Goal: Information Seeking & Learning: Check status

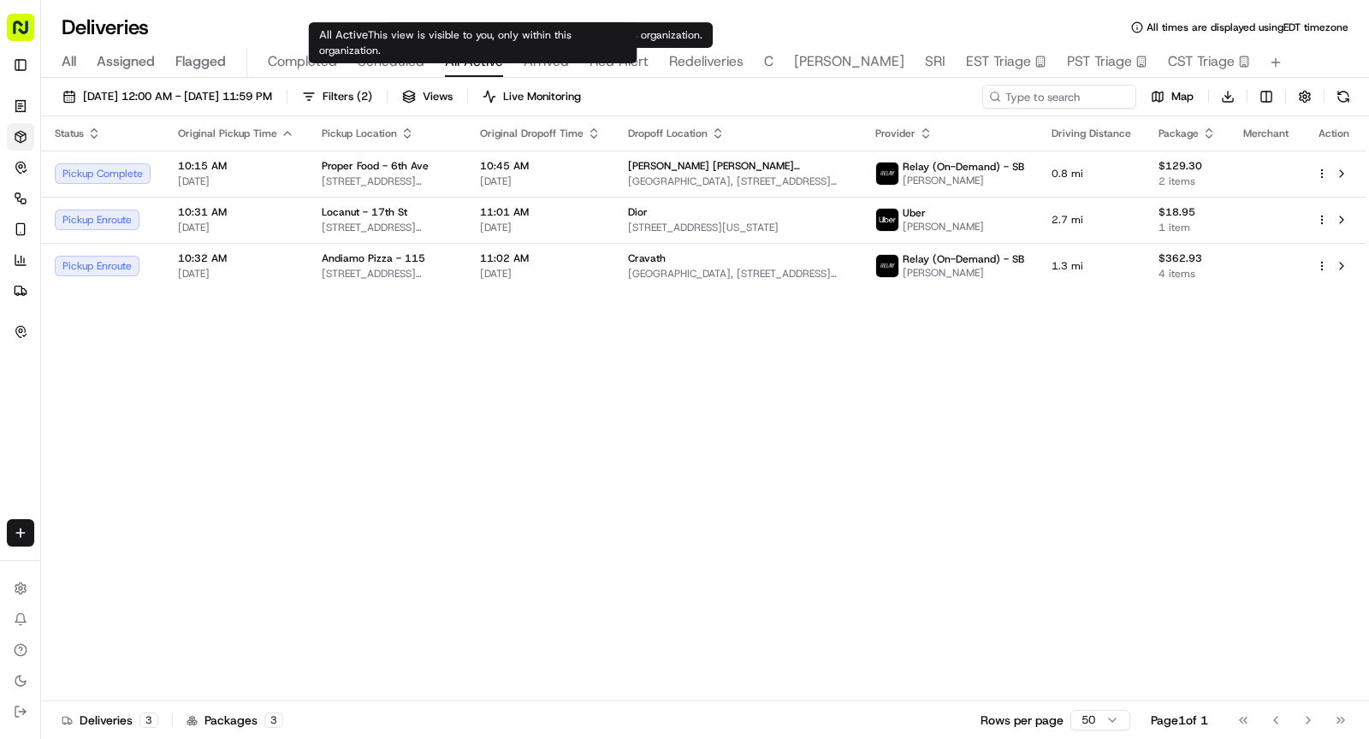
click at [477, 53] on body "Sharebite [PERSON_NAME][EMAIL_ADDRESS][DOMAIN_NAME] Toggle Sidebar Orders Deliv…" at bounding box center [684, 369] width 1369 height 739
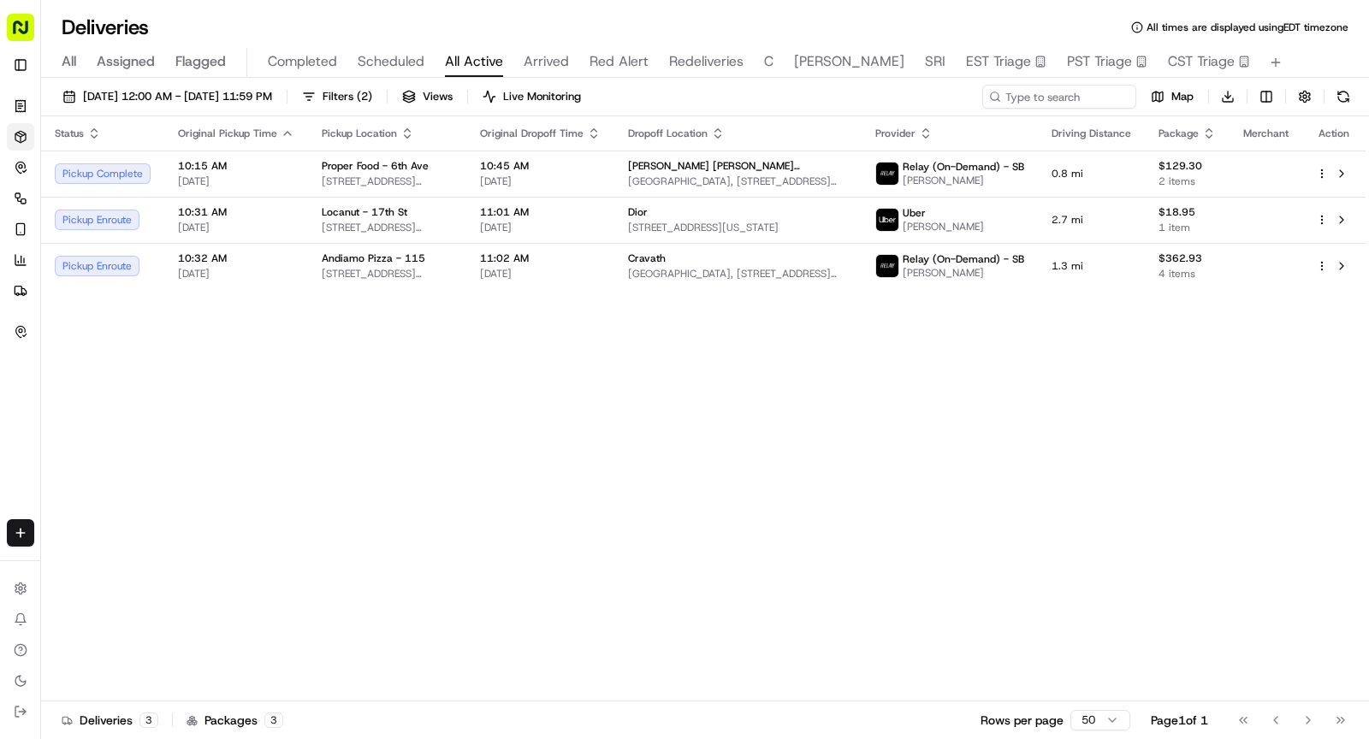
click at [540, 6] on div "Deliveries All times are displayed using EDT timezone All Assigned Flagged Comp…" at bounding box center [705, 369] width 1328 height 739
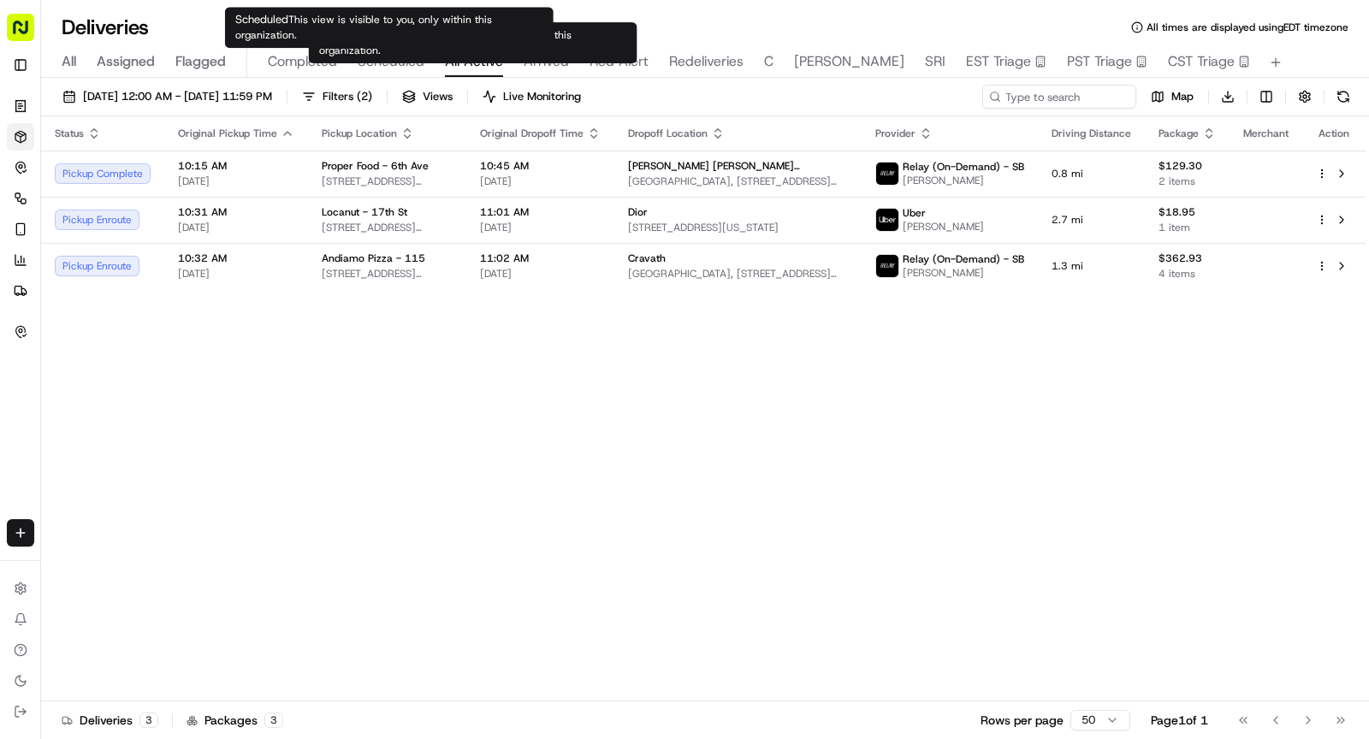
click at [408, 66] on span "Scheduled" at bounding box center [391, 61] width 67 height 21
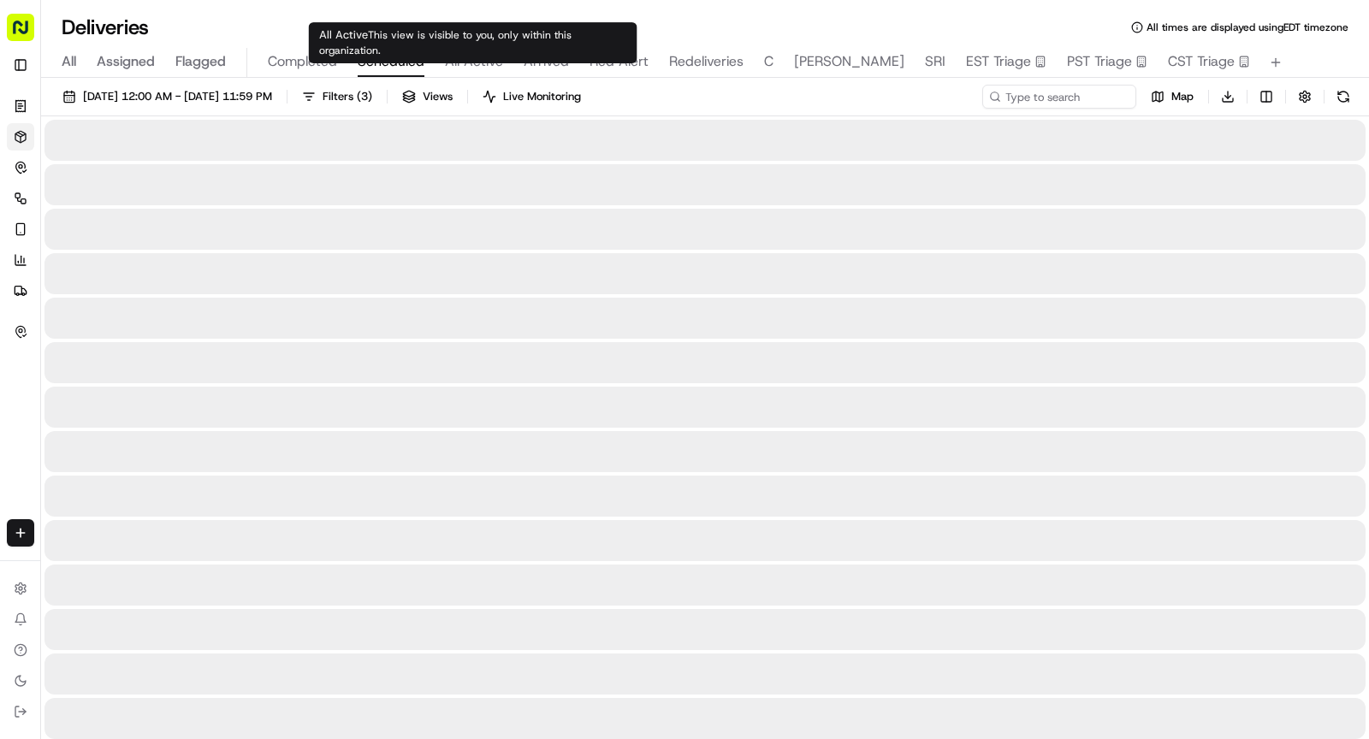
click at [549, 68] on span "Arrived" at bounding box center [546, 61] width 45 height 21
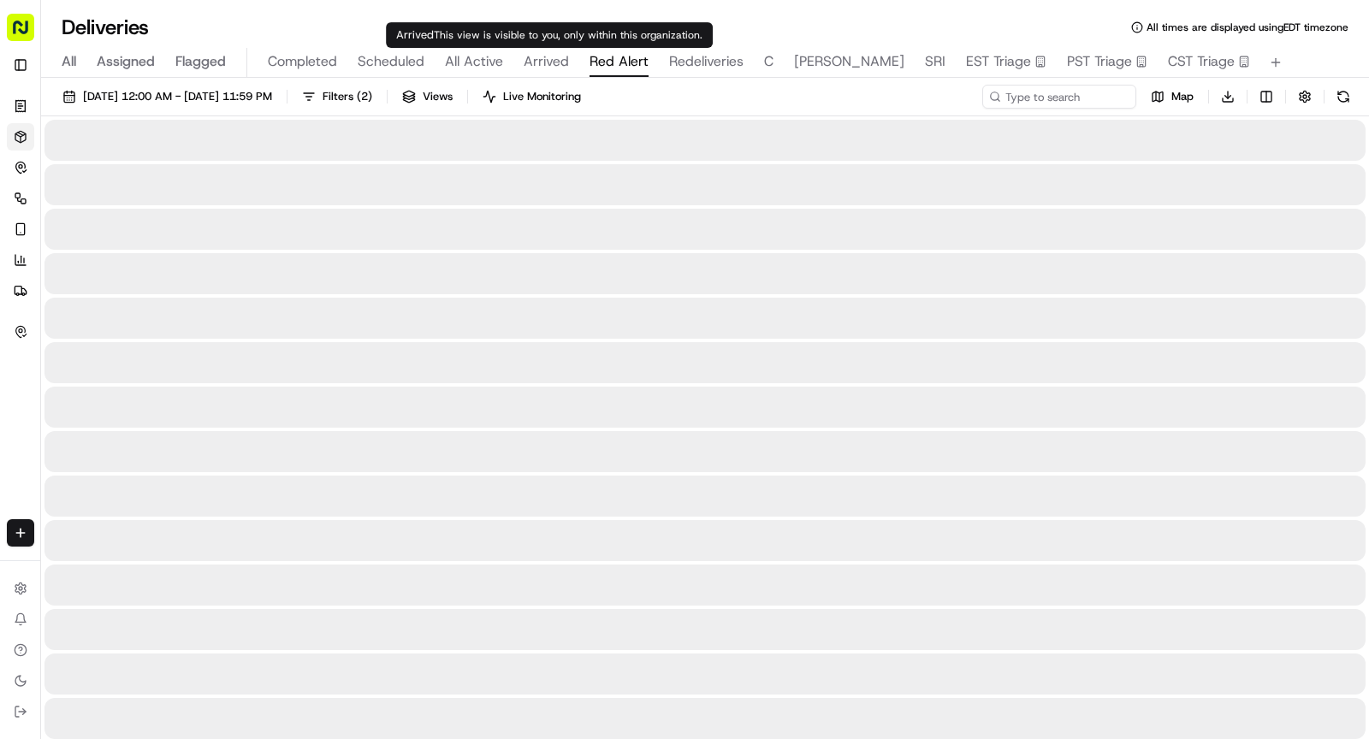
click at [590, 60] on span "Red Alert" at bounding box center [619, 61] width 59 height 21
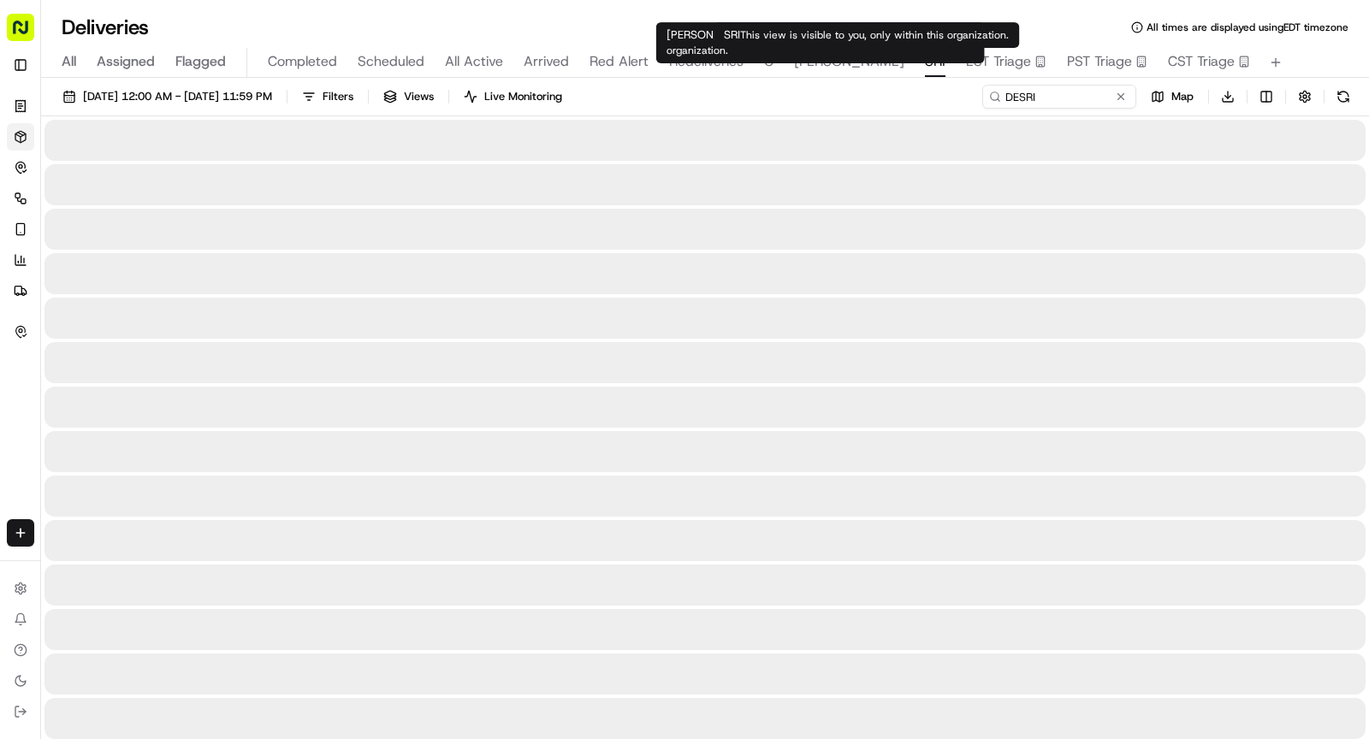
type input "DESRI"
click at [925, 59] on span "SRI" at bounding box center [935, 61] width 21 height 21
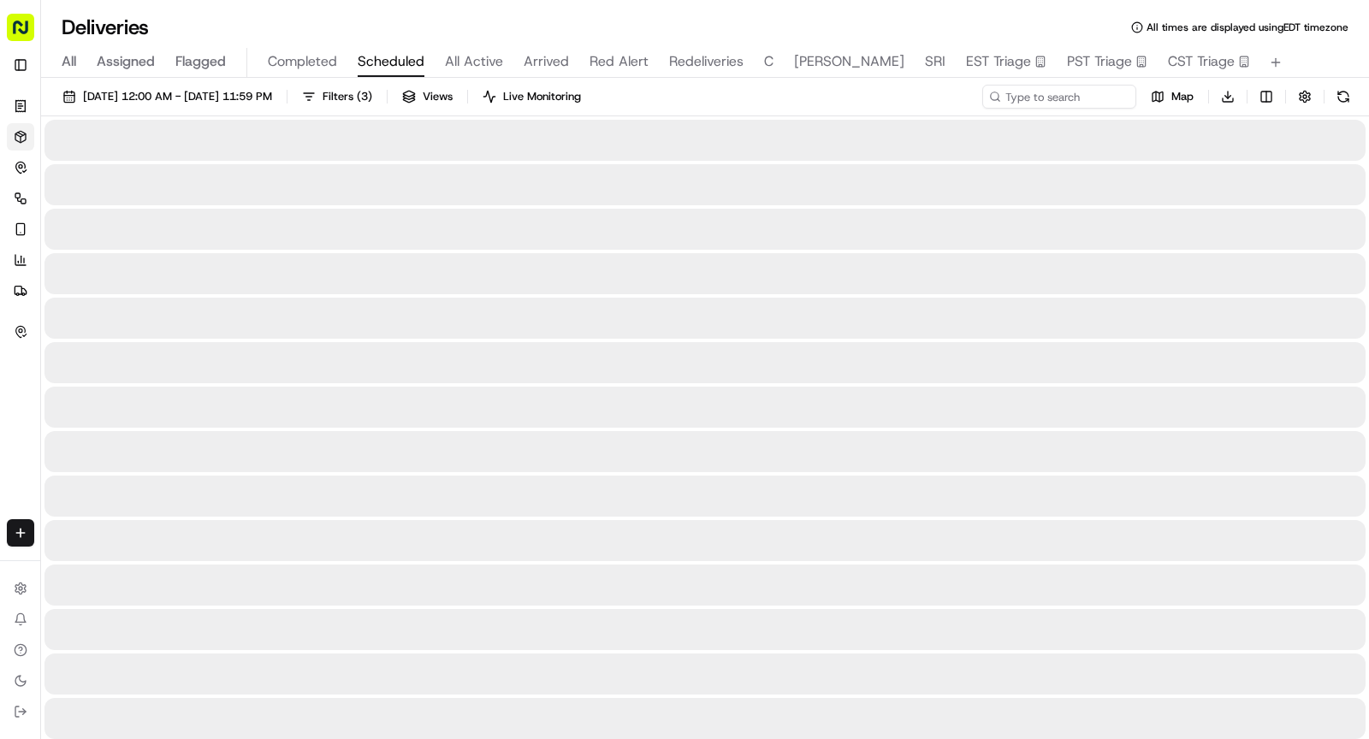
click at [416, 61] on span "Scheduled" at bounding box center [391, 61] width 67 height 21
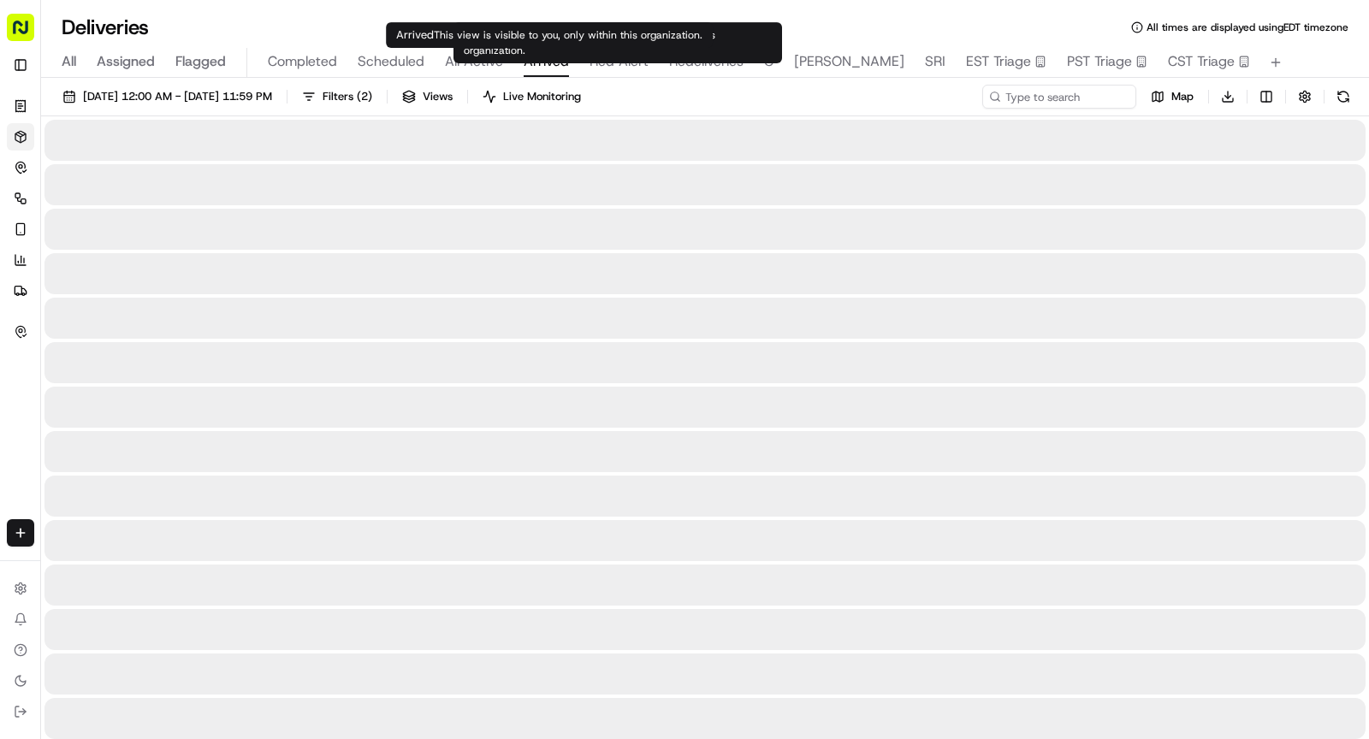
click at [553, 62] on span "Arrived" at bounding box center [546, 61] width 45 height 21
click at [607, 56] on span "Red Alert" at bounding box center [619, 61] width 59 height 21
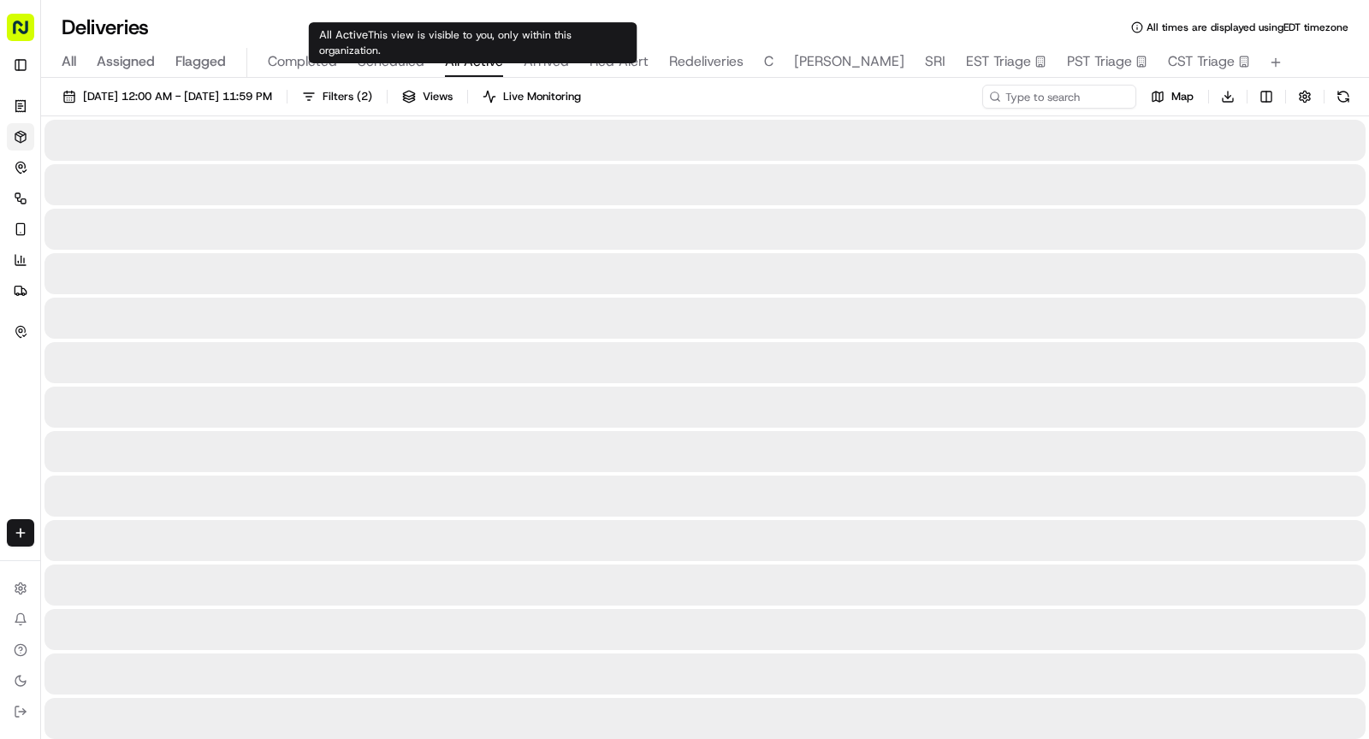
click at [454, 58] on span "All Active" at bounding box center [474, 61] width 58 height 21
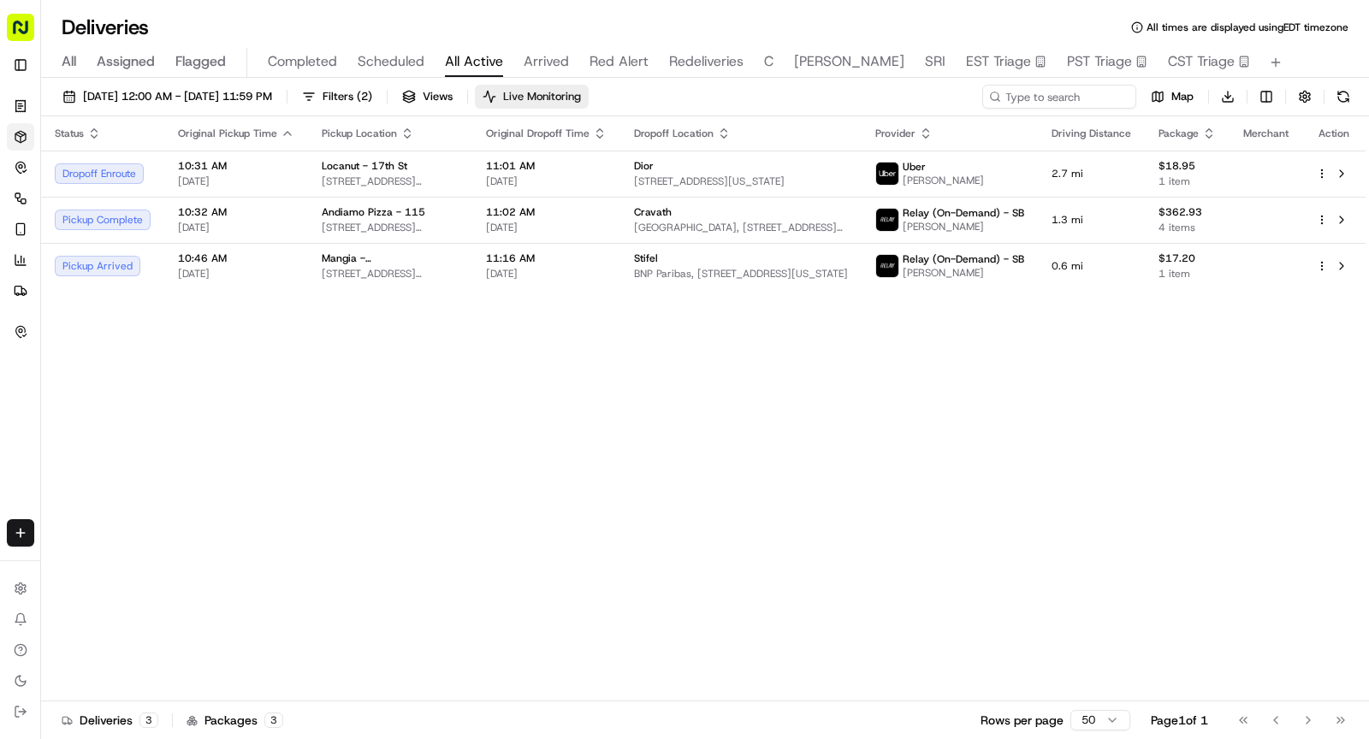
click at [566, 84] on div "[DATE] 12:00 AM - [DATE] 11:59 PM Filters ( 2 ) Views Live Monitoring Map Downl…" at bounding box center [705, 410] width 1328 height 665
click at [571, 105] on button "Live Monitoring" at bounding box center [532, 97] width 114 height 24
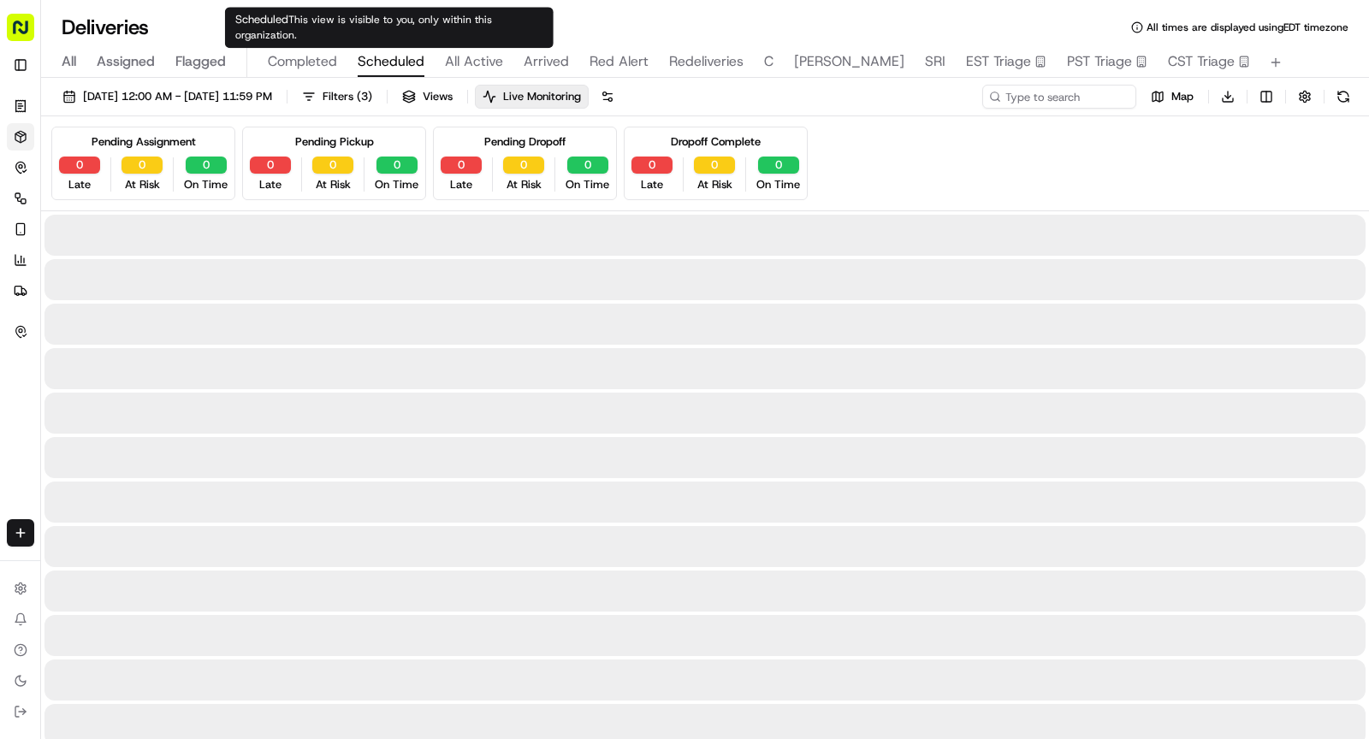
click at [388, 60] on span "Scheduled" at bounding box center [391, 61] width 67 height 21
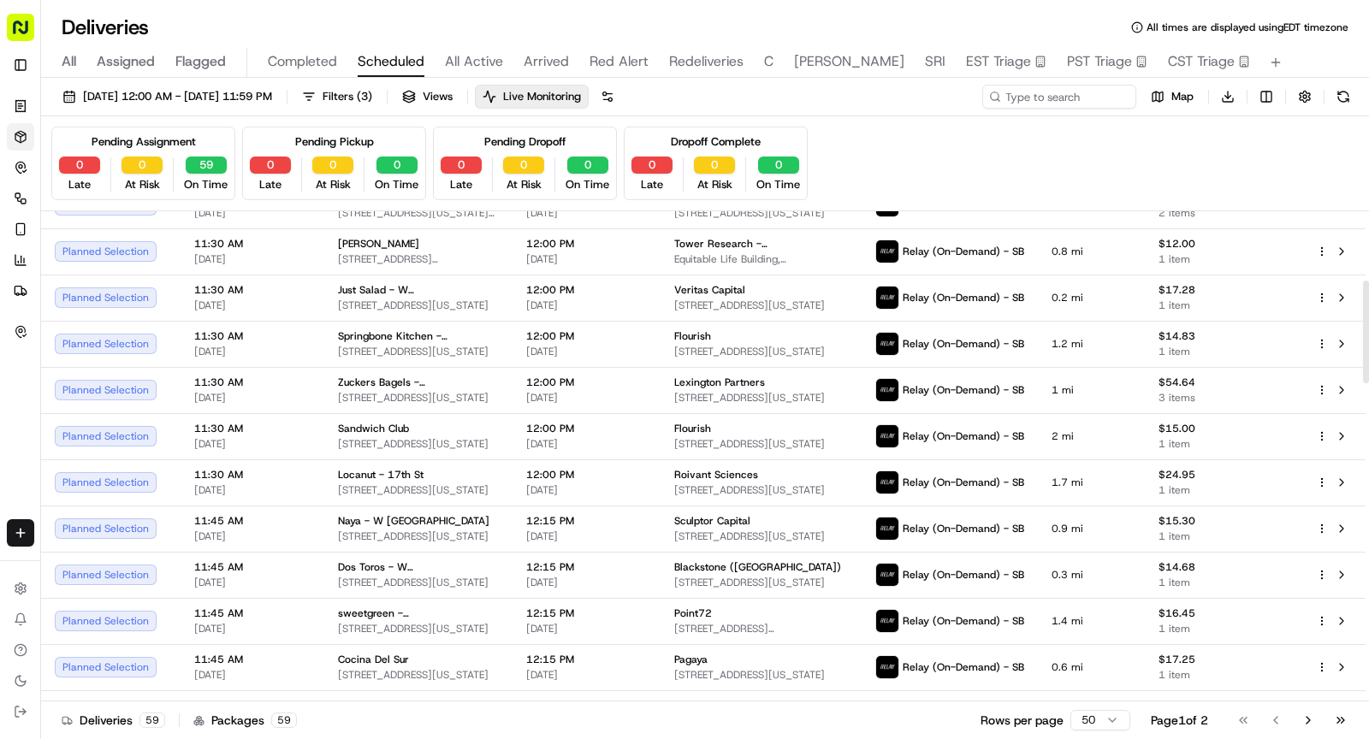
scroll to position [331, 0]
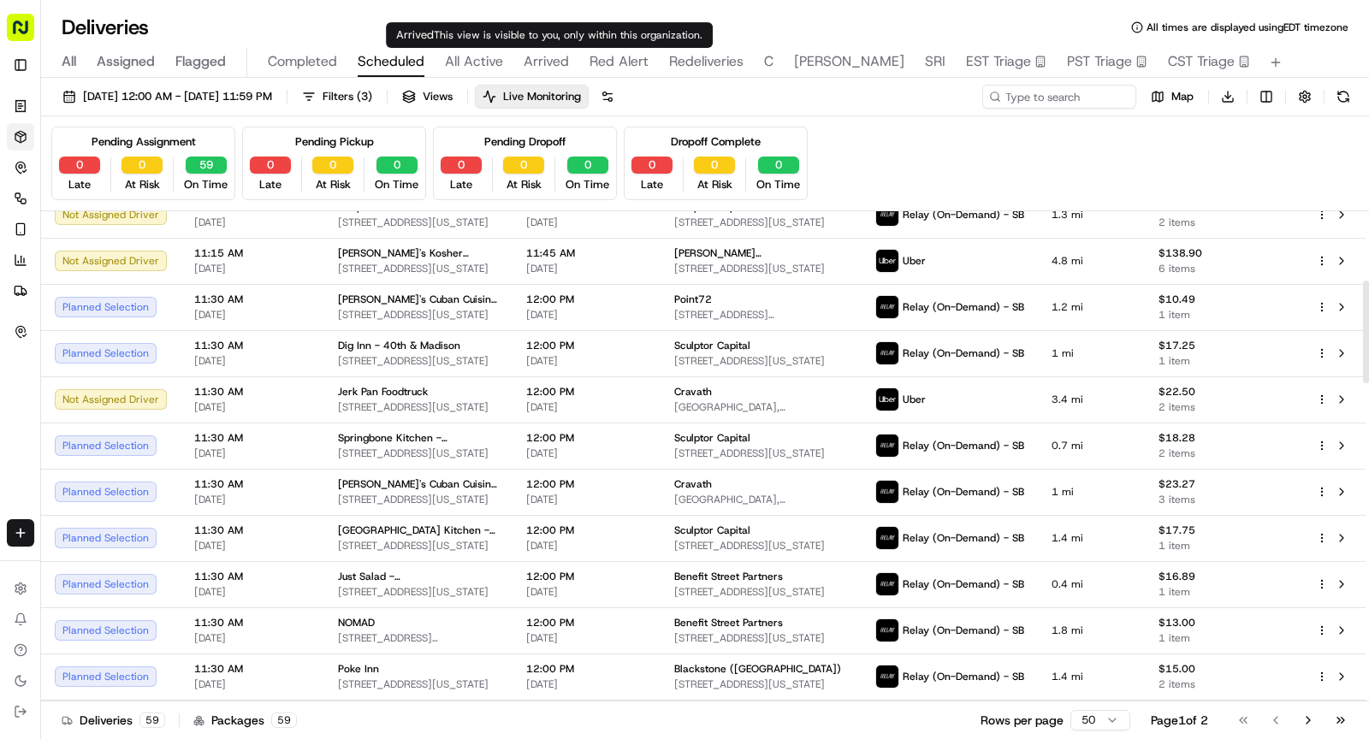
click at [539, 61] on span "Arrived" at bounding box center [546, 61] width 45 height 21
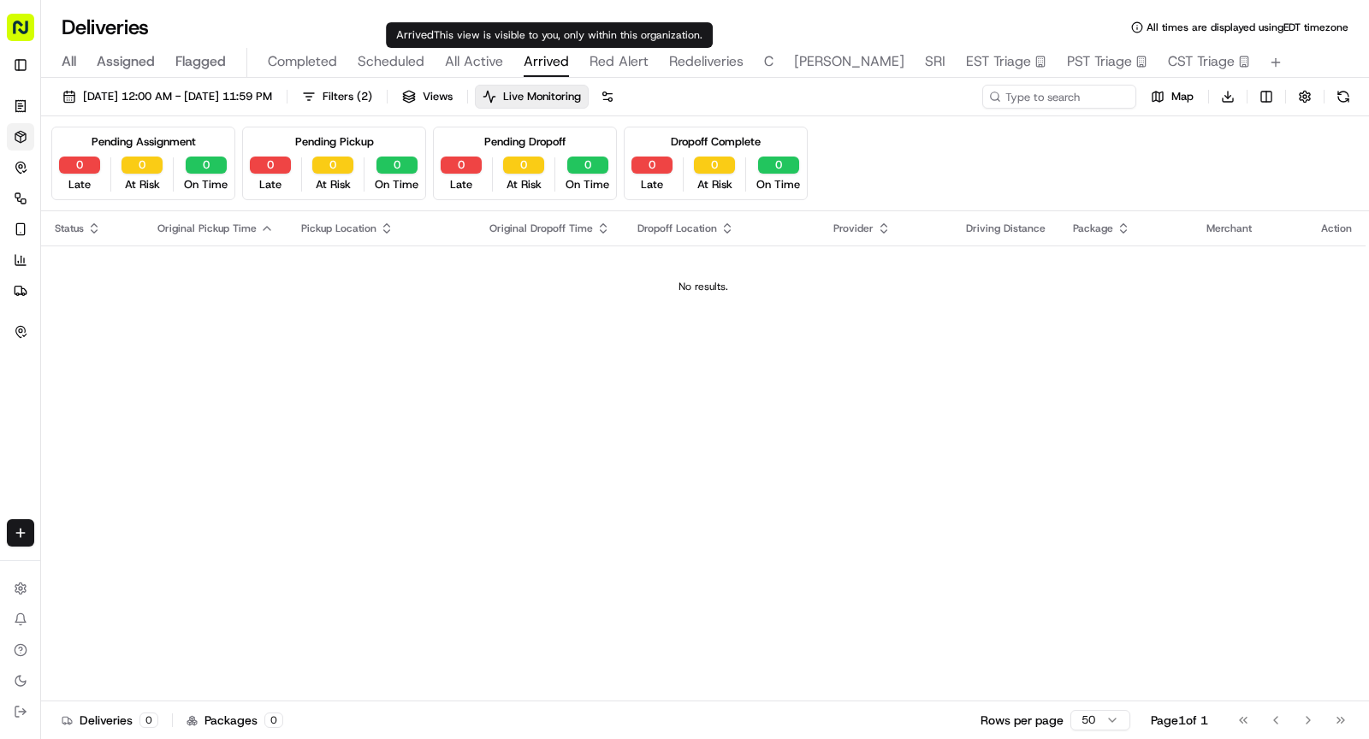
click at [477, 65] on span "All Active" at bounding box center [474, 61] width 58 height 21
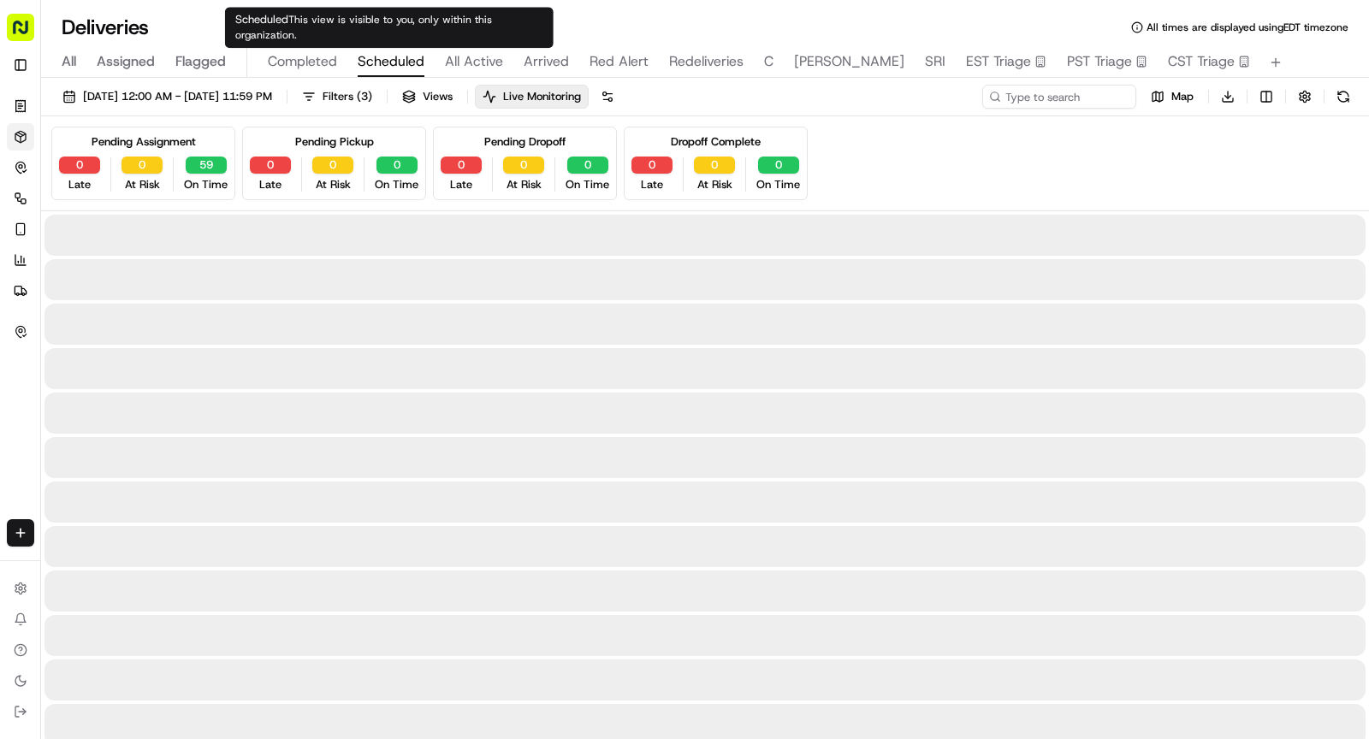
click at [401, 56] on span "Scheduled" at bounding box center [391, 61] width 67 height 21
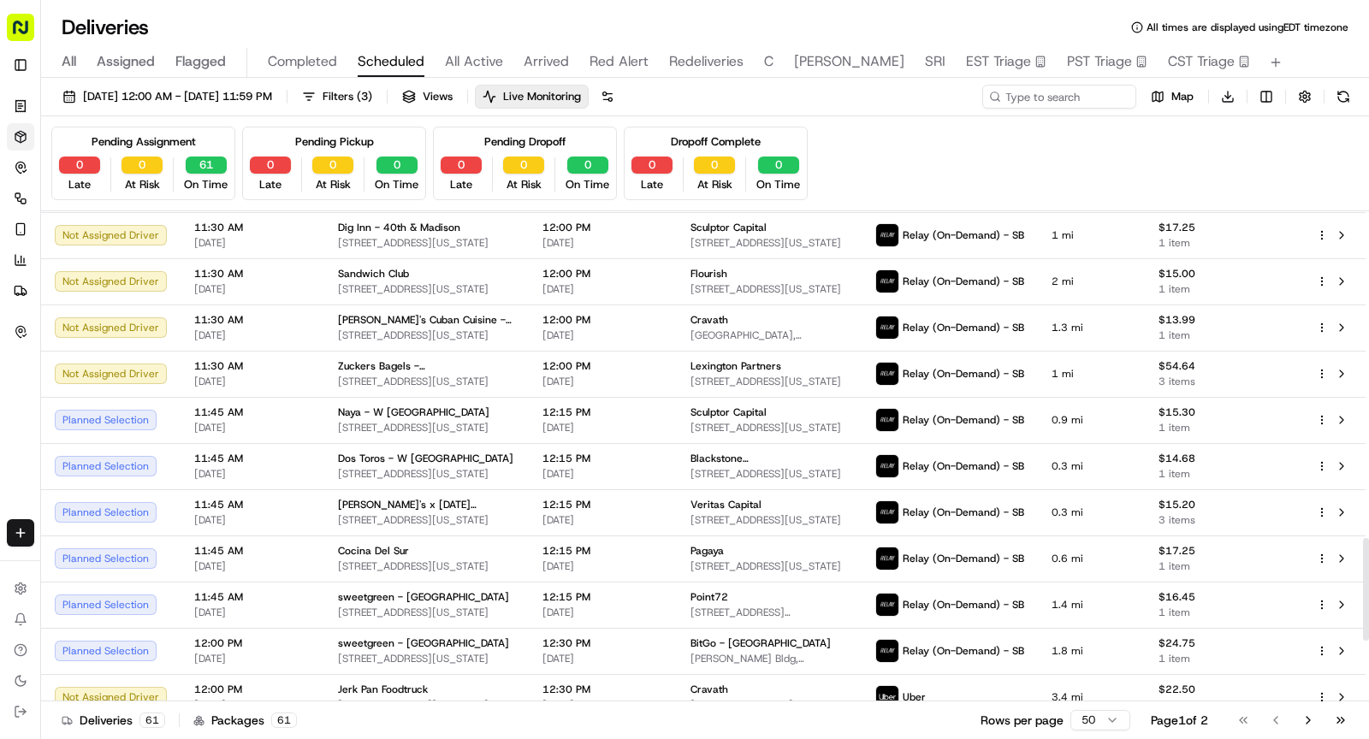
scroll to position [1853, 0]
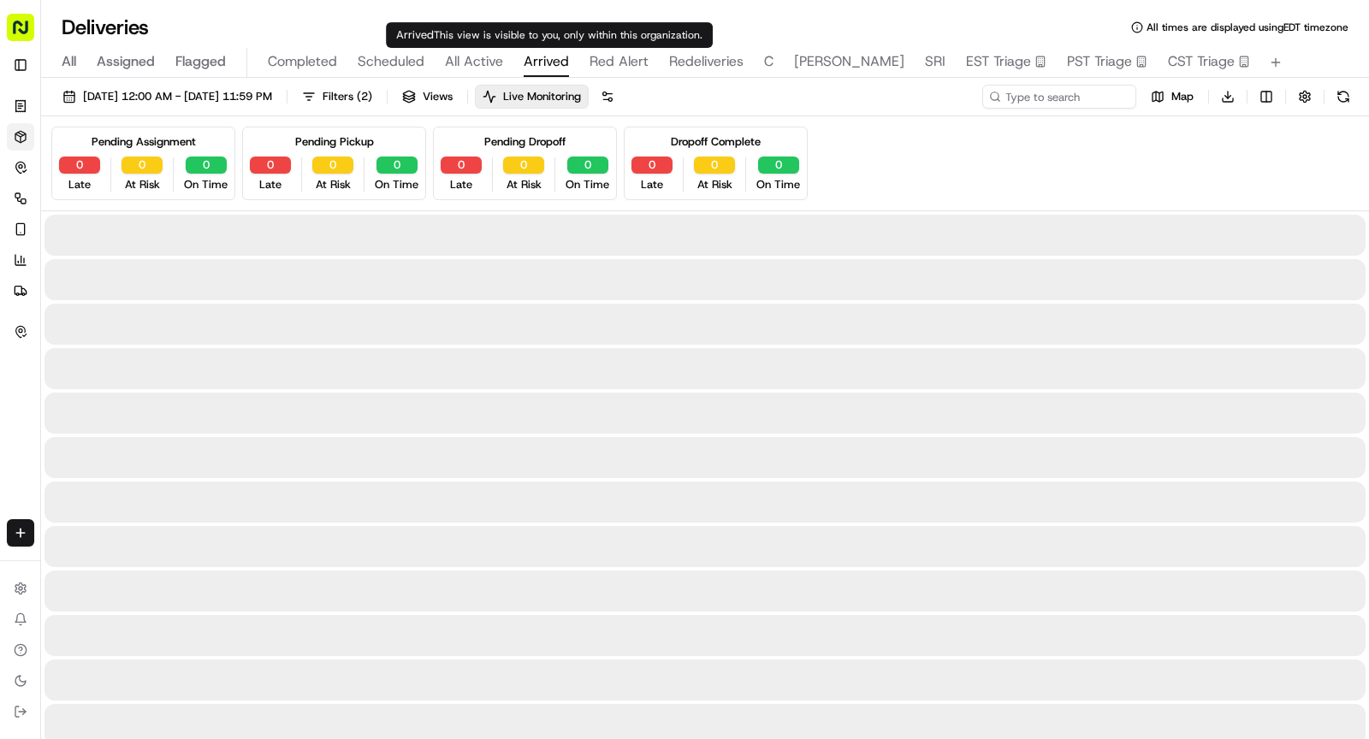
click at [537, 62] on span "Arrived" at bounding box center [546, 61] width 45 height 21
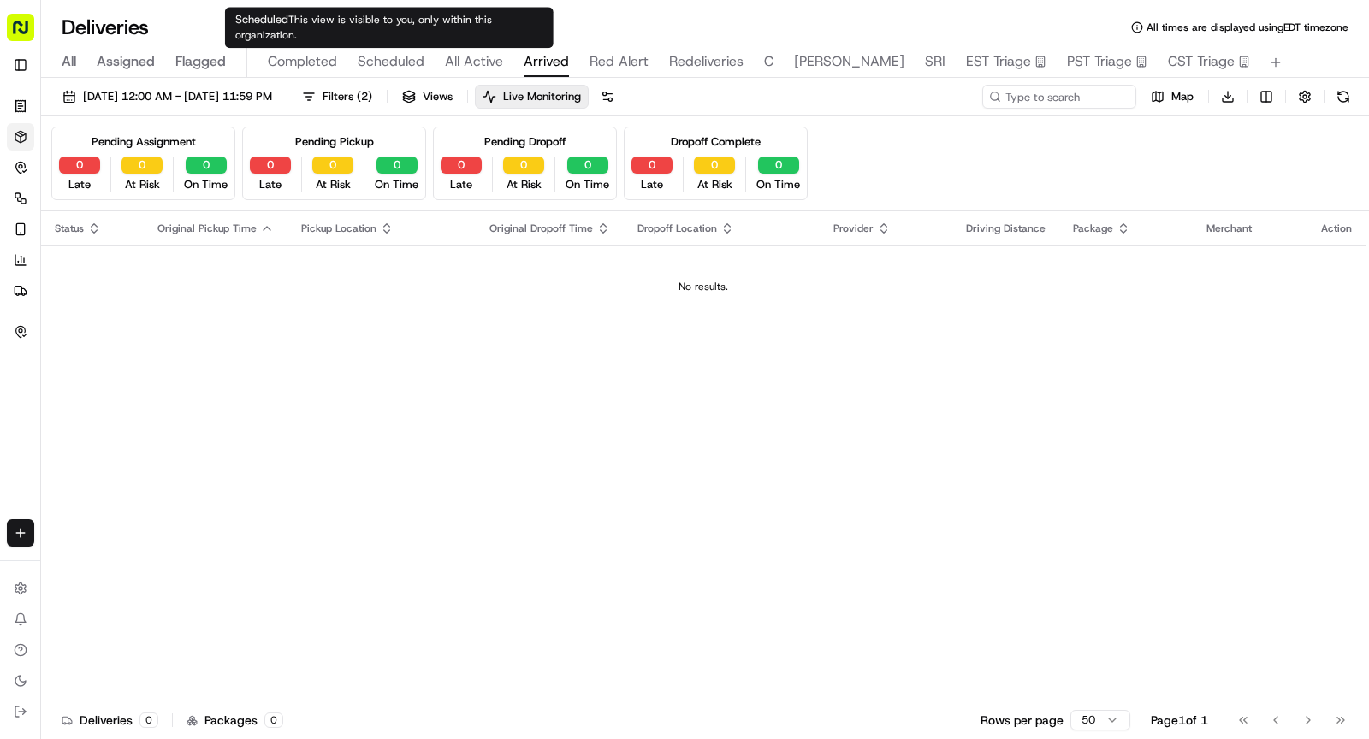
click at [372, 62] on span "Scheduled" at bounding box center [391, 61] width 67 height 21
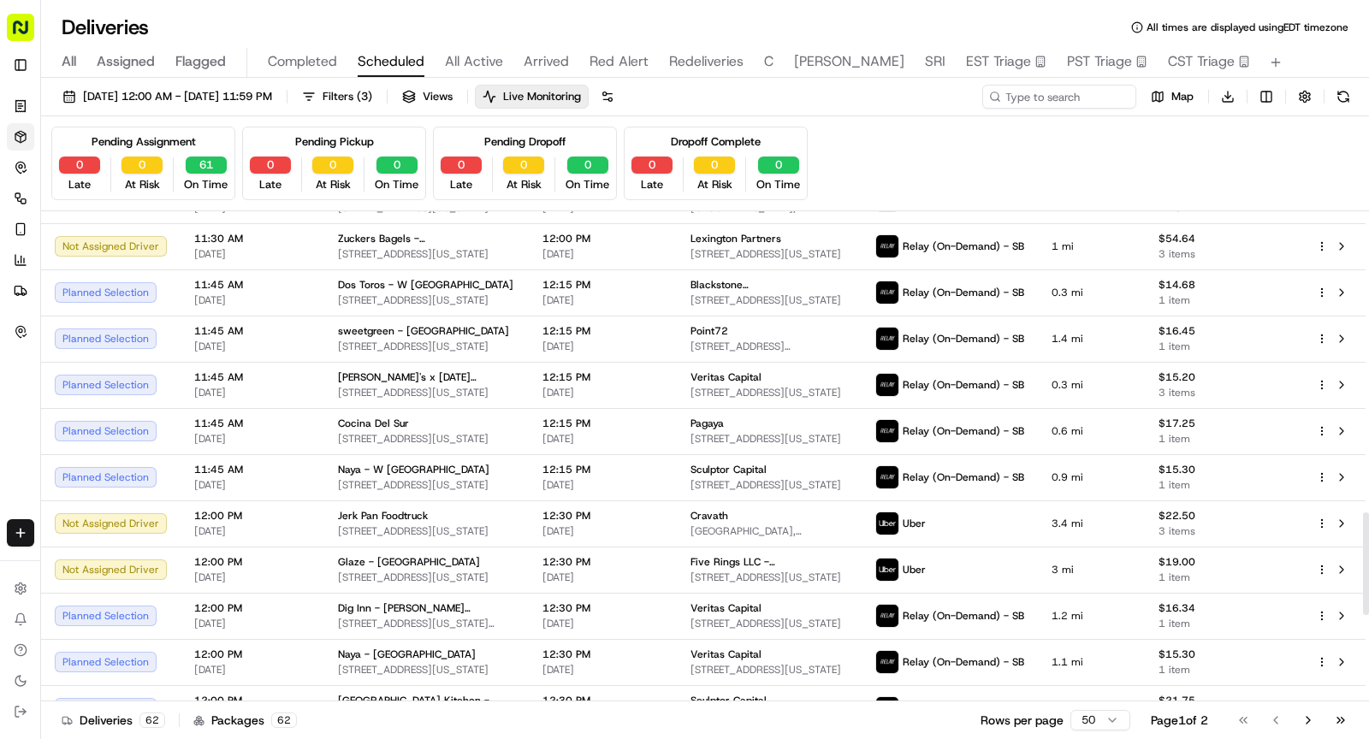
scroll to position [1853, 0]
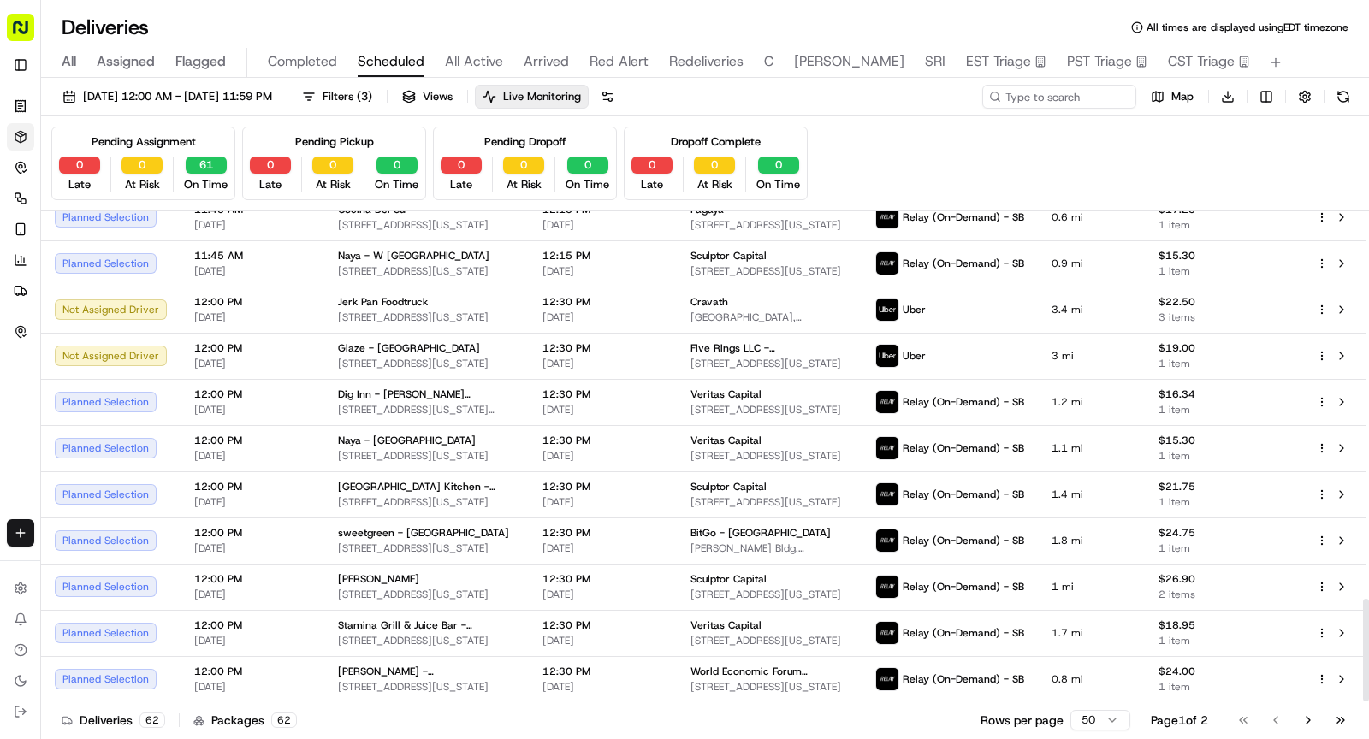
click at [489, 63] on span "All Active" at bounding box center [474, 61] width 58 height 21
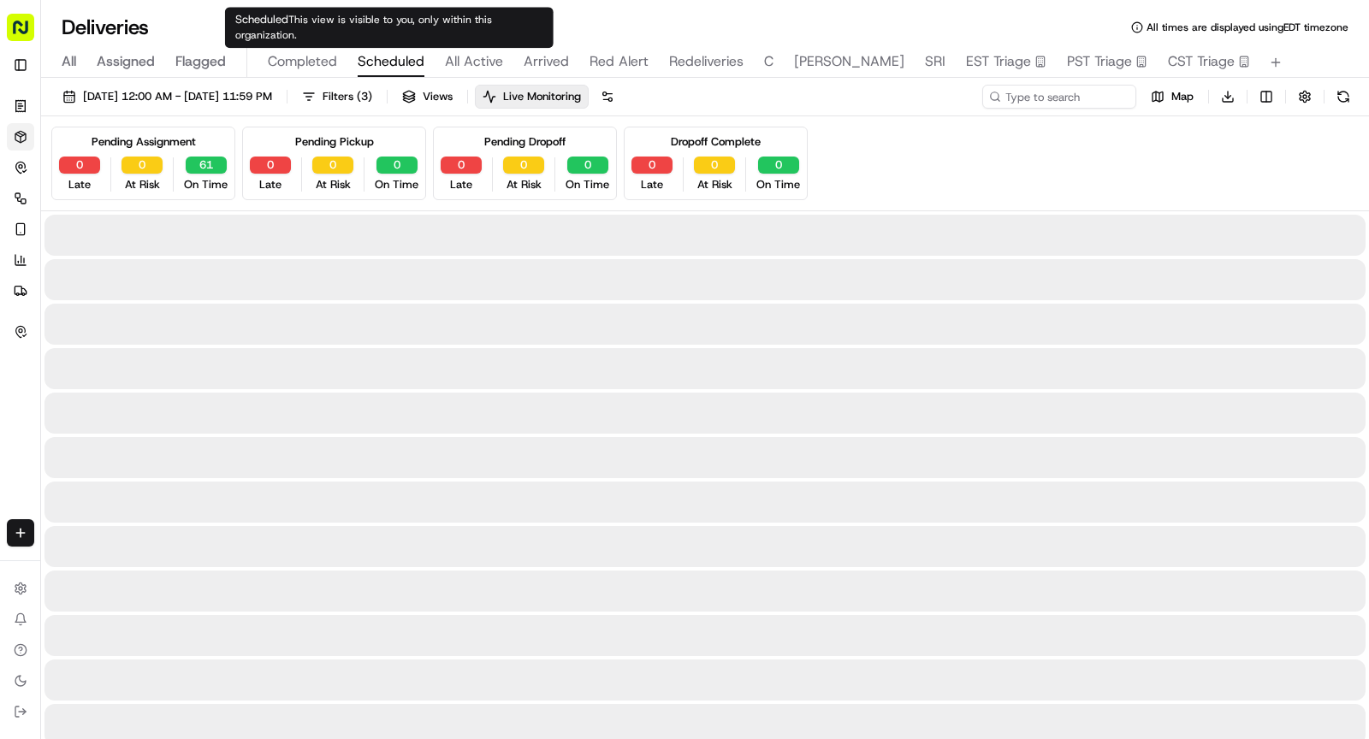
click at [388, 64] on span "Scheduled" at bounding box center [391, 61] width 67 height 21
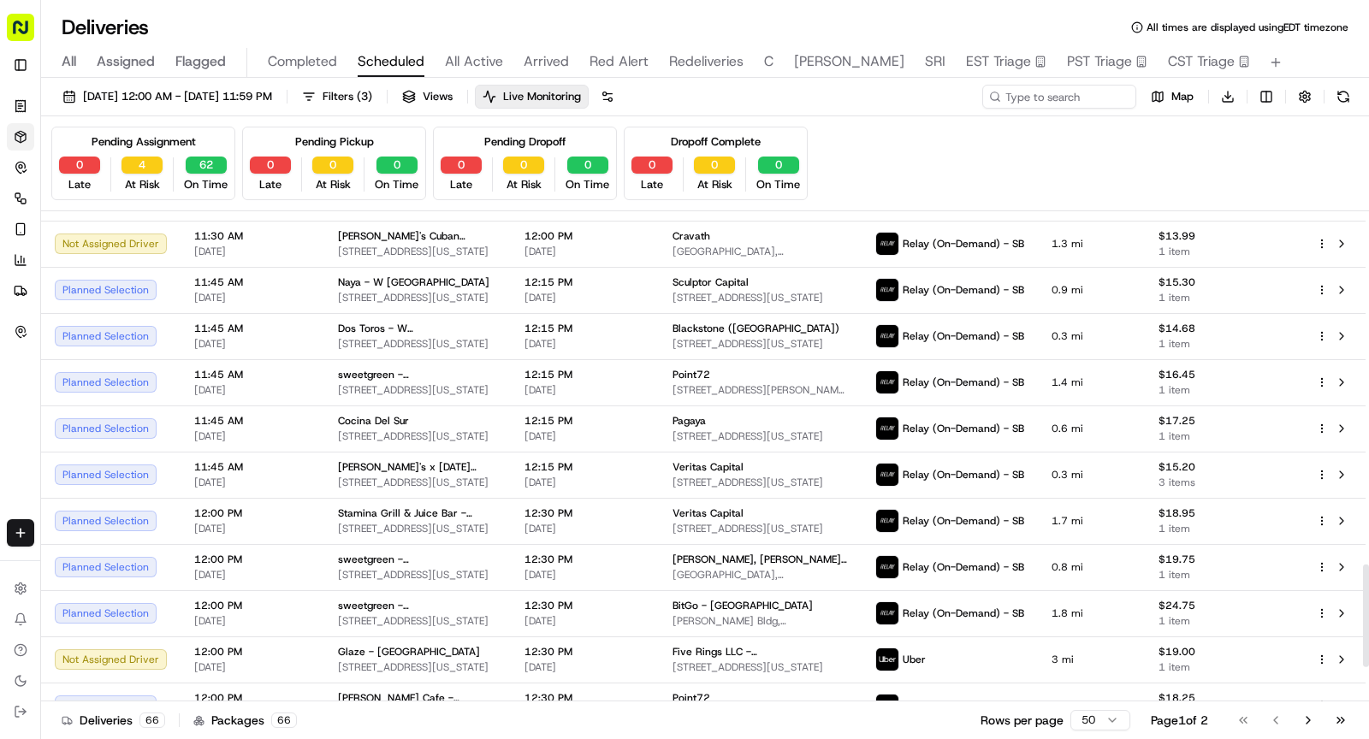
scroll to position [1853, 0]
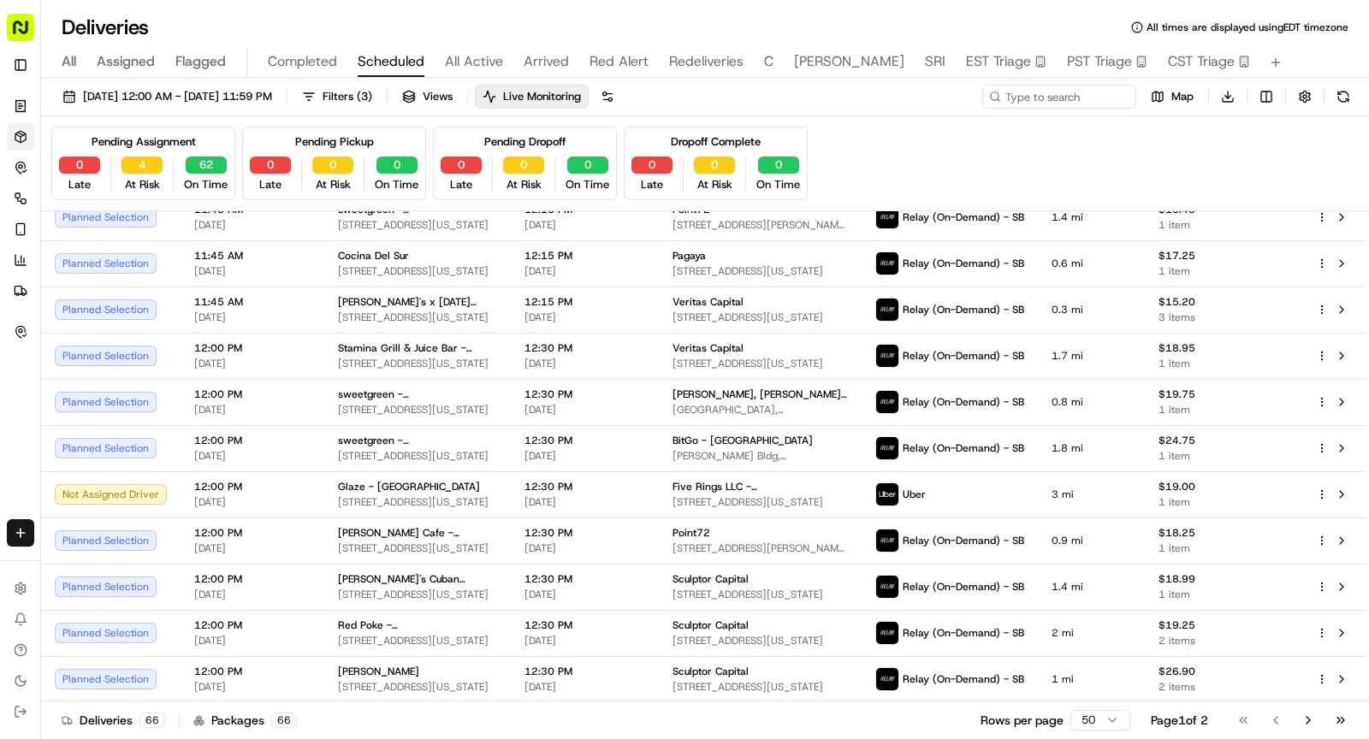
click at [258, 108] on div "[DATE] 12:00 AM - [DATE] 11:59 PM Filters ( 3 ) Views Live Monitoring Map Downl…" at bounding box center [705, 101] width 1328 height 32
click at [255, 98] on span "[DATE] 12:00 AM - [DATE] 11:59 PM" at bounding box center [177, 96] width 189 height 15
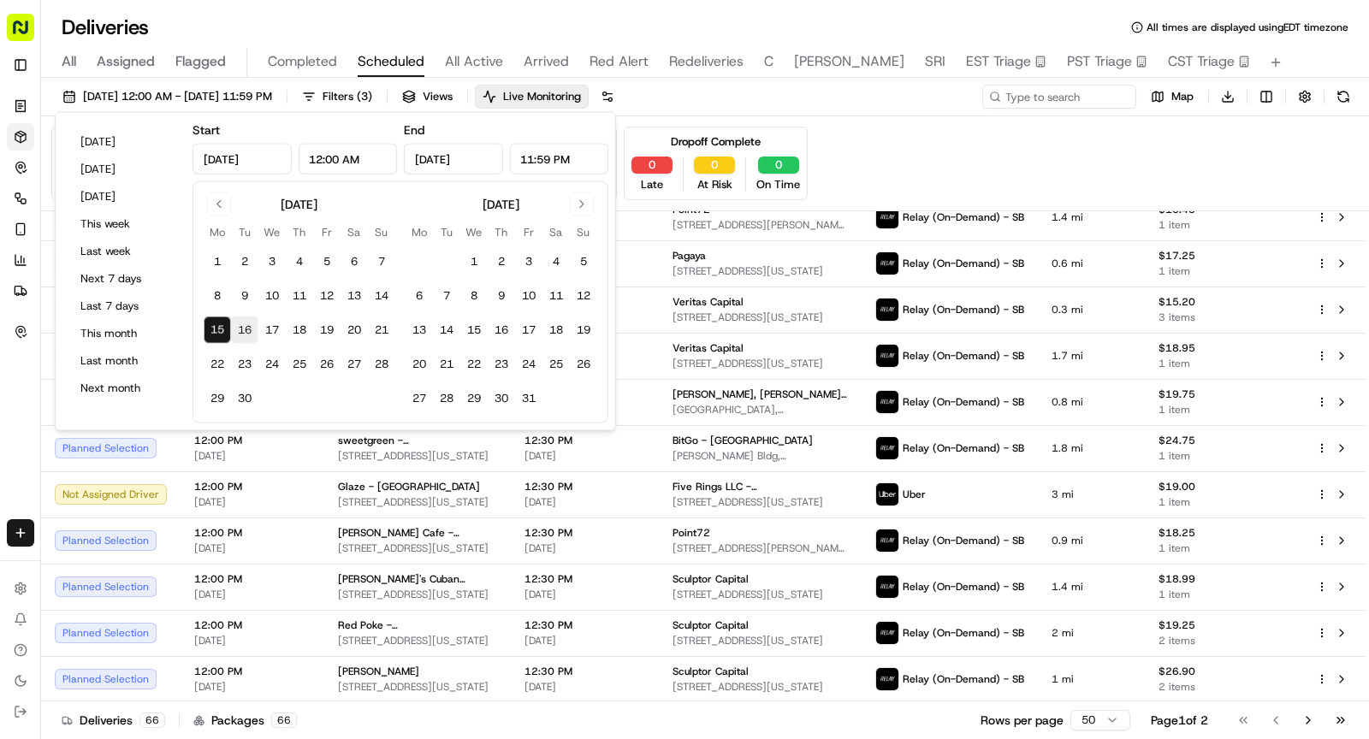
click at [231, 331] on button "16" at bounding box center [244, 330] width 27 height 27
type input "[DATE]"
click at [231, 331] on button "16" at bounding box center [244, 330] width 27 height 27
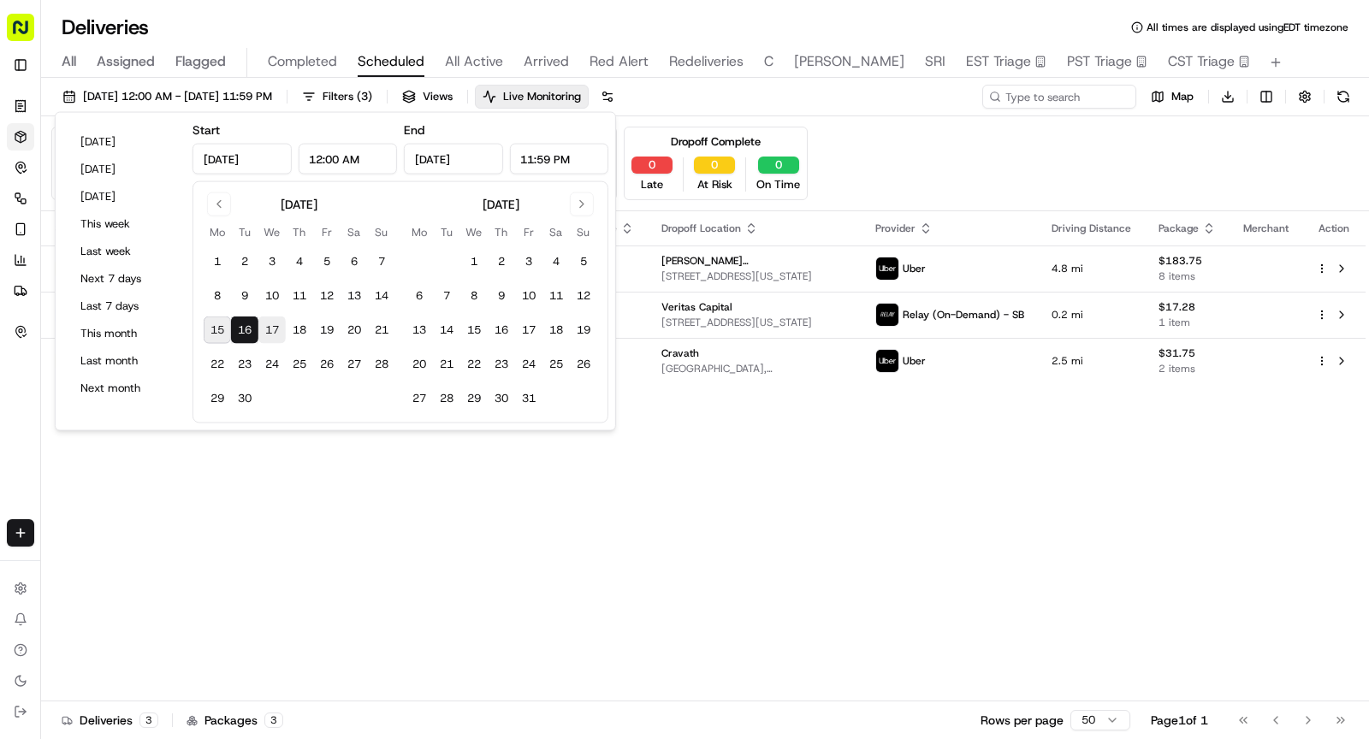
click at [276, 322] on button "17" at bounding box center [271, 330] width 27 height 27
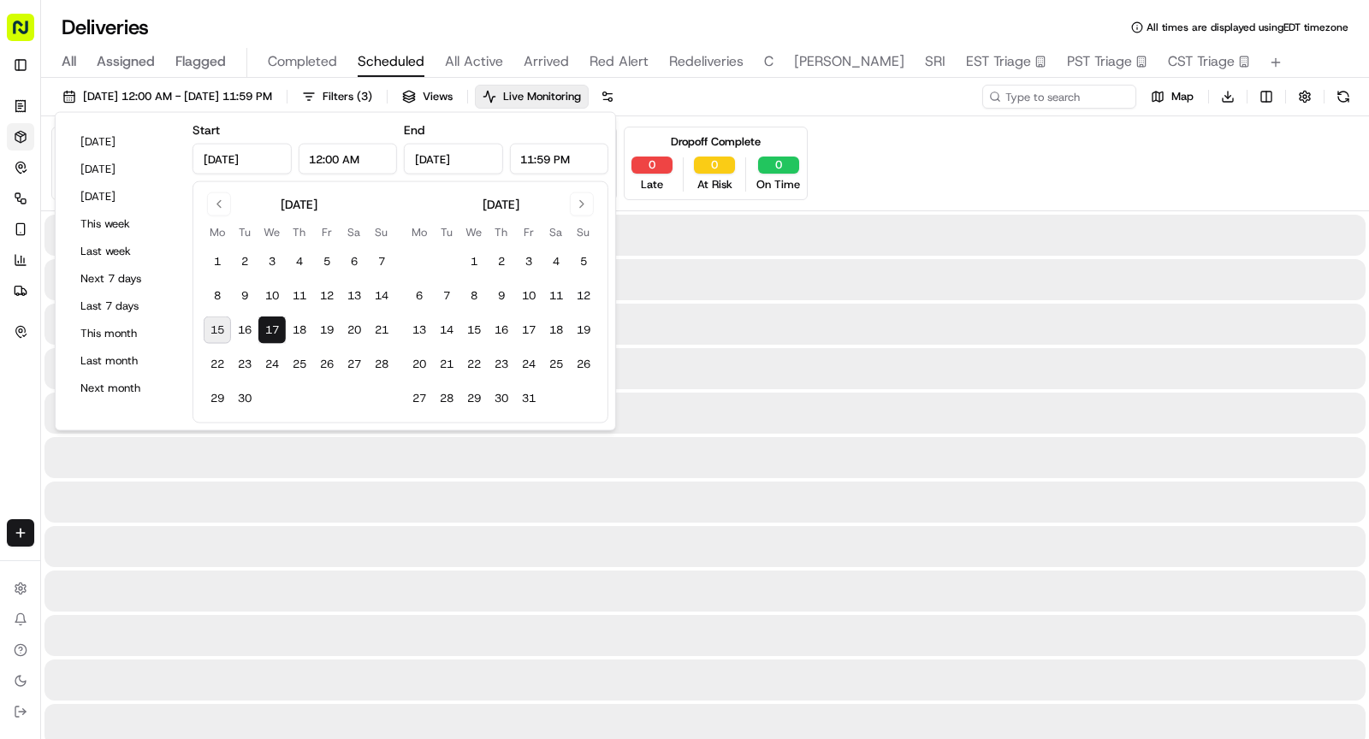
type input "[DATE]"
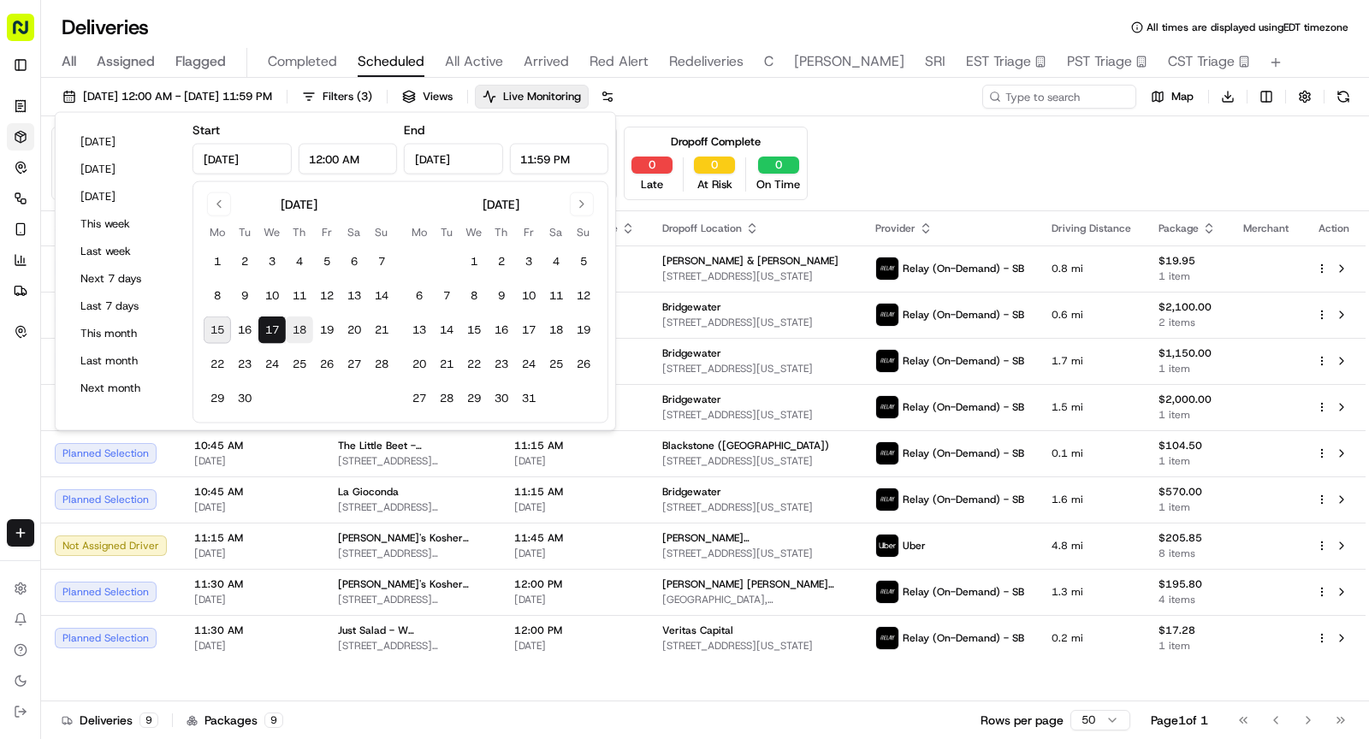
click at [300, 333] on button "18" at bounding box center [299, 330] width 27 height 27
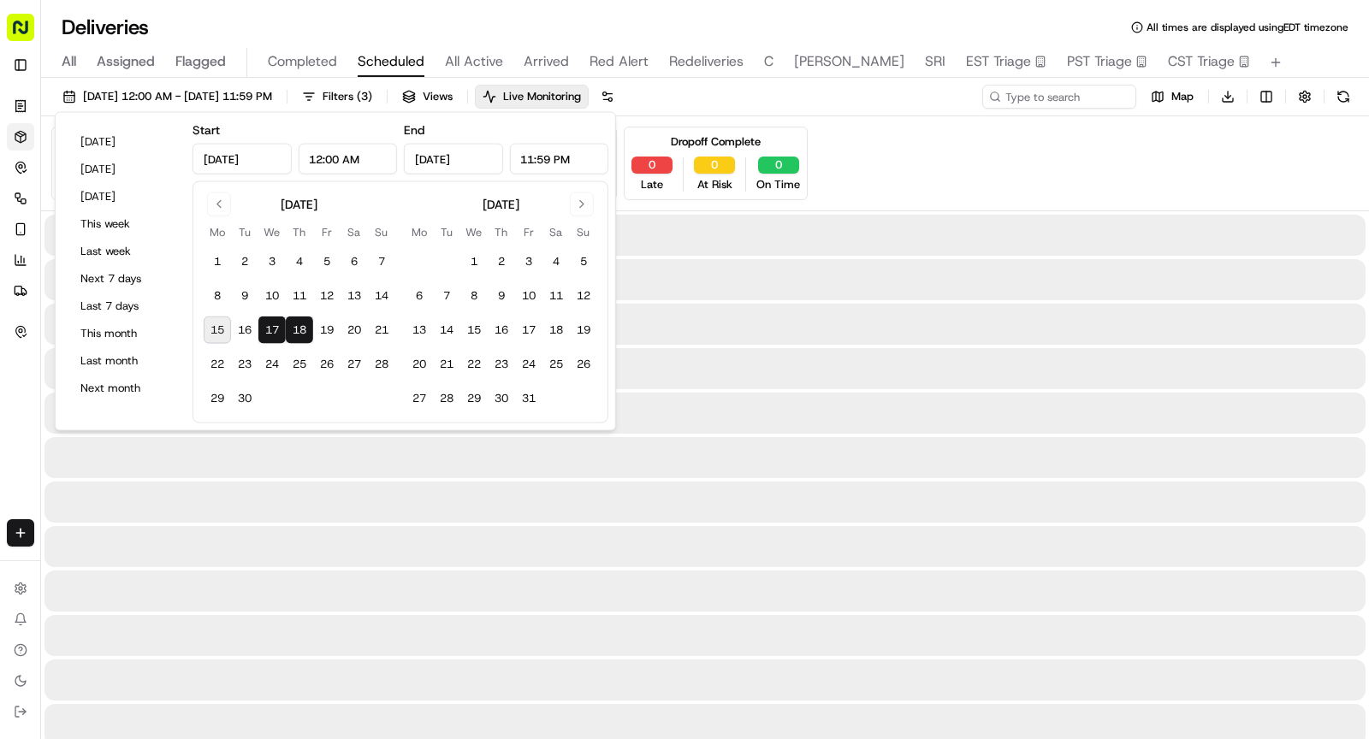
type input "[DATE]"
click at [300, 333] on button "18" at bounding box center [299, 330] width 27 height 27
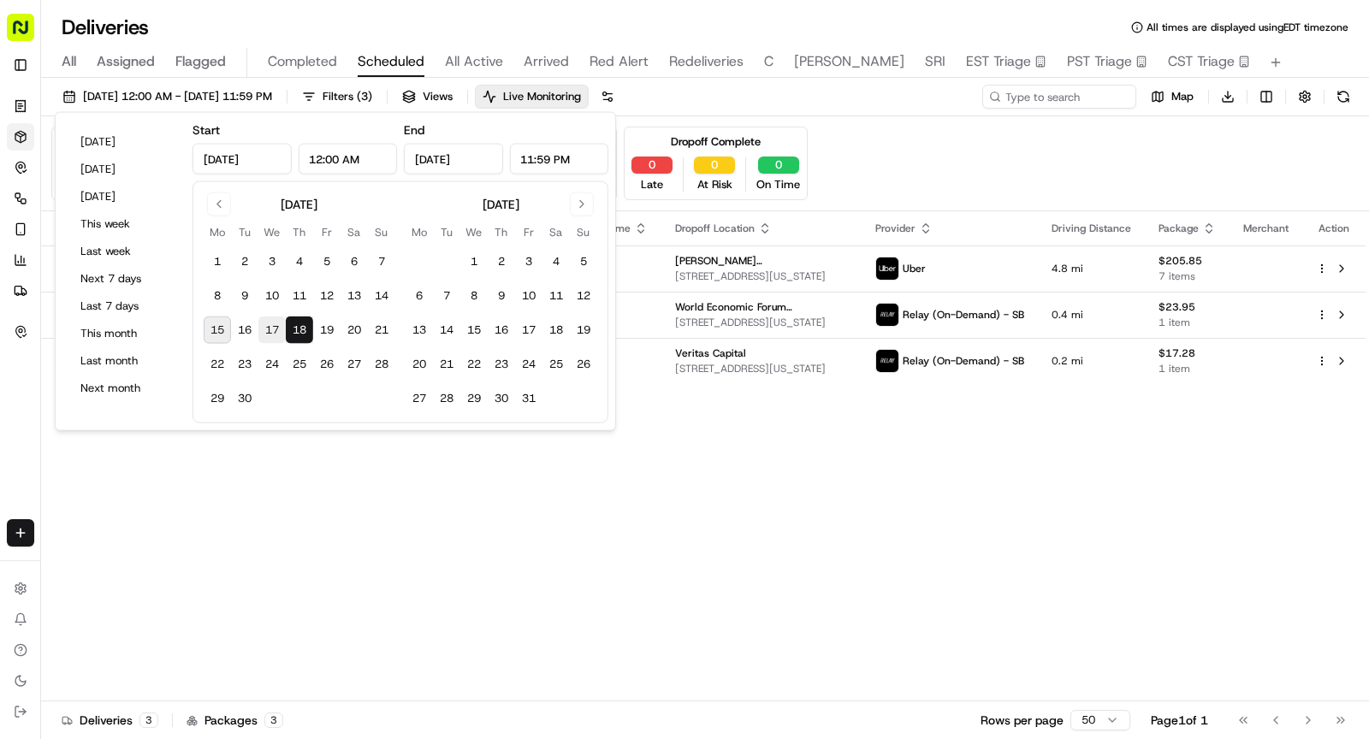
click at [269, 324] on button "17" at bounding box center [271, 330] width 27 height 27
type input "[DATE]"
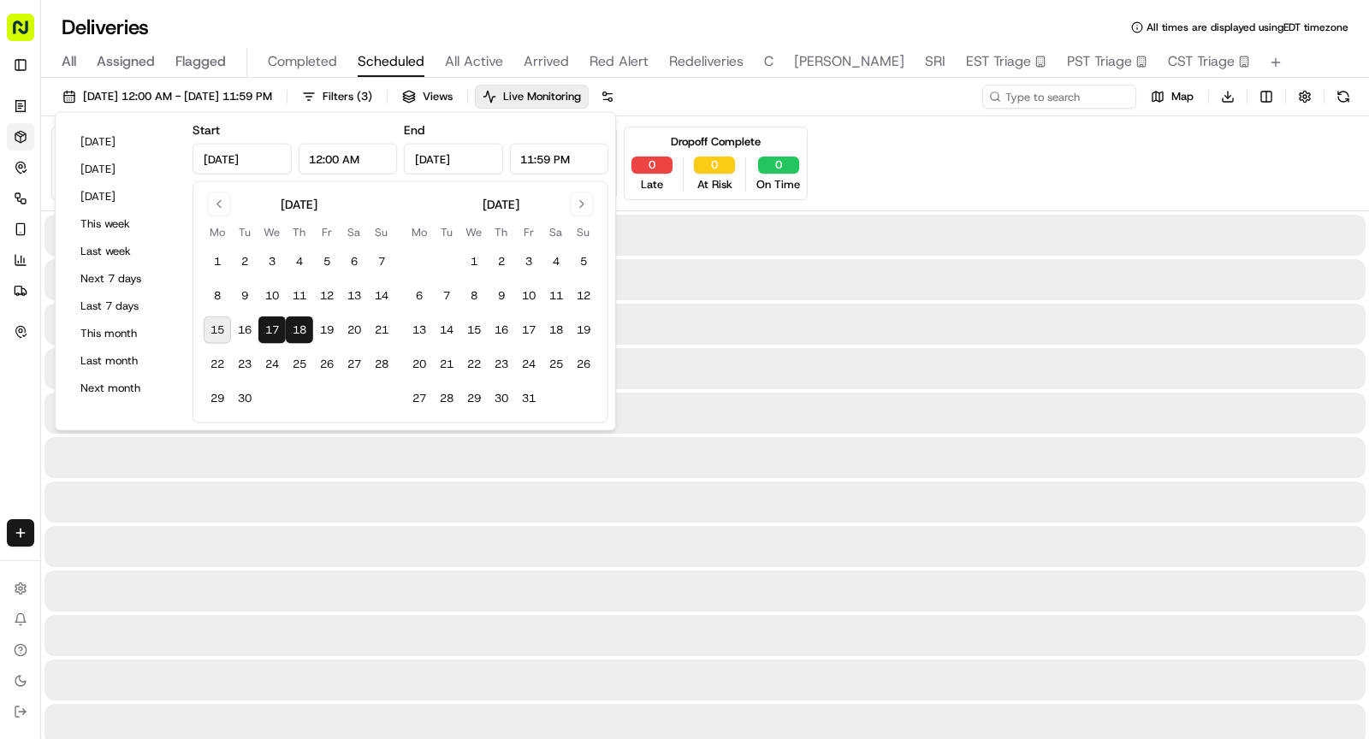
click at [269, 324] on button "17" at bounding box center [271, 330] width 27 height 27
type input "[DATE]"
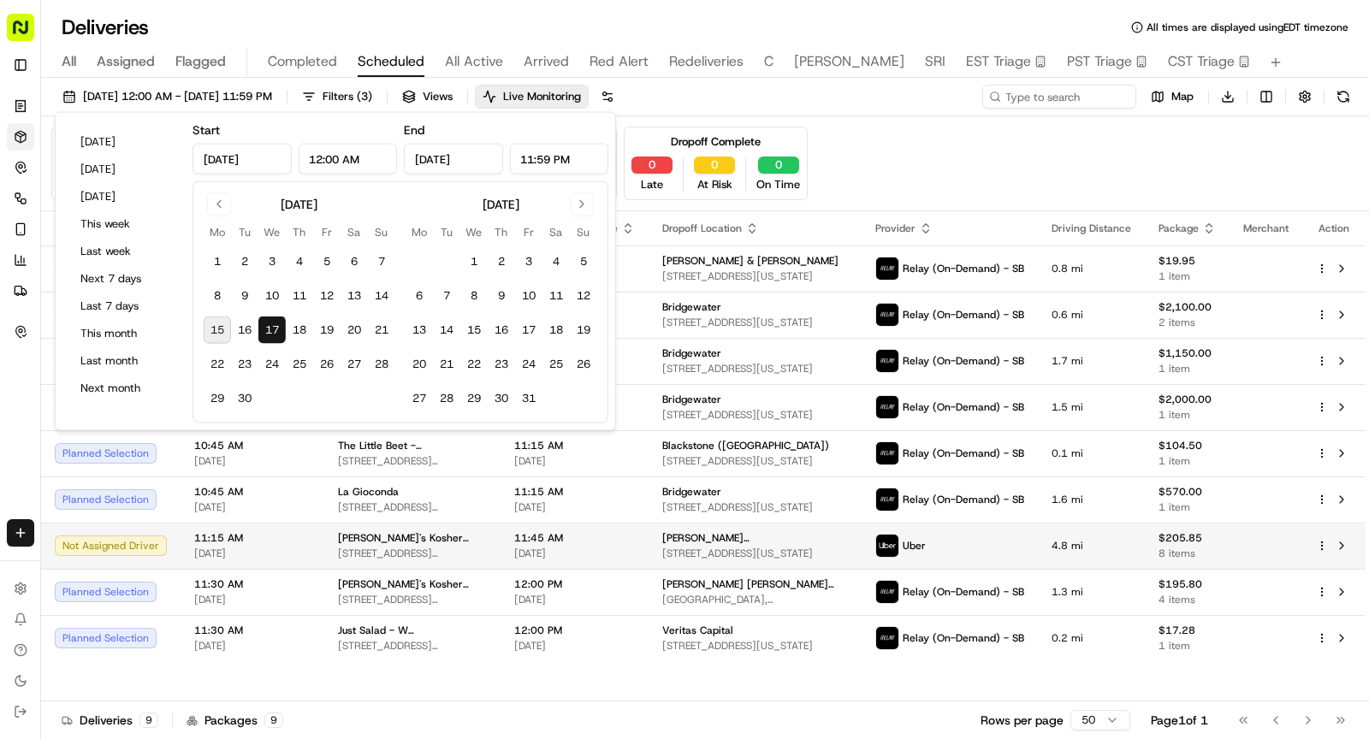
click at [640, 547] on td "11:45 AM [DATE]" at bounding box center [575, 546] width 148 height 46
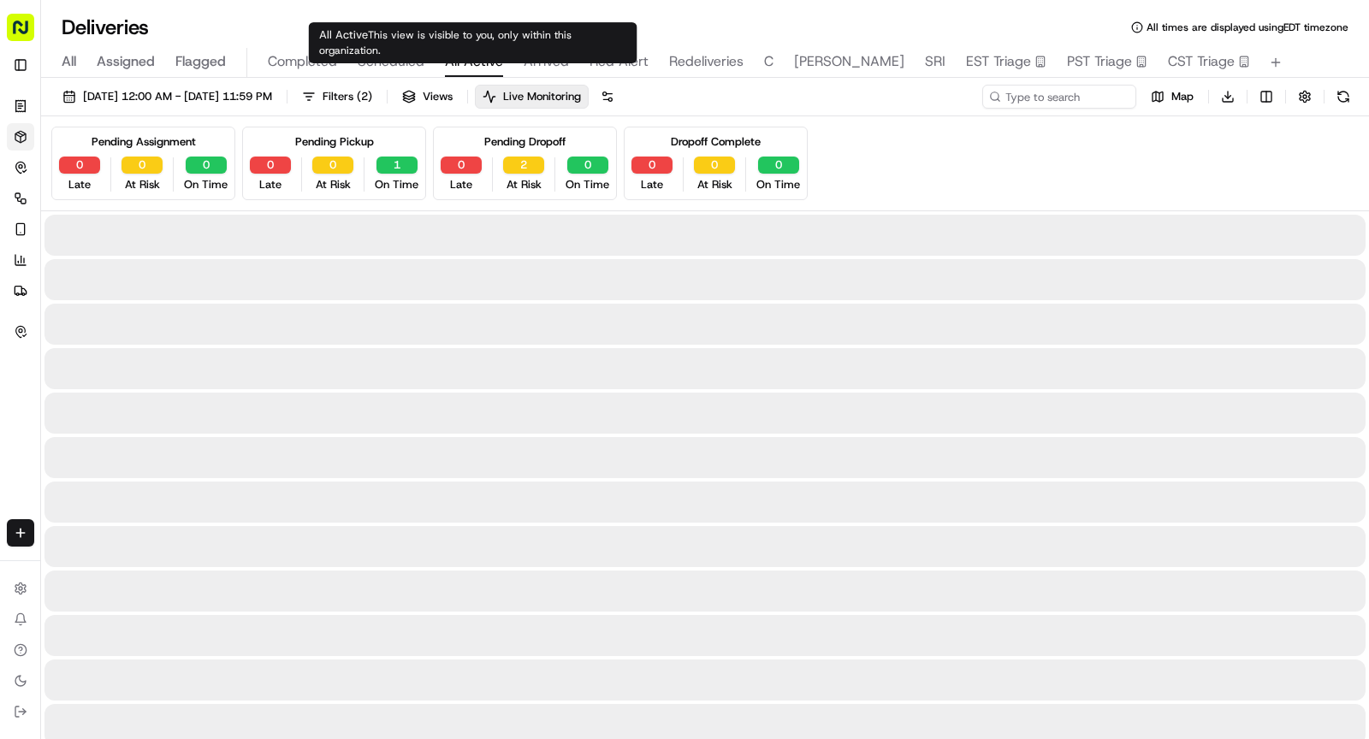
click at [453, 56] on span "All Active" at bounding box center [474, 61] width 58 height 21
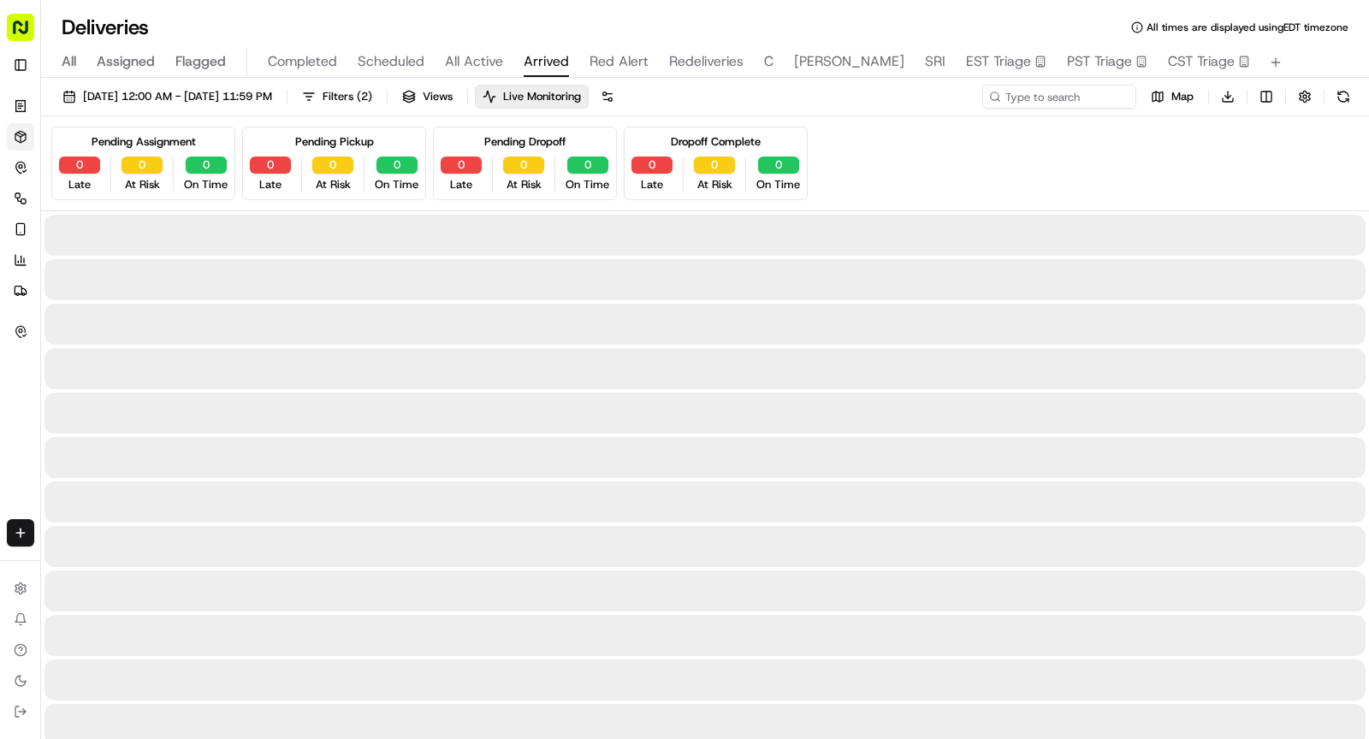
click at [554, 55] on span "Arrived" at bounding box center [546, 61] width 45 height 21
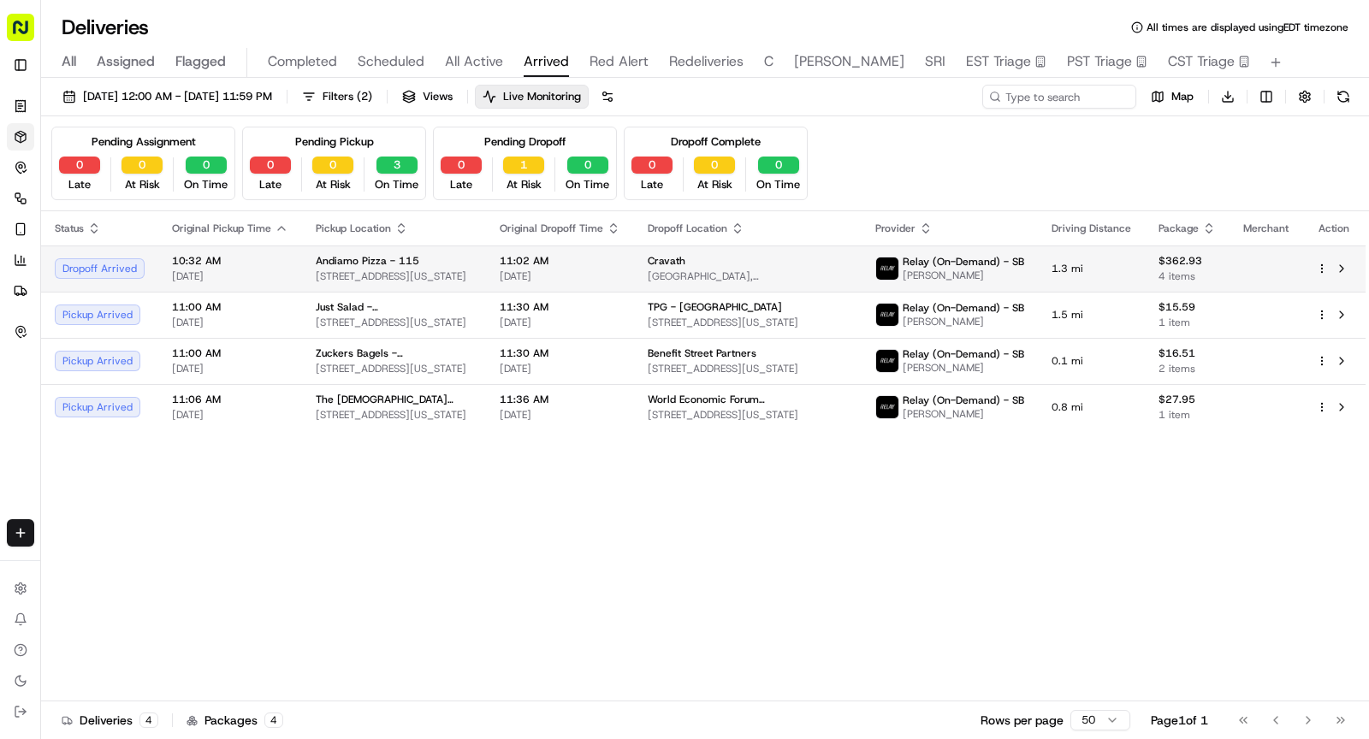
click at [464, 270] on span "[STREET_ADDRESS][US_STATE]" at bounding box center [394, 277] width 157 height 14
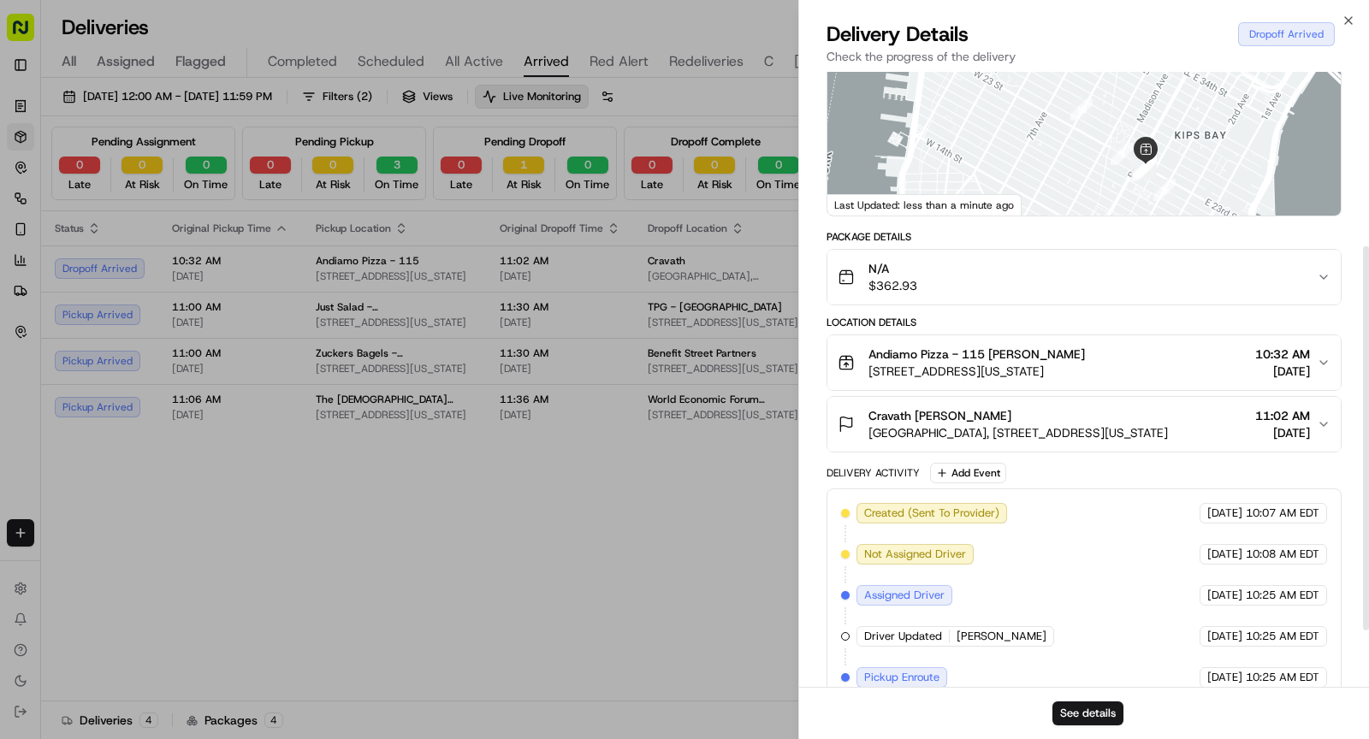
scroll to position [371, 0]
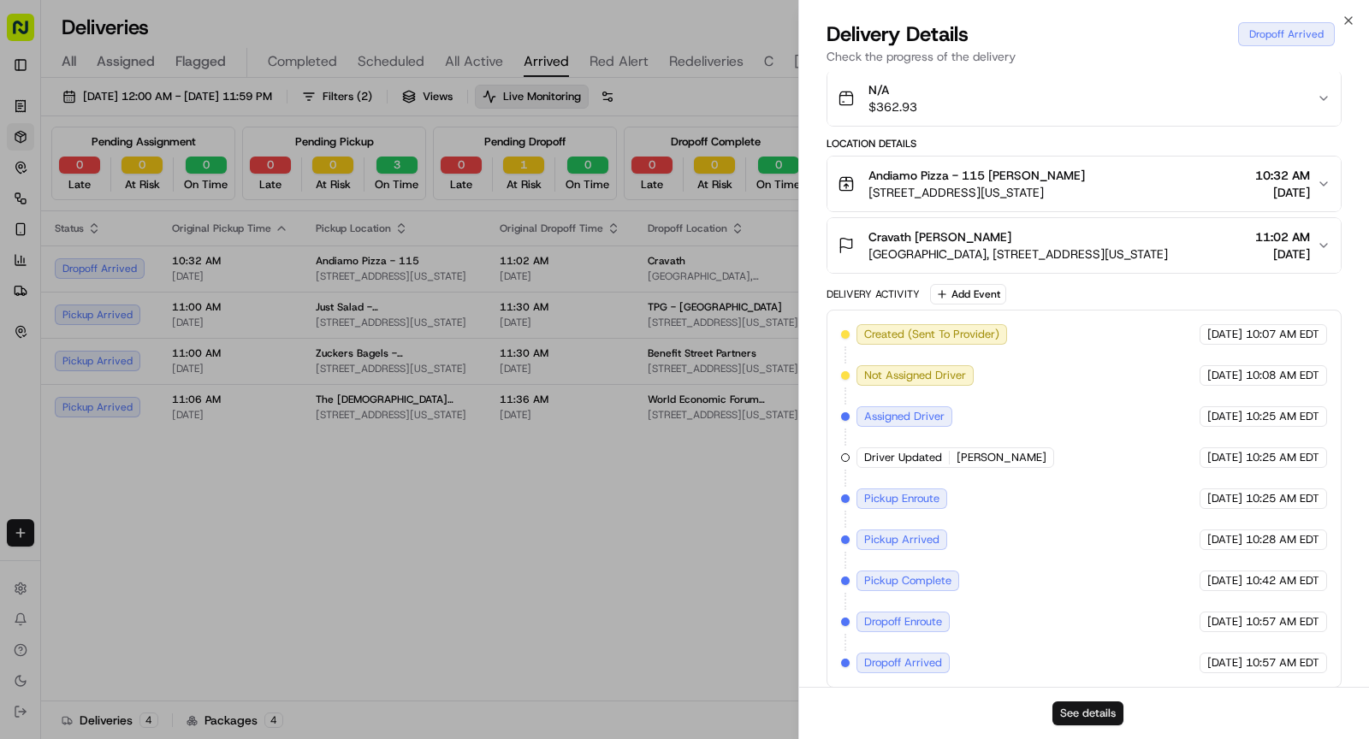
click at [1092, 717] on button "See details" at bounding box center [1087, 714] width 71 height 24
drag, startPoint x: 59, startPoint y: 46, endPoint x: 68, endPoint y: 61, distance: 16.9
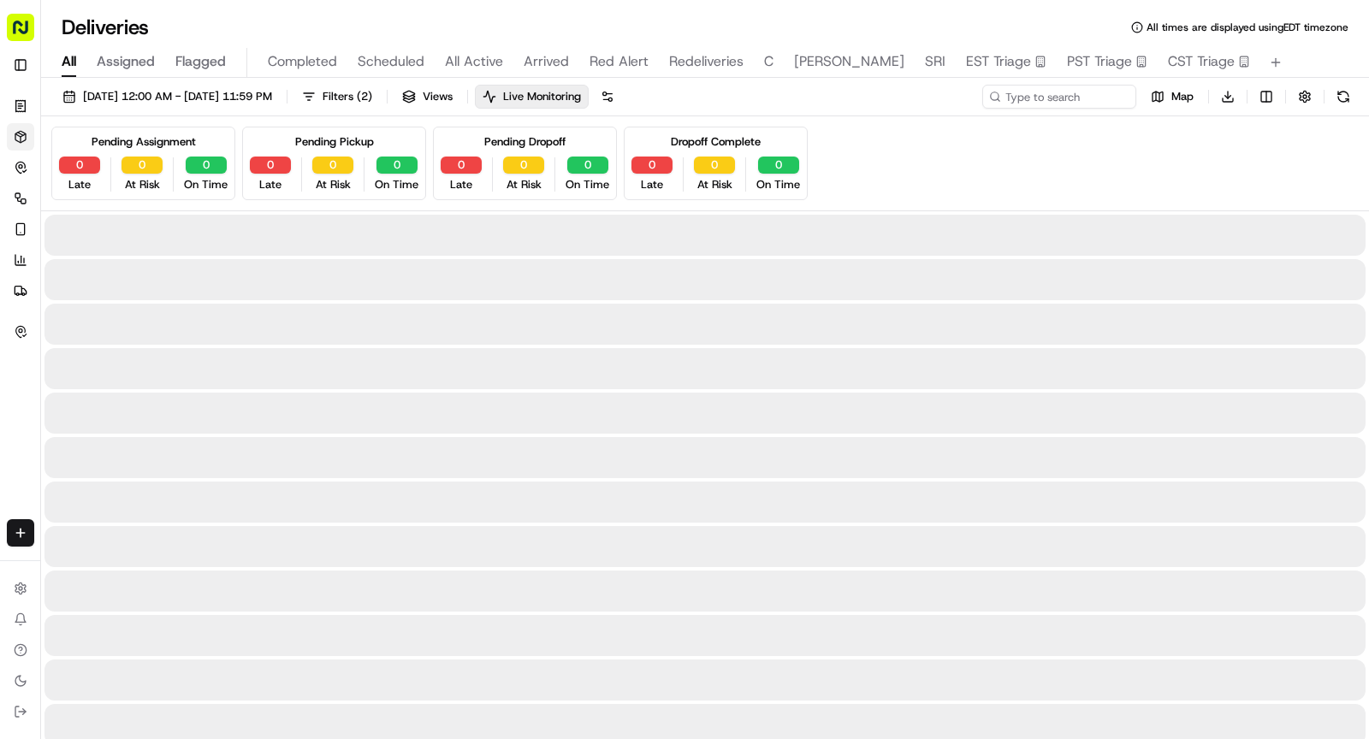
click at [68, 61] on span "All" at bounding box center [69, 61] width 15 height 21
click at [1047, 101] on input at bounding box center [1033, 97] width 205 height 24
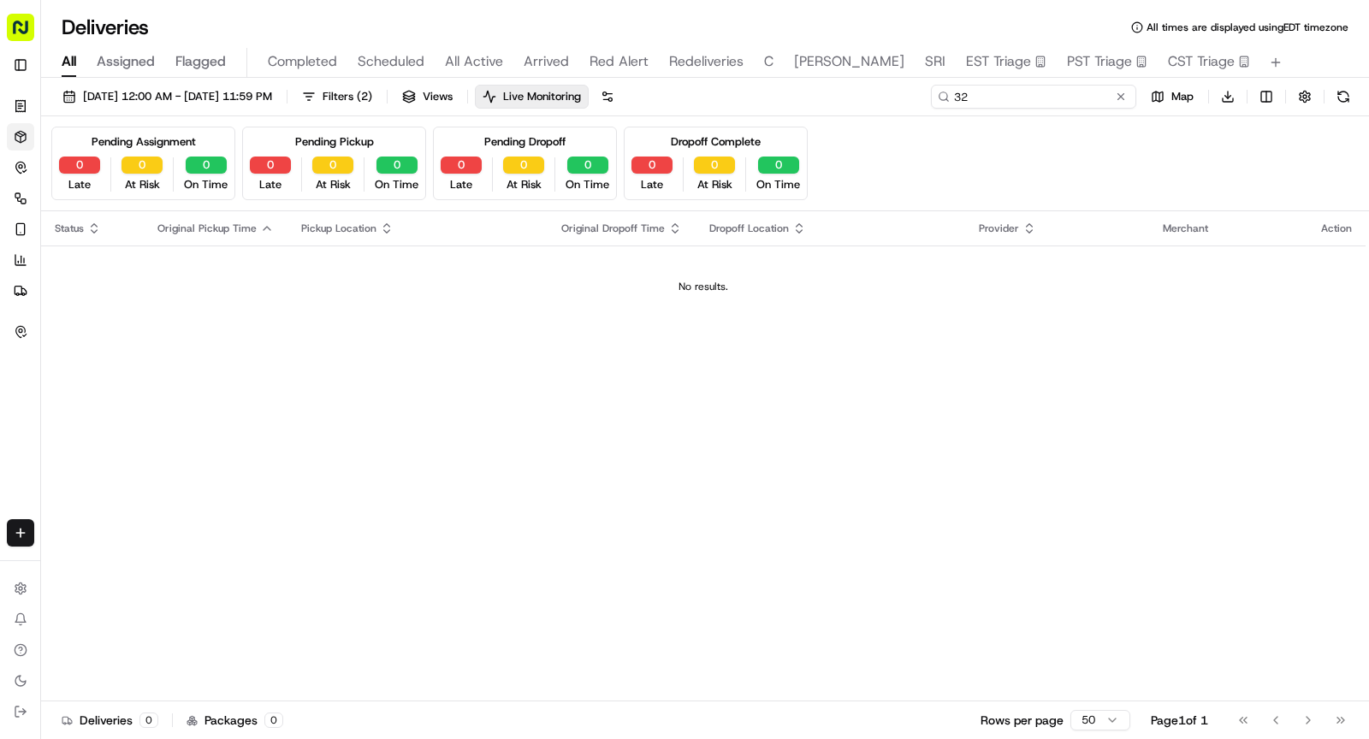
type input "3"
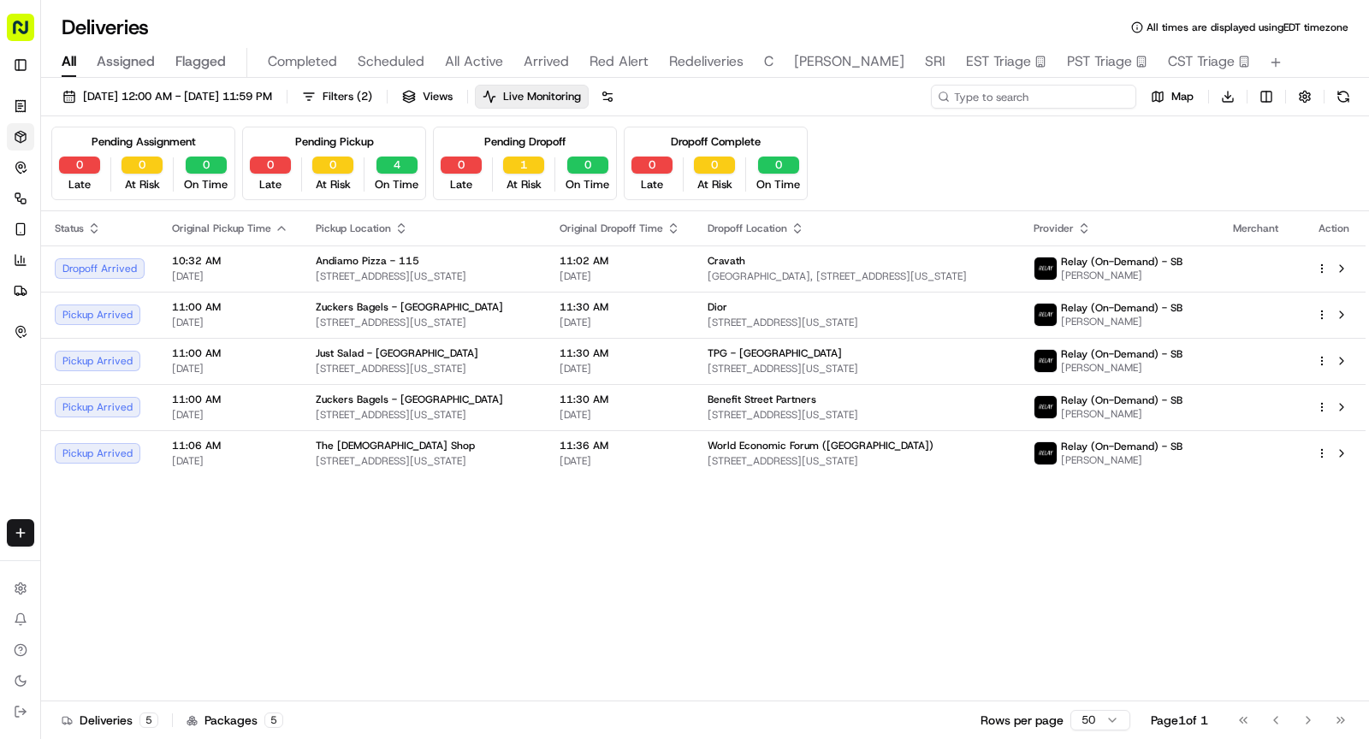
click at [1039, 96] on input at bounding box center [1033, 97] width 205 height 24
click at [1034, 94] on input at bounding box center [1033, 97] width 205 height 24
click at [1062, 110] on div "[DATE] 12:00 AM - [DATE] 11:59 PM Filters ( 2 ) Views Live Monitoring Map Downl…" at bounding box center [705, 101] width 1328 height 32
click at [1070, 107] on input at bounding box center [1033, 97] width 205 height 24
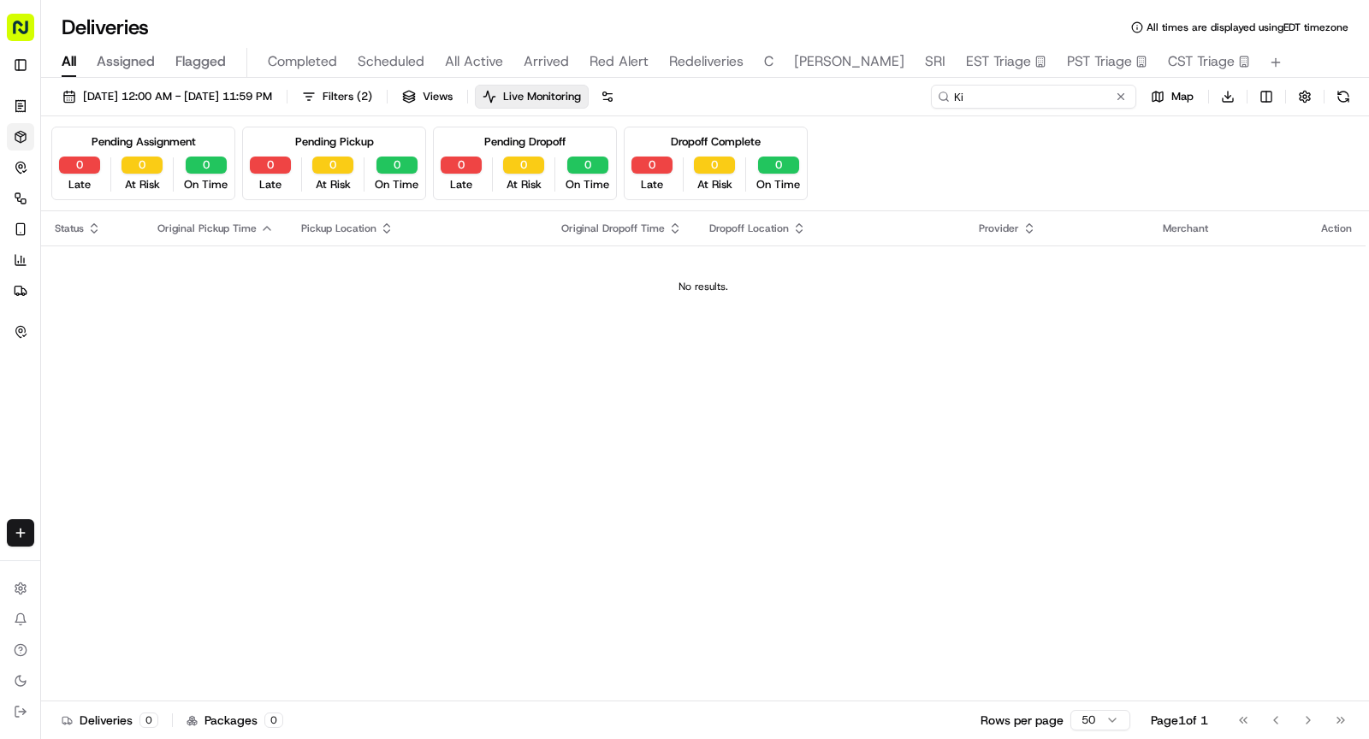
type input "K"
type input "y"
click at [1119, 107] on input "point" at bounding box center [1033, 97] width 205 height 24
type input "point"
click at [1123, 97] on button at bounding box center [1120, 96] width 17 height 17
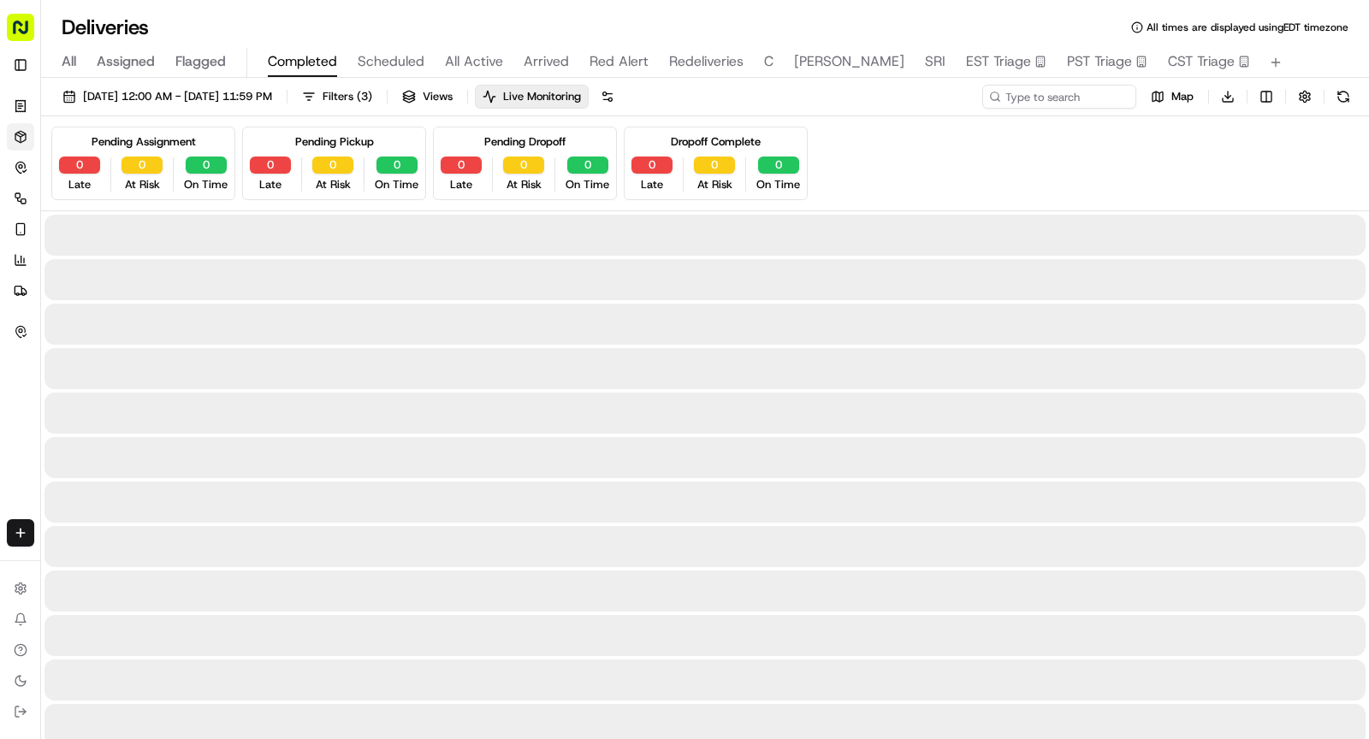
click at [305, 52] on span "Completed" at bounding box center [302, 61] width 69 height 21
click at [70, 62] on span "All" at bounding box center [69, 61] width 15 height 21
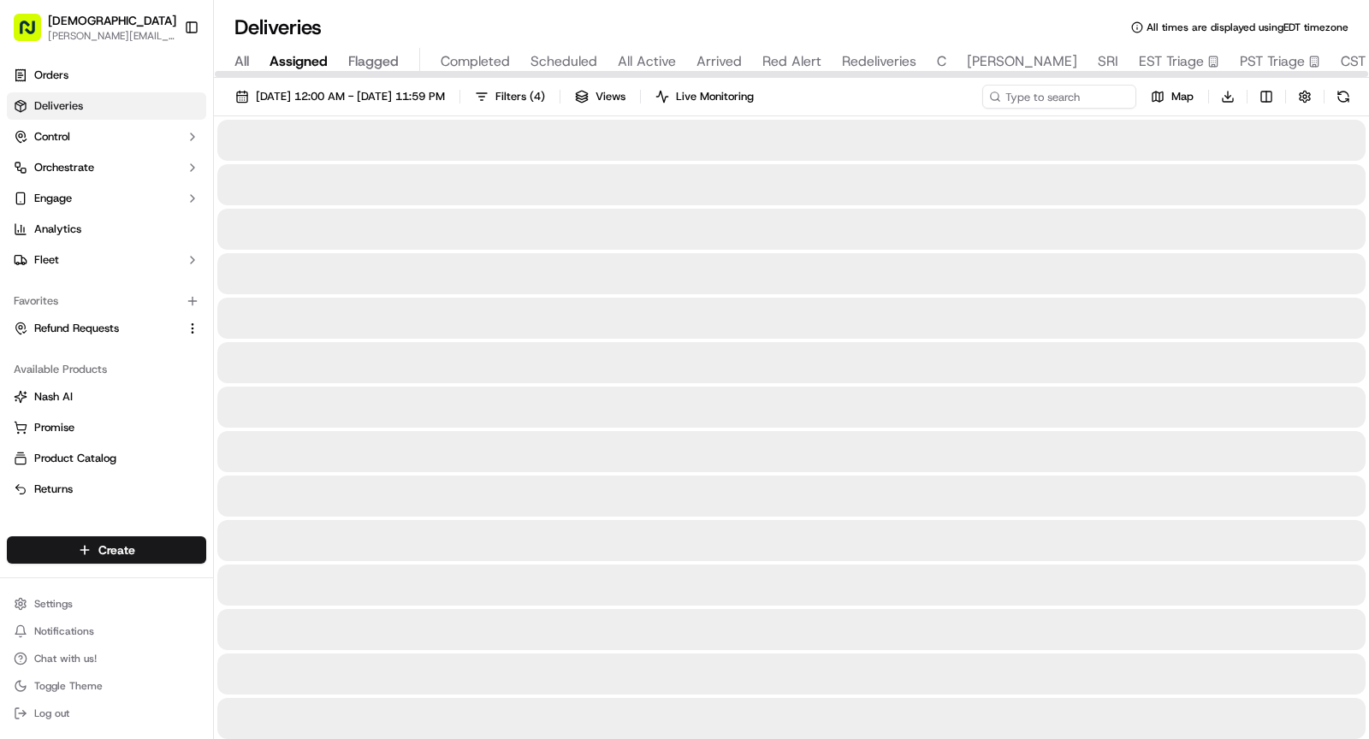
click at [305, 53] on span "Assigned" at bounding box center [299, 61] width 58 height 21
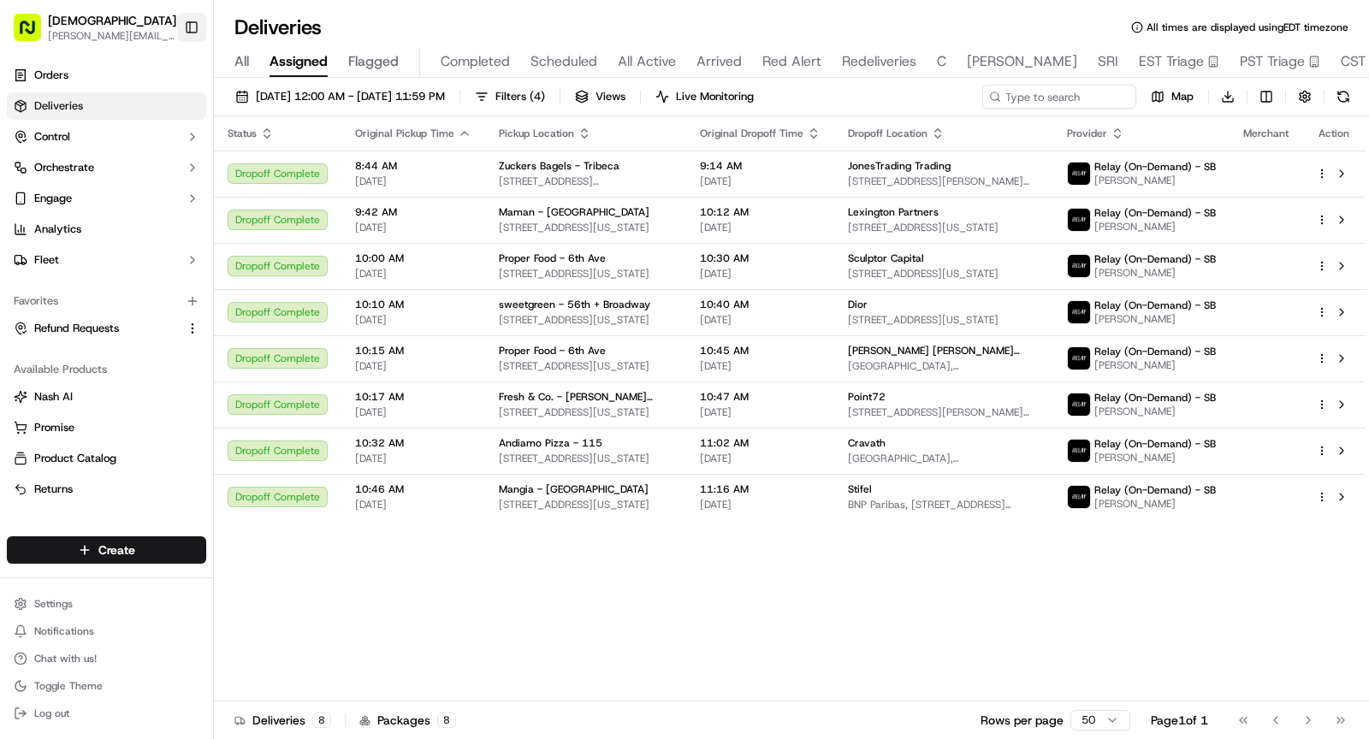
click at [200, 28] on button "Toggle Sidebar" at bounding box center [191, 27] width 29 height 29
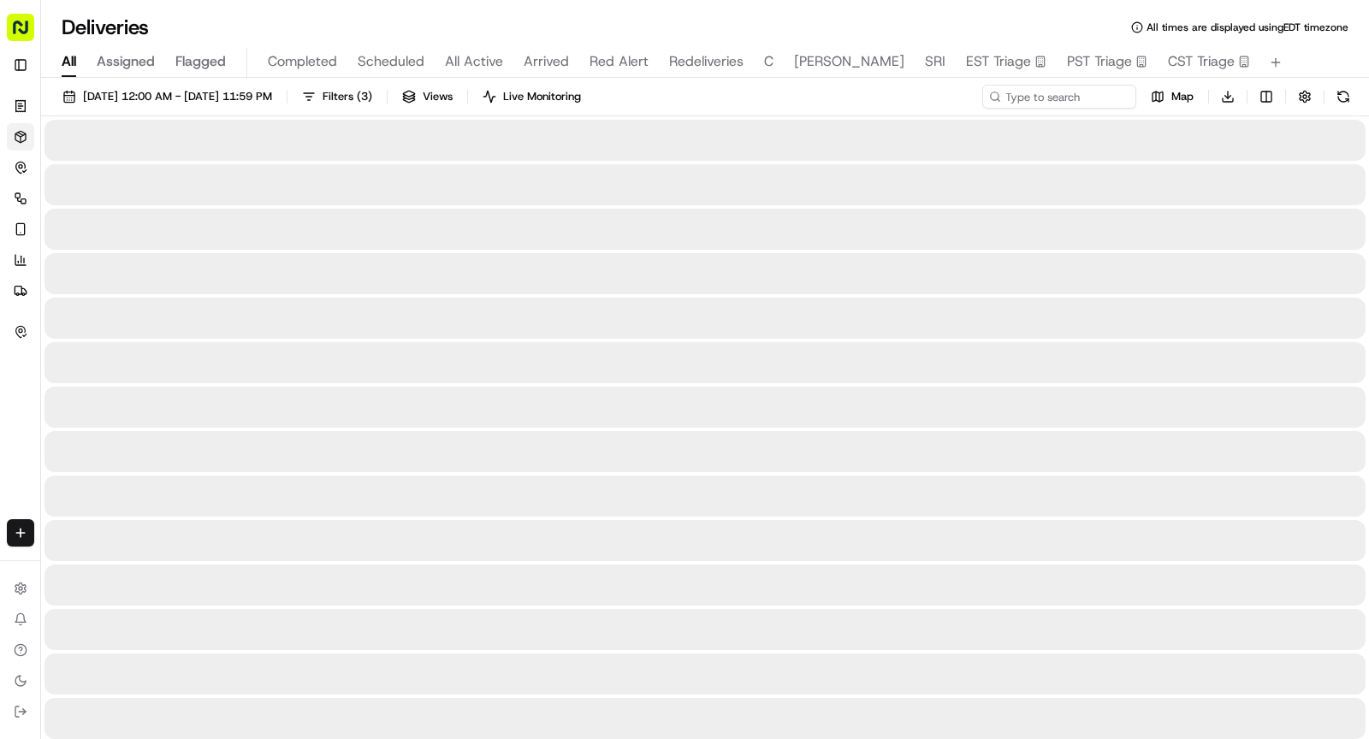
click at [71, 60] on span "All" at bounding box center [69, 61] width 15 height 21
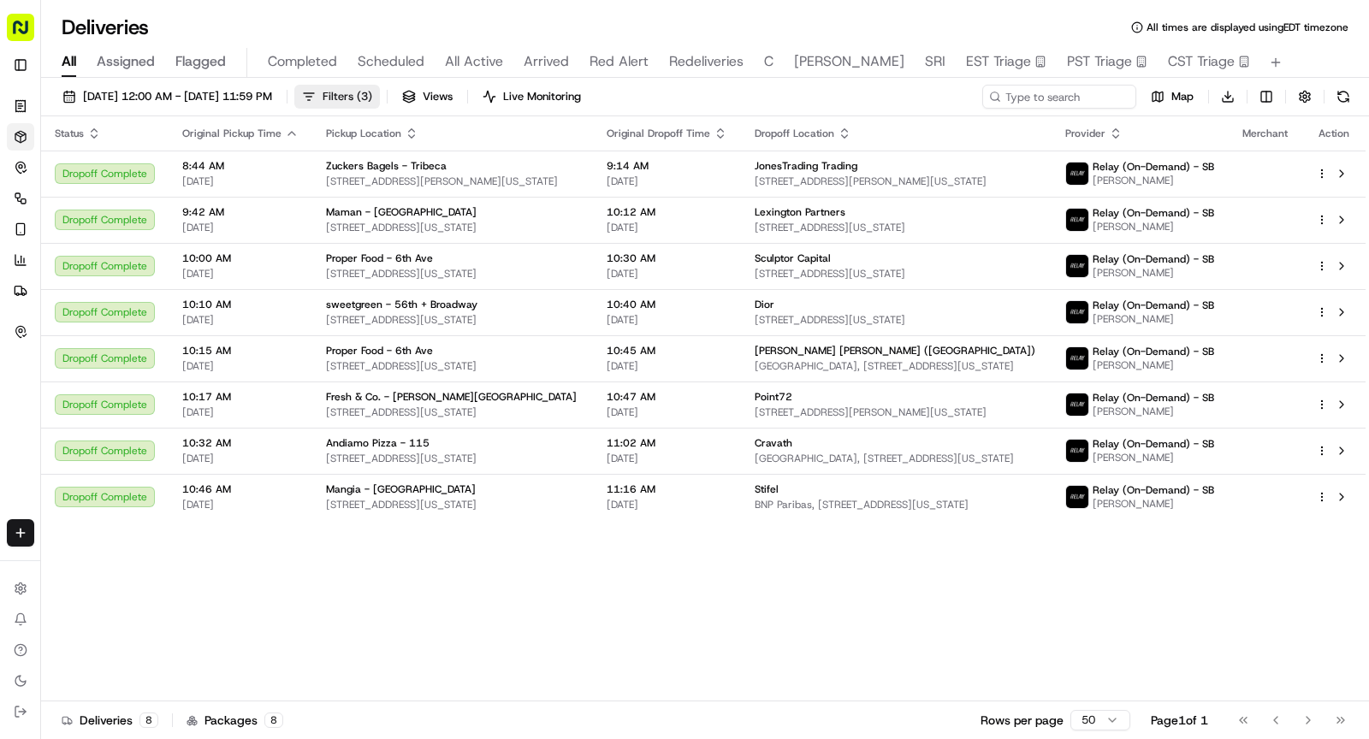
click at [372, 96] on span "Filters ( 3 )" at bounding box center [348, 96] width 50 height 15
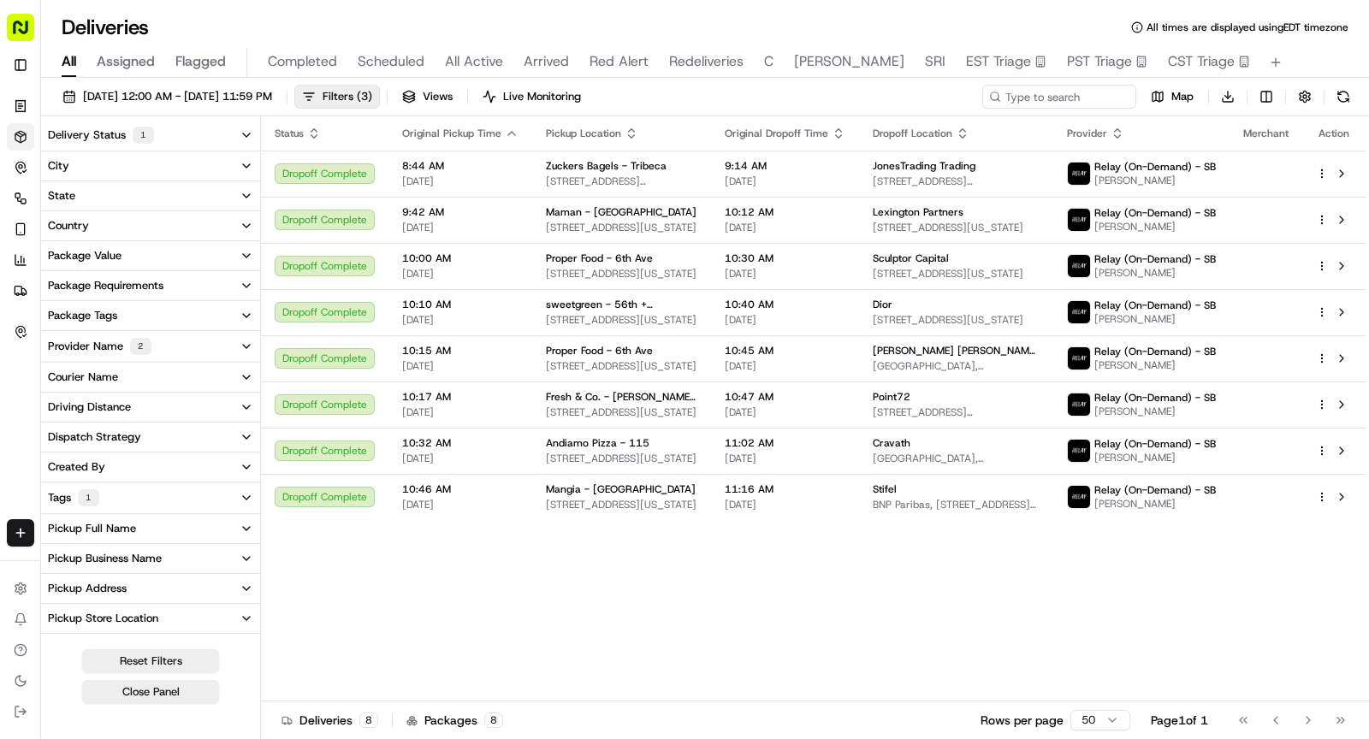
click at [176, 349] on button "Provider Name 2" at bounding box center [150, 346] width 219 height 31
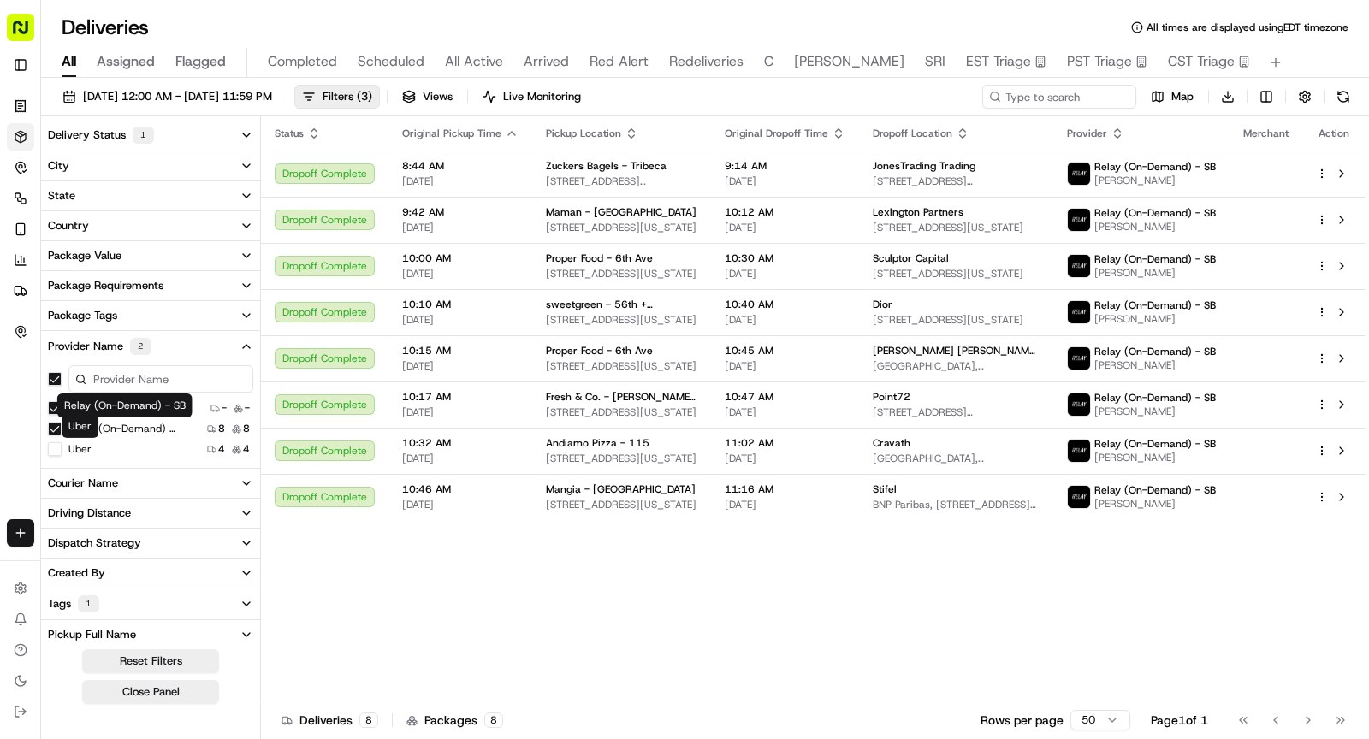
click at [77, 450] on label "Uber" at bounding box center [79, 449] width 23 height 14
click at [62, 450] on button "Uber" at bounding box center [55, 449] width 14 height 14
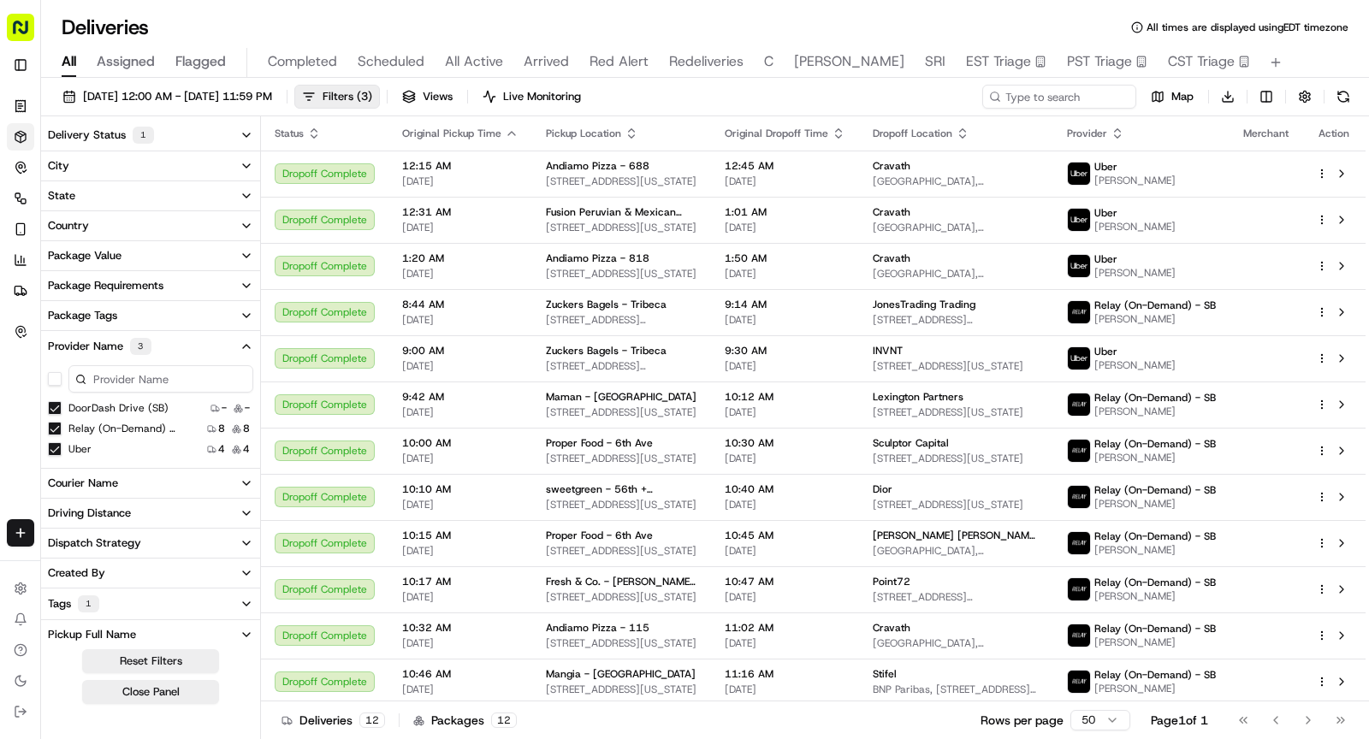
click at [134, 308] on button "Package Tags" at bounding box center [150, 315] width 219 height 29
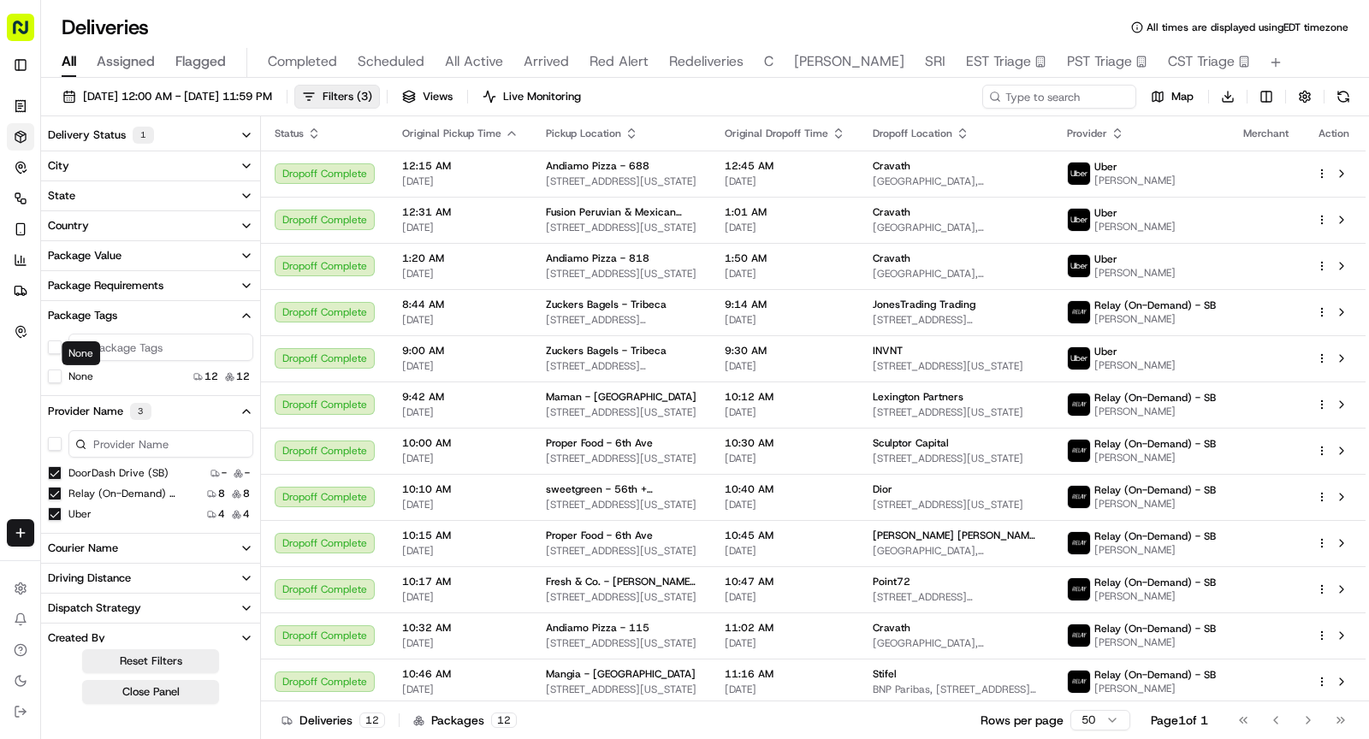
click at [86, 376] on label "None" at bounding box center [80, 377] width 25 height 14
click at [62, 376] on button "None" at bounding box center [55, 377] width 14 height 14
click at [157, 281] on div "Package Requirements" at bounding box center [106, 285] width 116 height 15
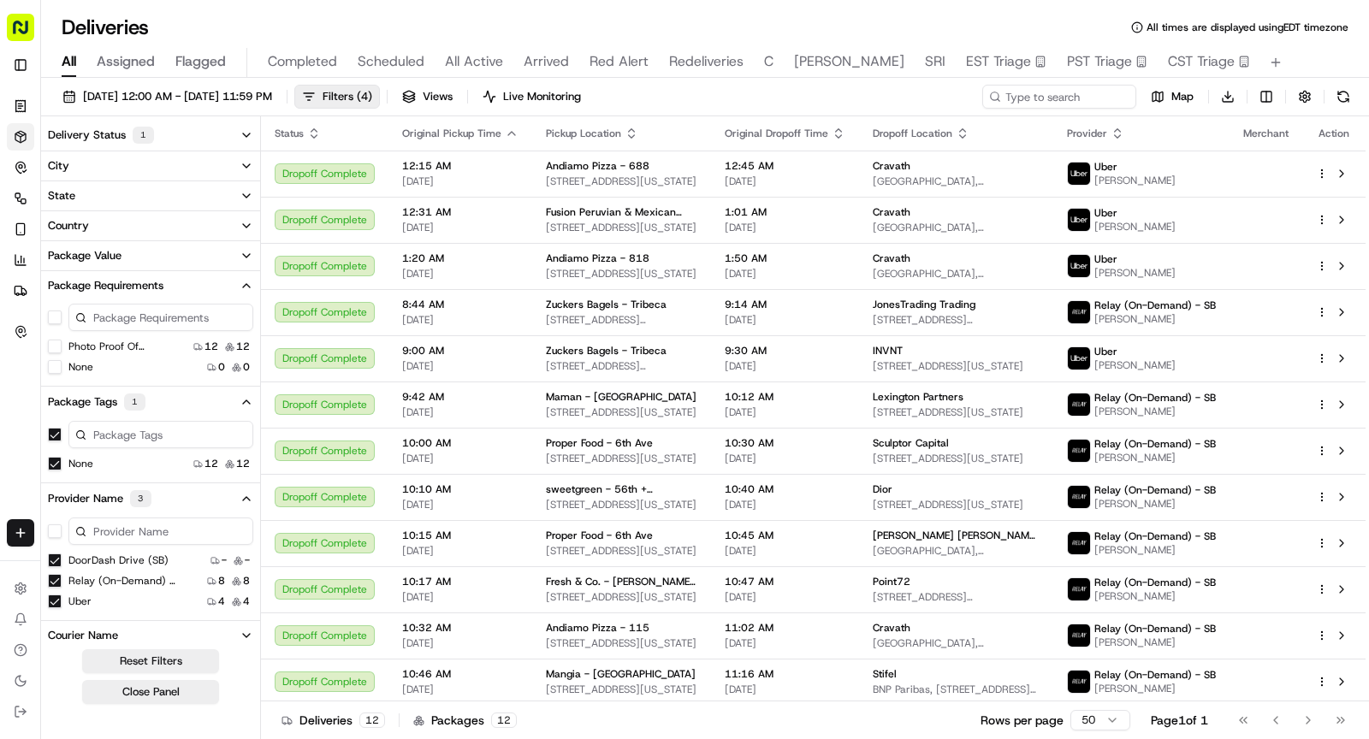
click at [174, 134] on button "Delivery Status 1" at bounding box center [150, 135] width 219 height 31
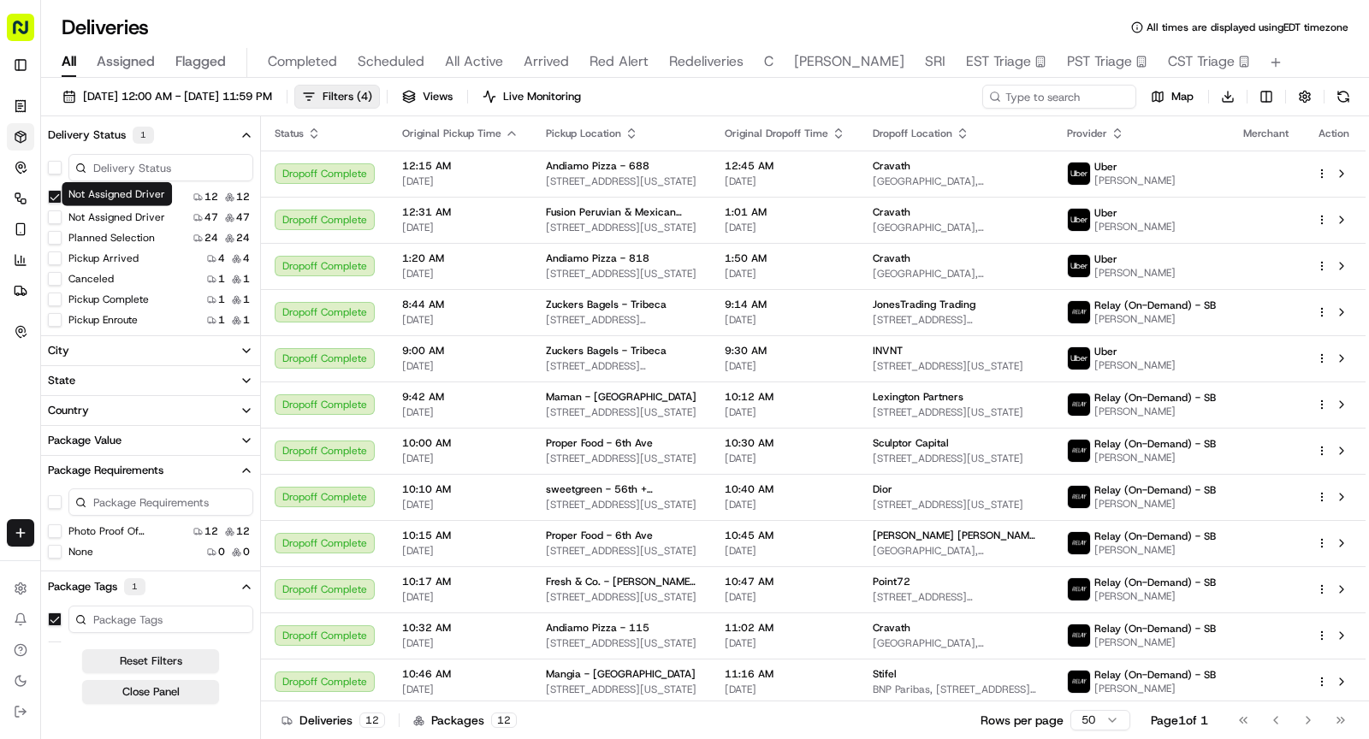
click at [129, 209] on div "Not Assigned Driver 47 47" at bounding box center [150, 217] width 219 height 17
click at [110, 217] on label "Not Assigned Driver" at bounding box center [116, 217] width 97 height 14
click at [62, 217] on button "Not Assigned Driver" at bounding box center [55, 217] width 14 height 14
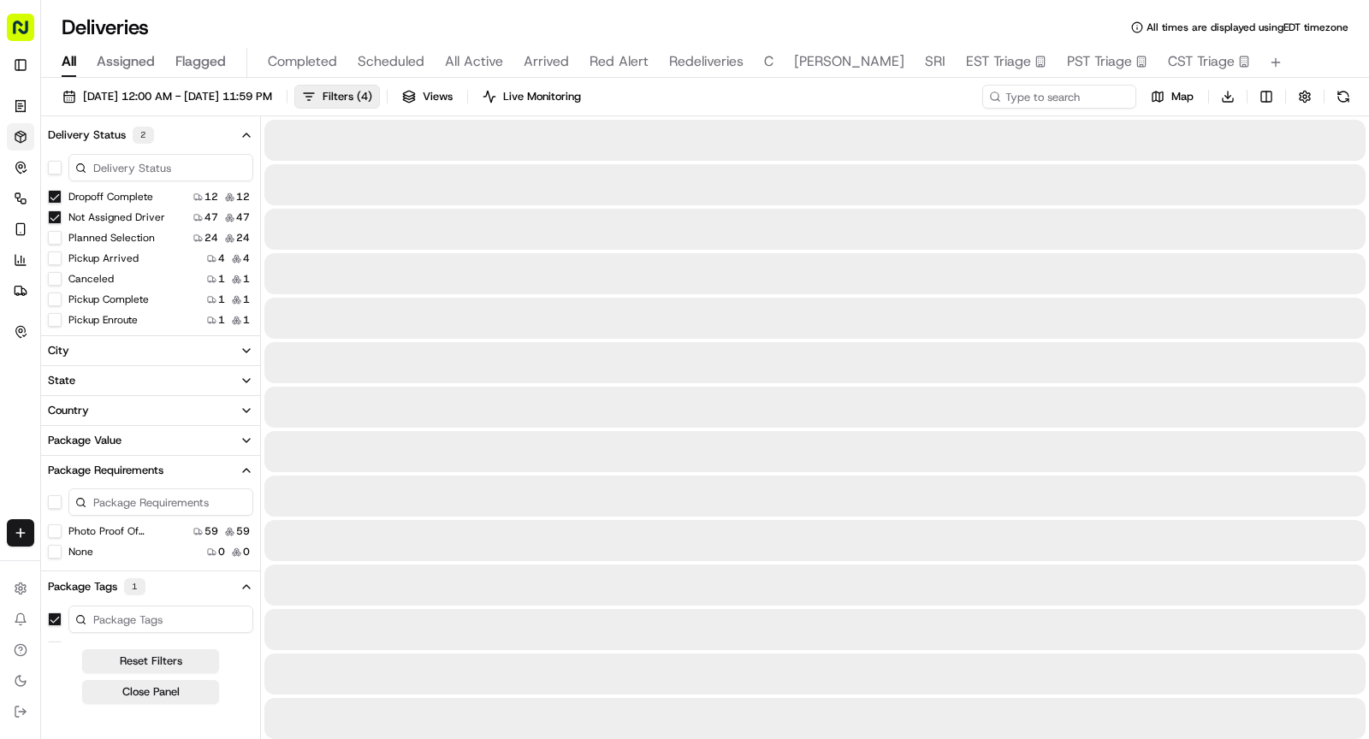
click at [100, 239] on label "Planned Selection" at bounding box center [111, 238] width 86 height 14
click at [62, 239] on button "Planned Selection" at bounding box center [55, 238] width 14 height 14
click at [57, 255] on button "Pickup Arrived" at bounding box center [55, 259] width 14 height 14
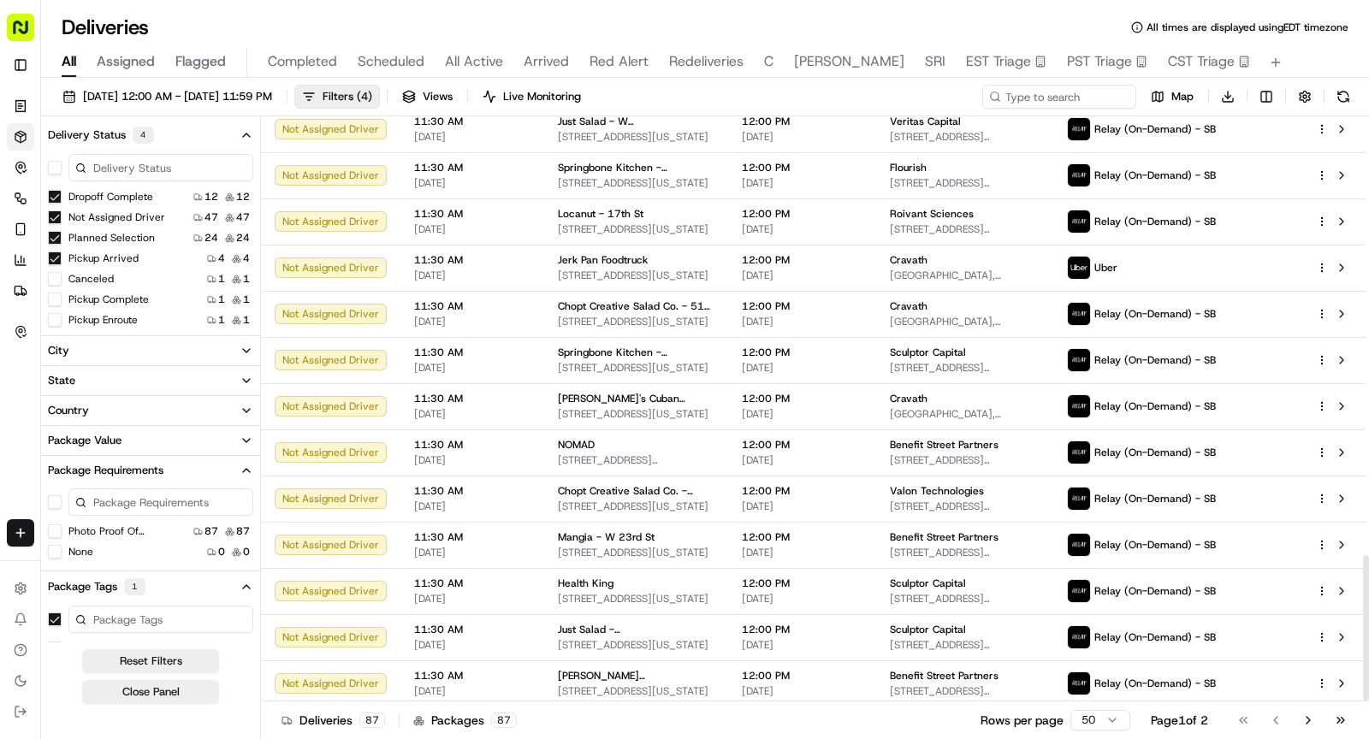
scroll to position [1758, 0]
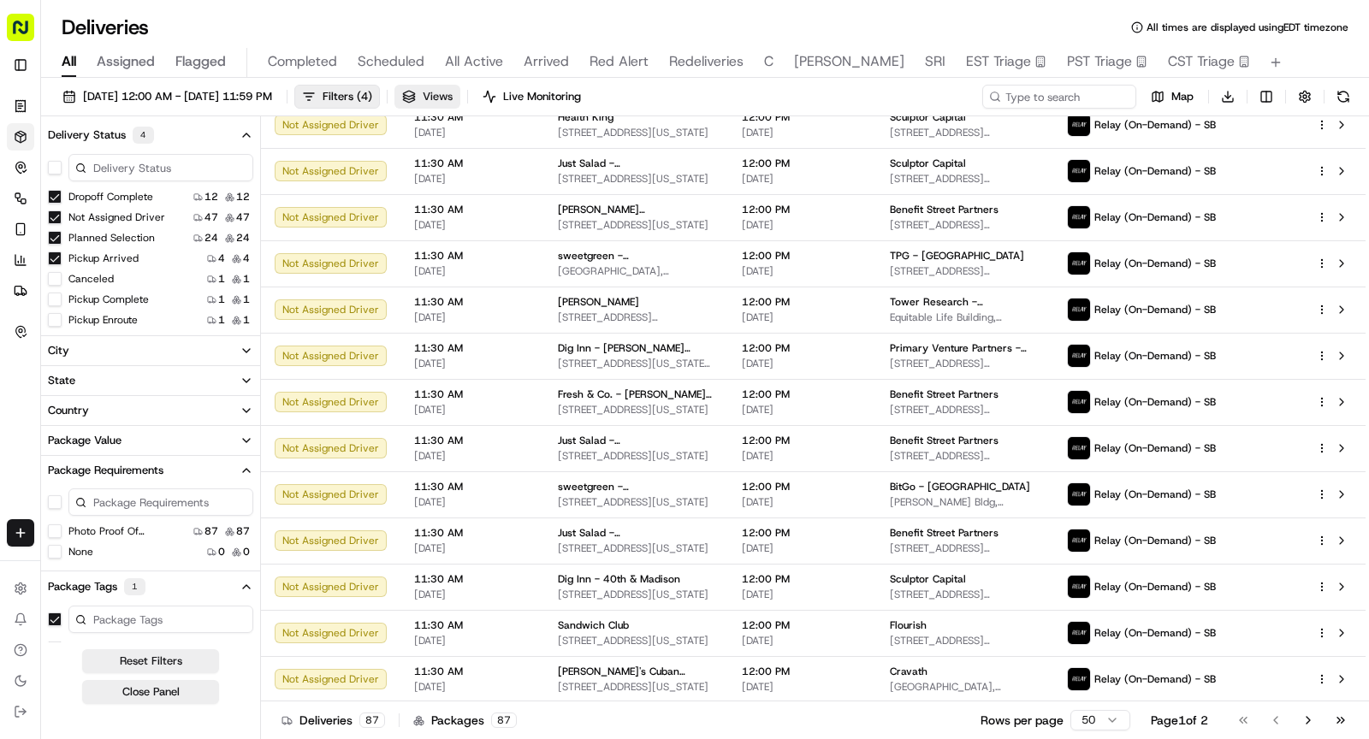
click at [460, 86] on button "Views" at bounding box center [427, 97] width 66 height 24
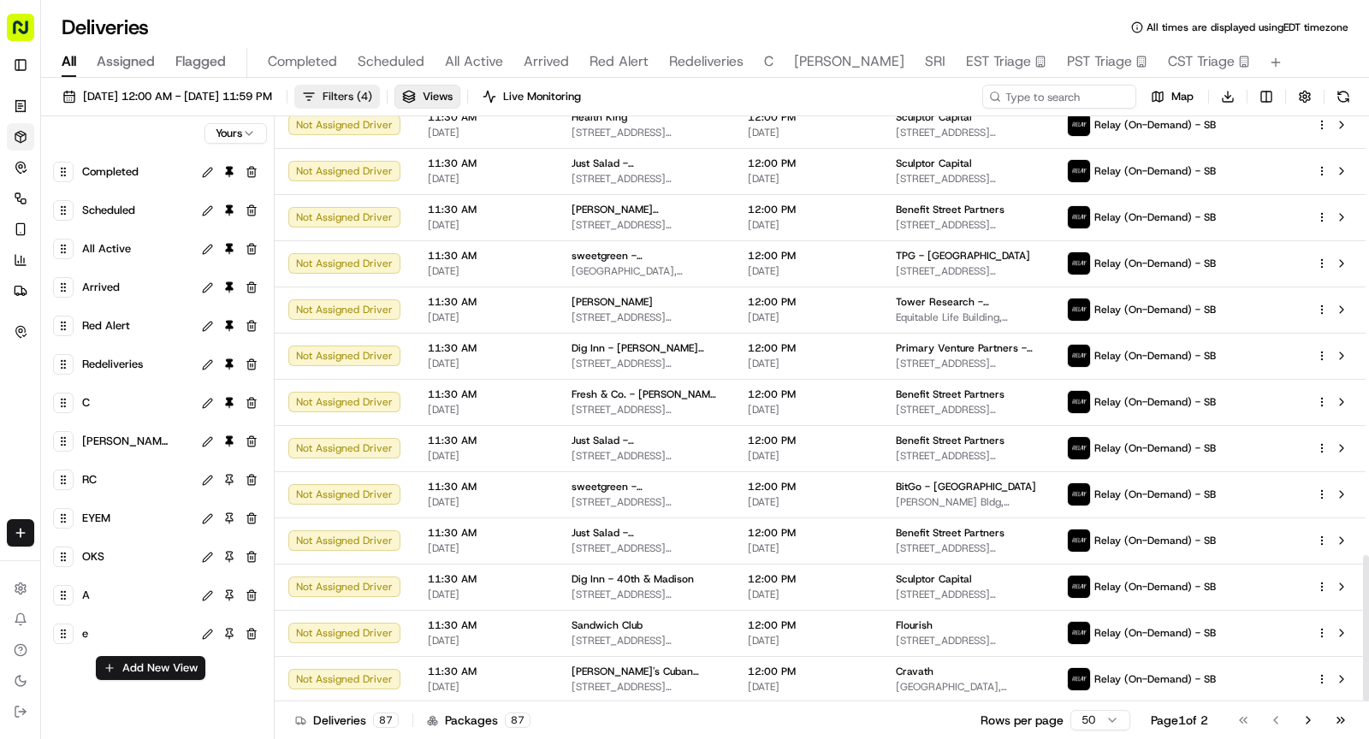
click at [372, 98] on span "( 4 )" at bounding box center [364, 96] width 15 height 15
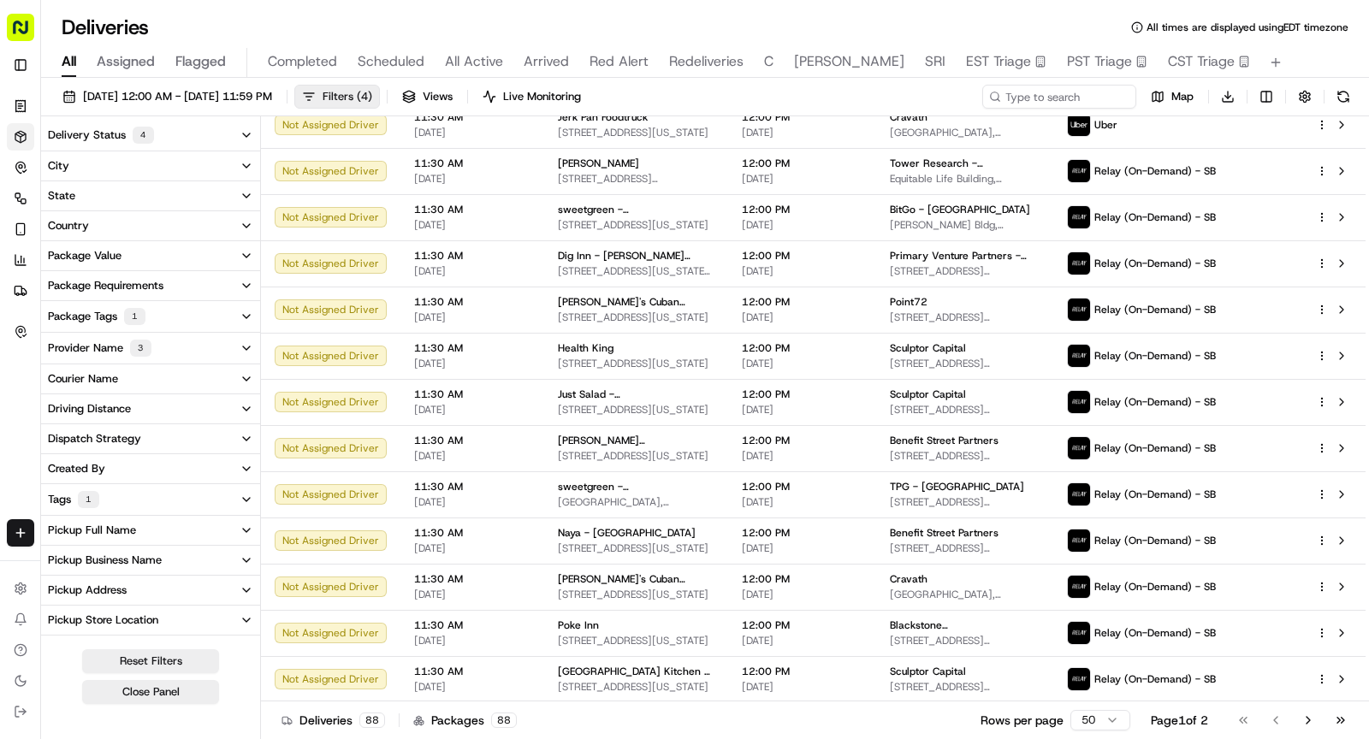
click at [372, 96] on span "Filters ( 4 )" at bounding box center [348, 96] width 50 height 15
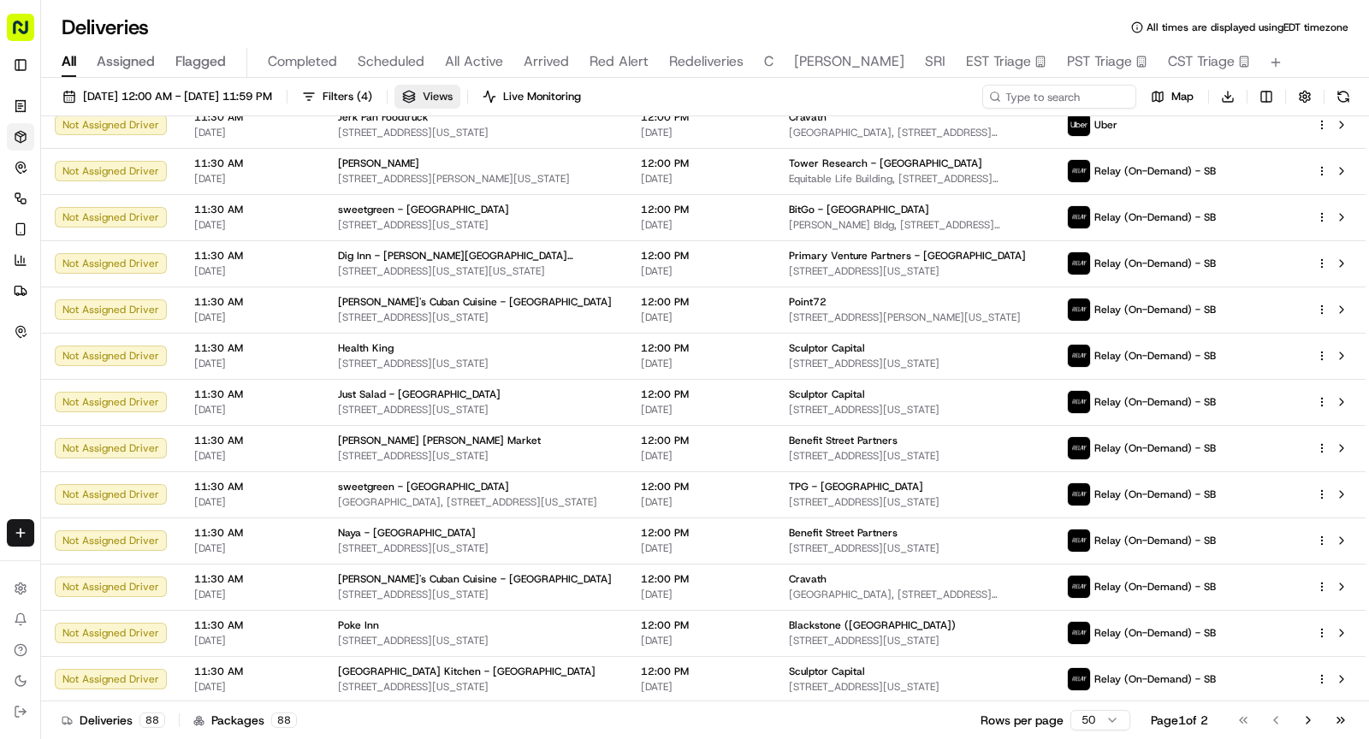
click at [460, 92] on button "Views" at bounding box center [427, 97] width 66 height 24
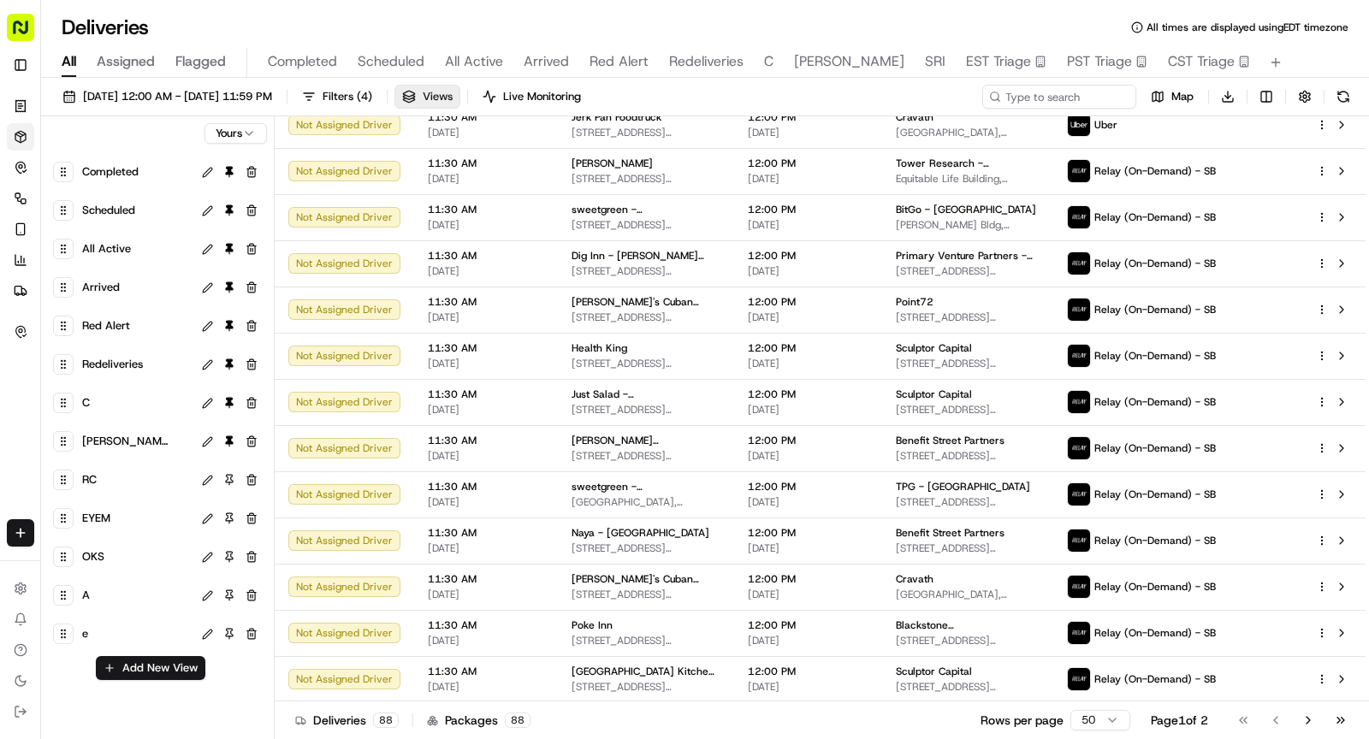
click at [460, 92] on button "Views" at bounding box center [427, 97] width 66 height 24
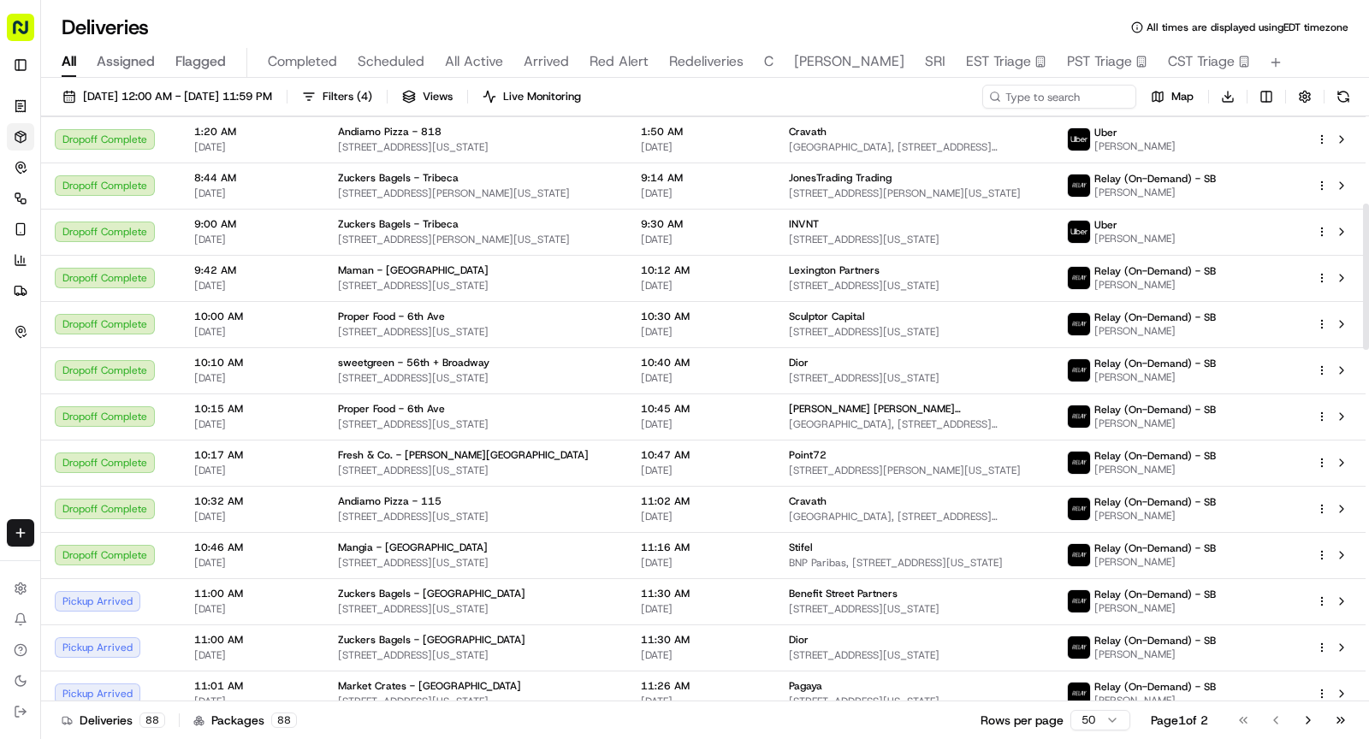
scroll to position [0, 0]
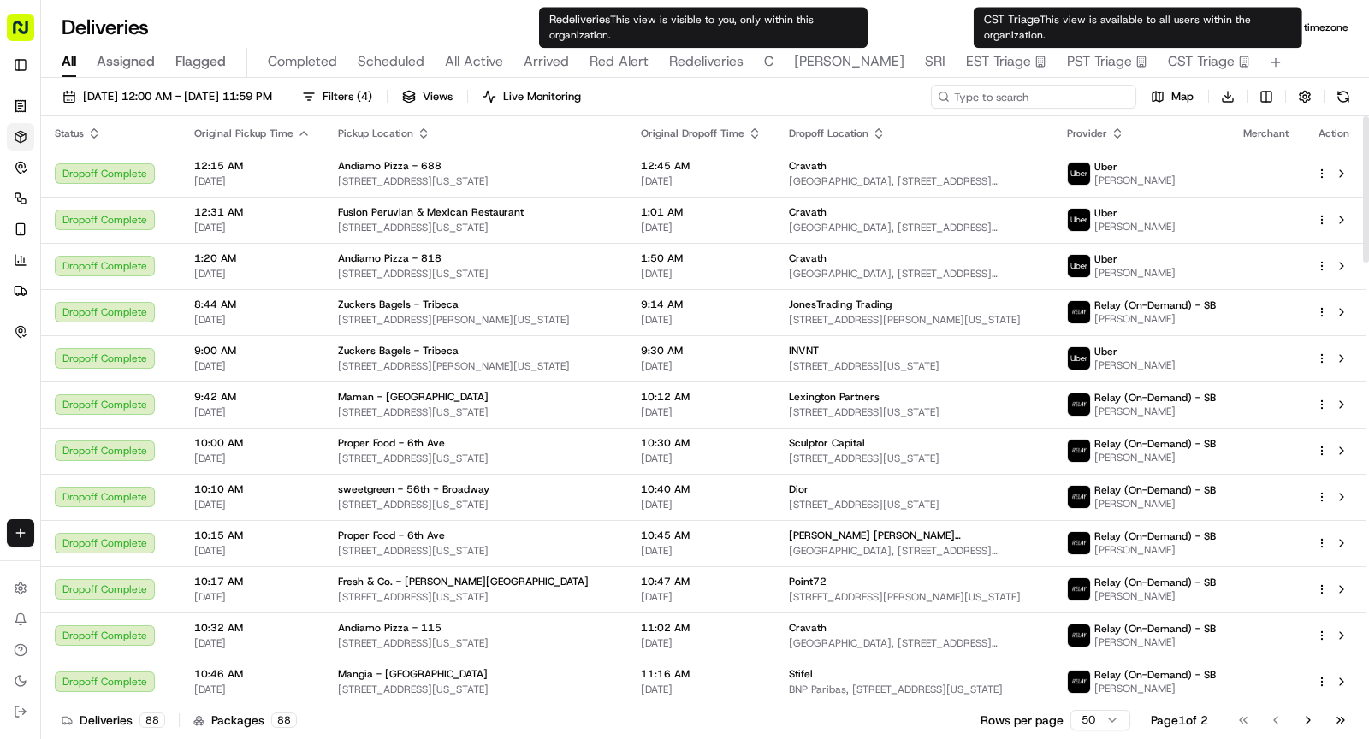
click at [1081, 94] on input at bounding box center [1033, 97] width 205 height 24
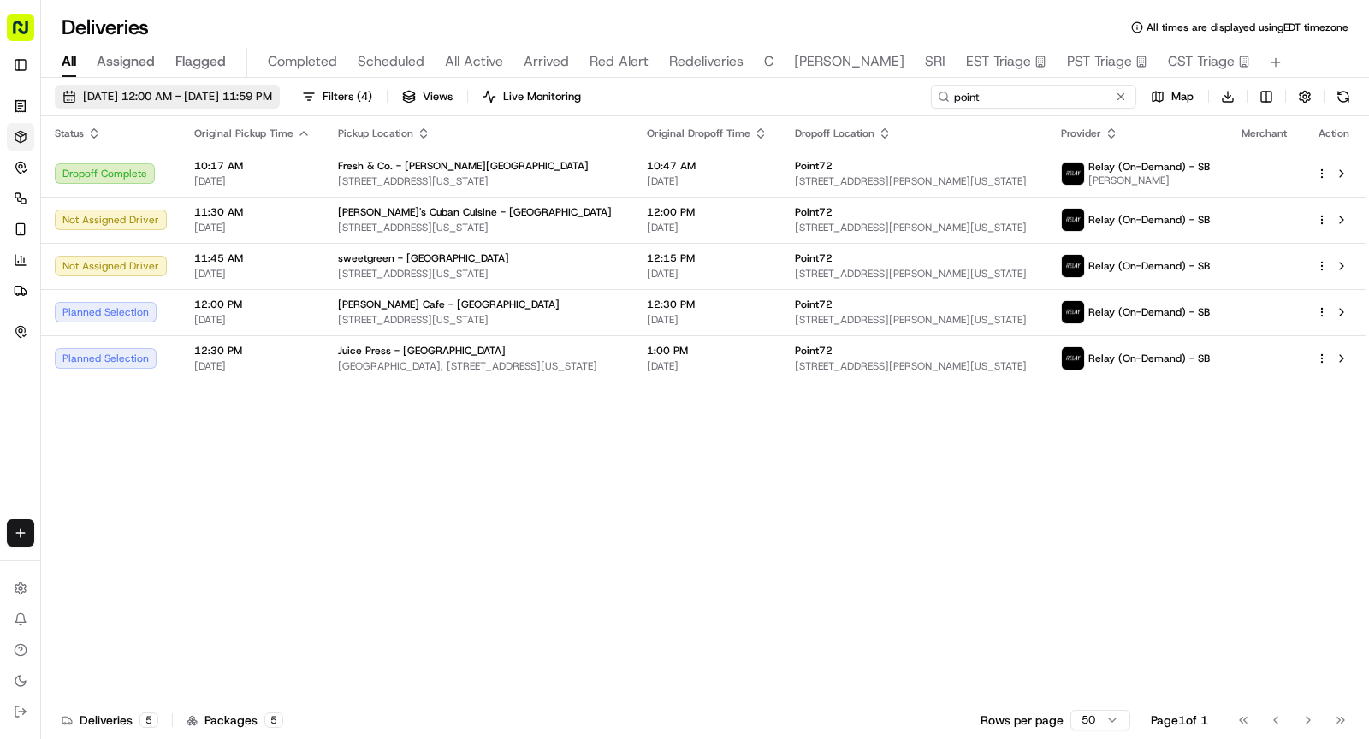
type input "point"
click at [126, 98] on span "[DATE] 12:00 AM - [DATE] 11:59 PM" at bounding box center [177, 96] width 189 height 15
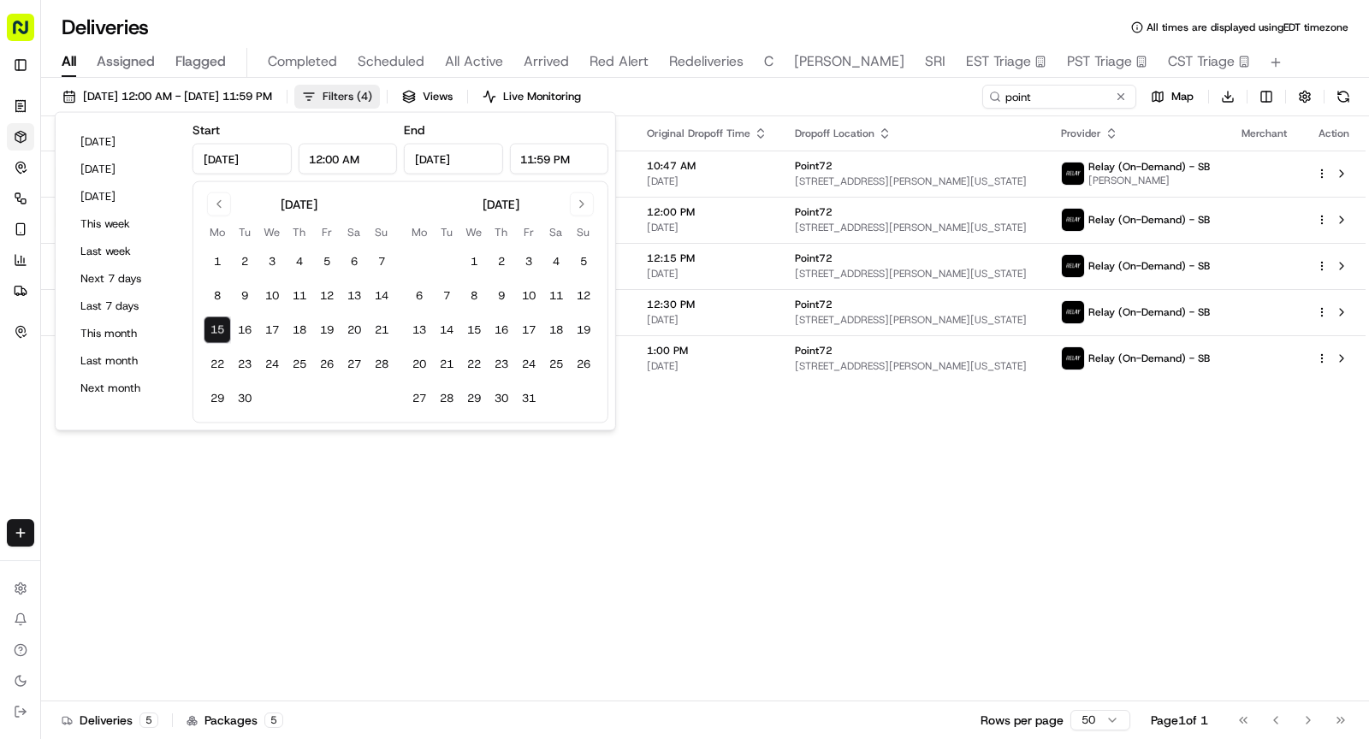
click at [380, 92] on button "Filters ( 4 )" at bounding box center [337, 97] width 86 height 24
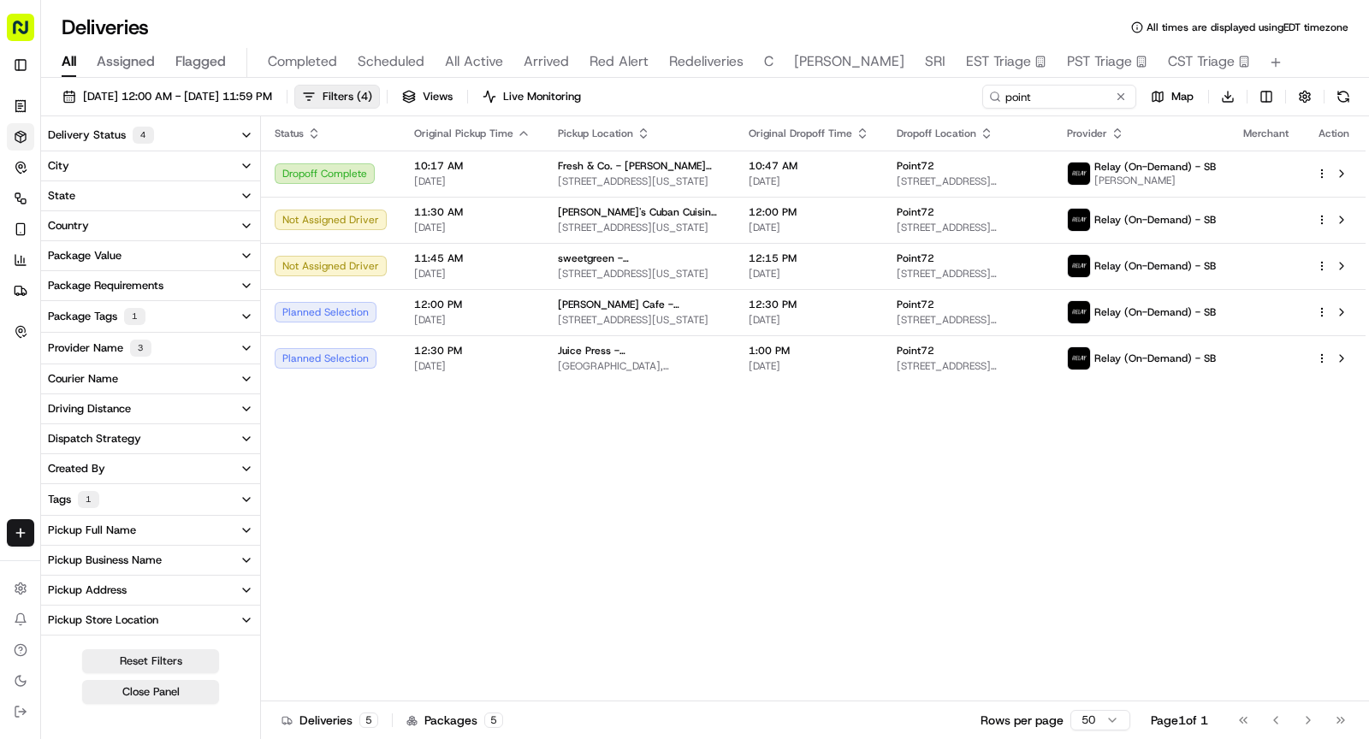
click at [169, 138] on button "Delivery Status 4" at bounding box center [150, 135] width 219 height 31
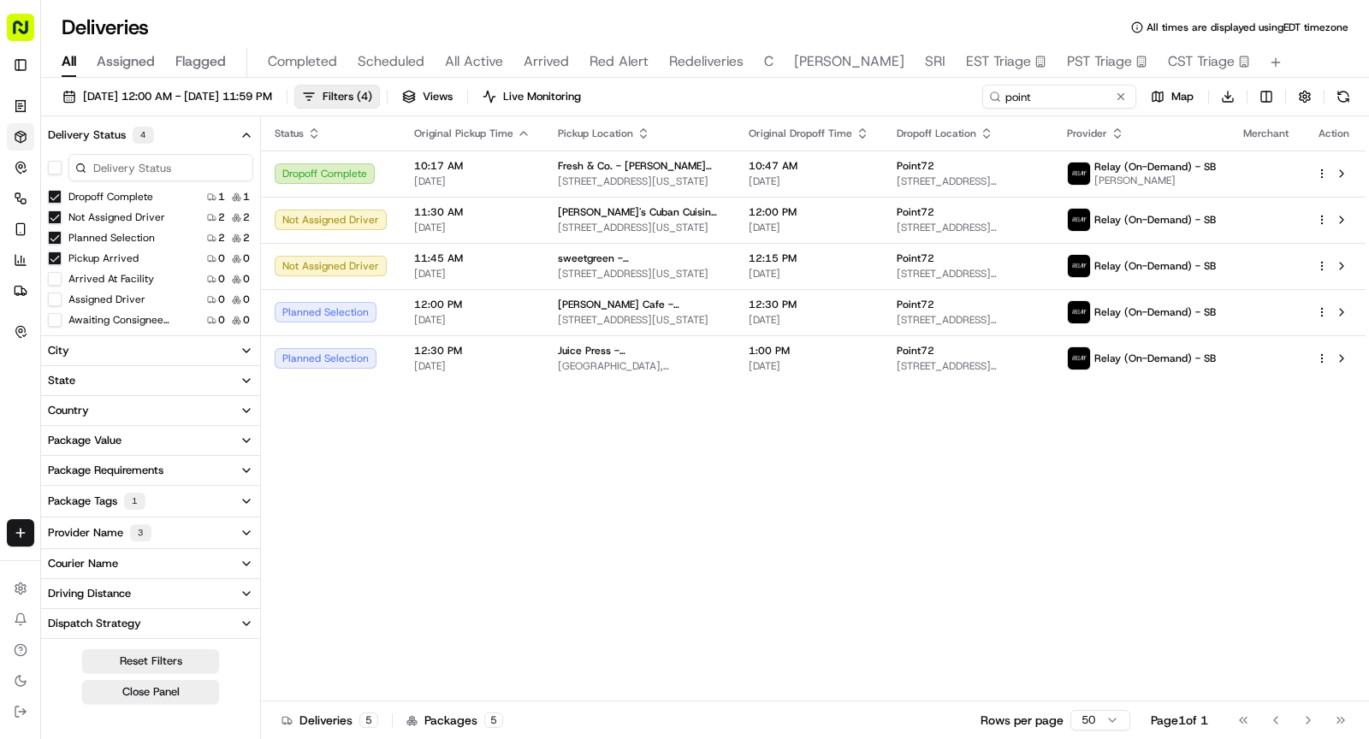
click at [162, 139] on button "Delivery Status 4" at bounding box center [150, 135] width 219 height 31
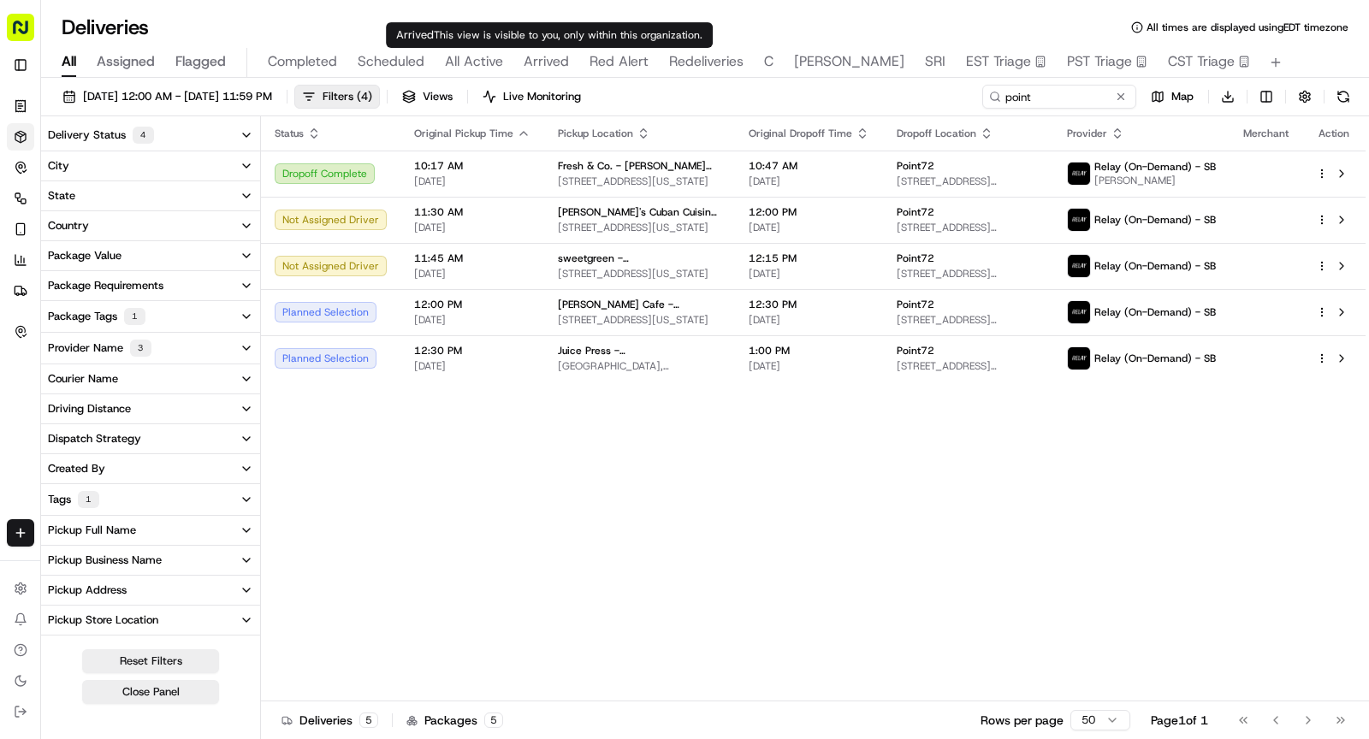
click at [495, 57] on span "All Active" at bounding box center [474, 61] width 58 height 21
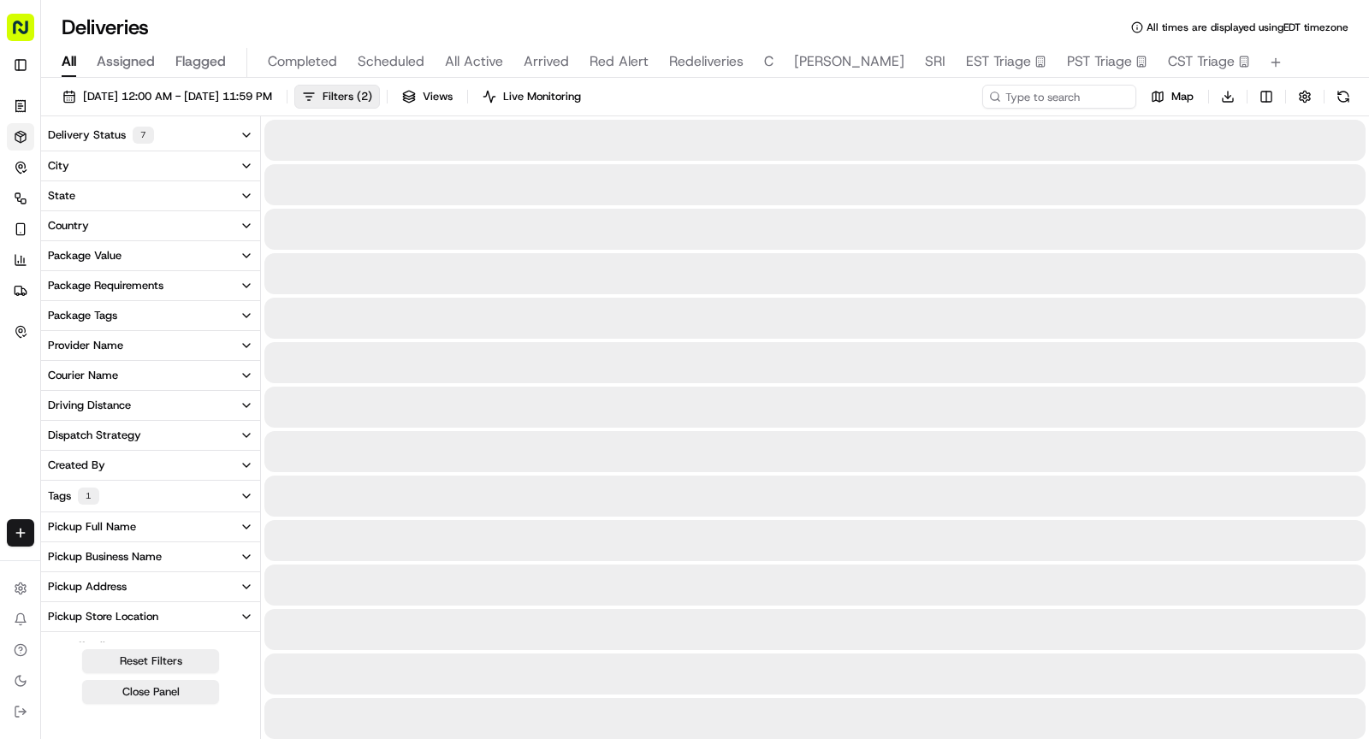
click at [69, 60] on span "All" at bounding box center [69, 61] width 15 height 21
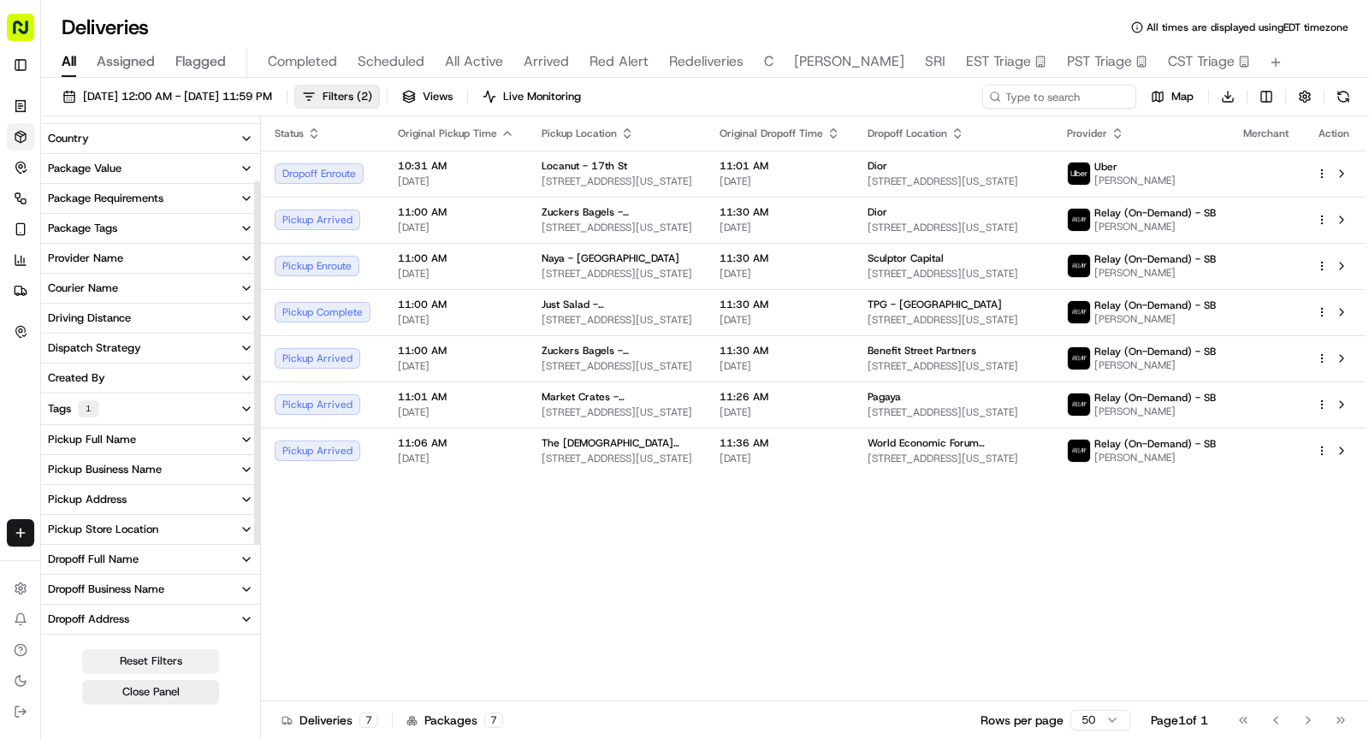
click at [162, 654] on button "Reset Filters" at bounding box center [150, 661] width 137 height 24
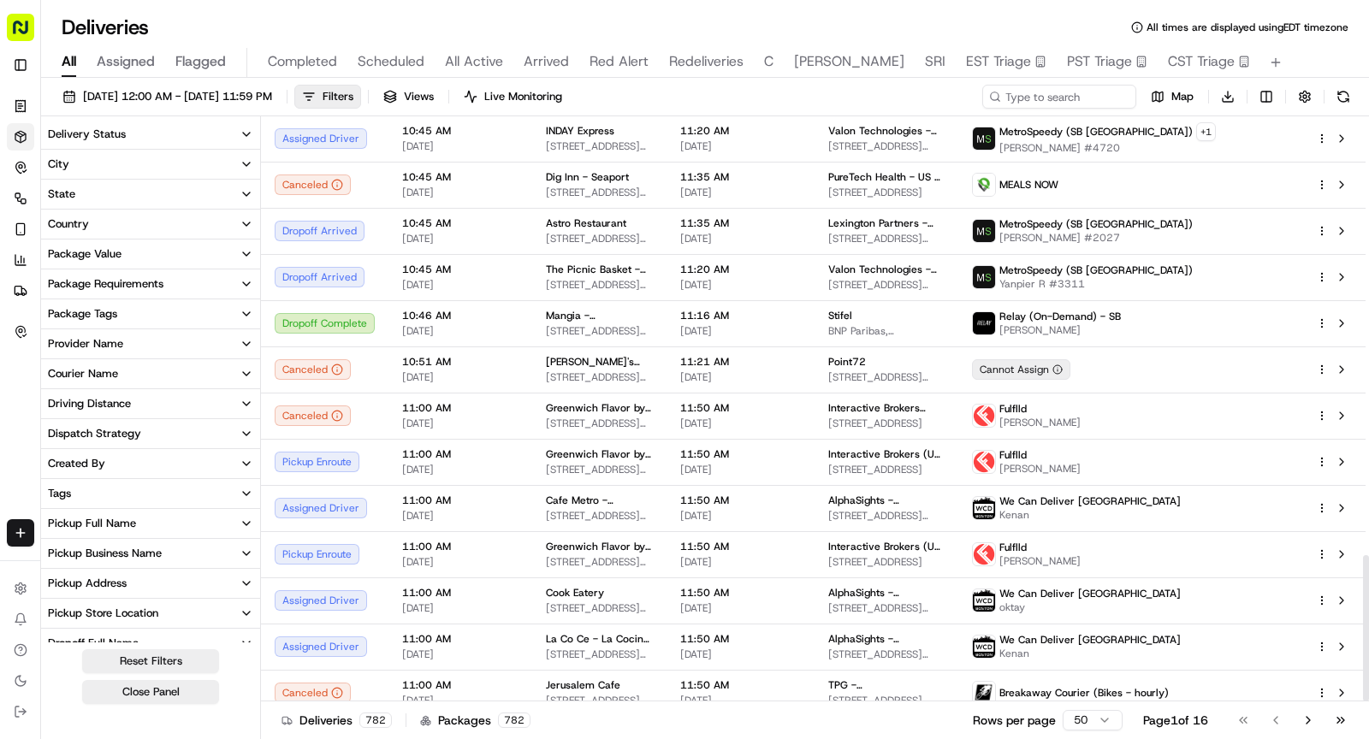
scroll to position [1758, 0]
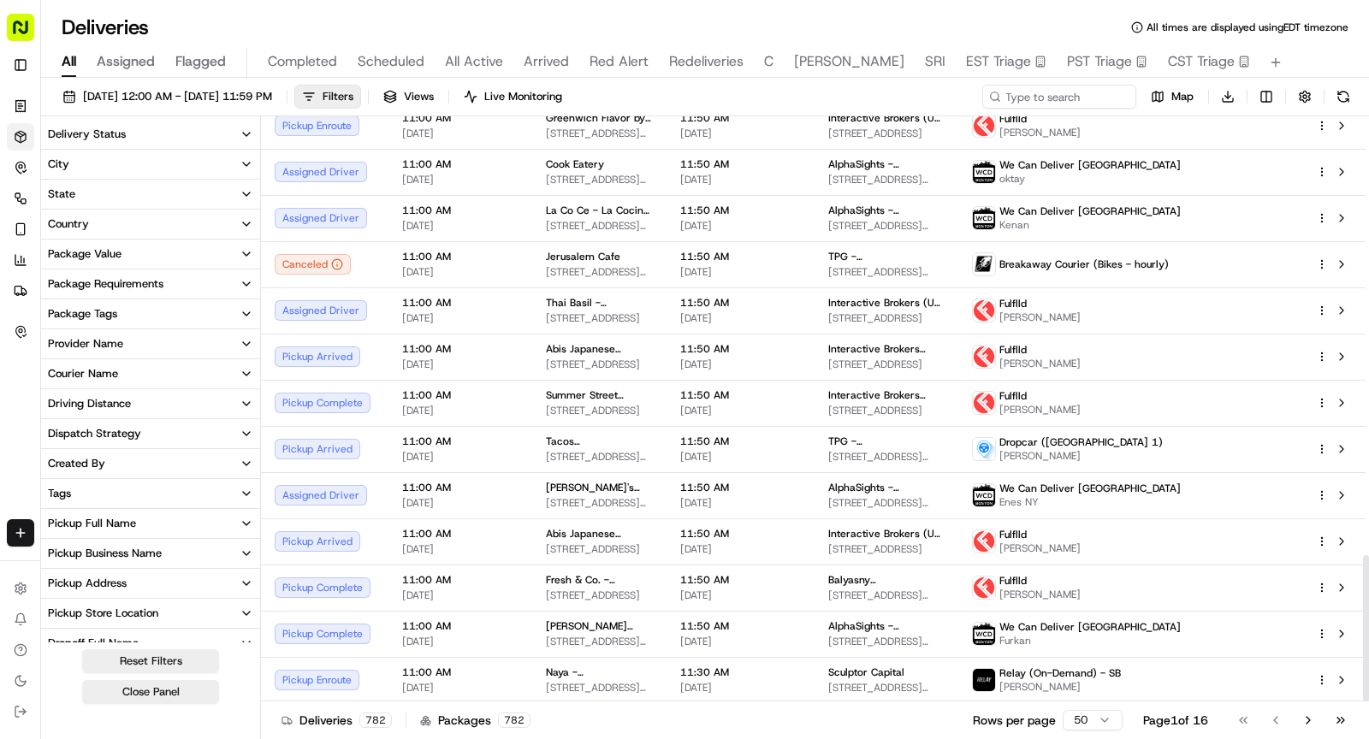
click at [524, 61] on span "Arrived" at bounding box center [546, 61] width 45 height 21
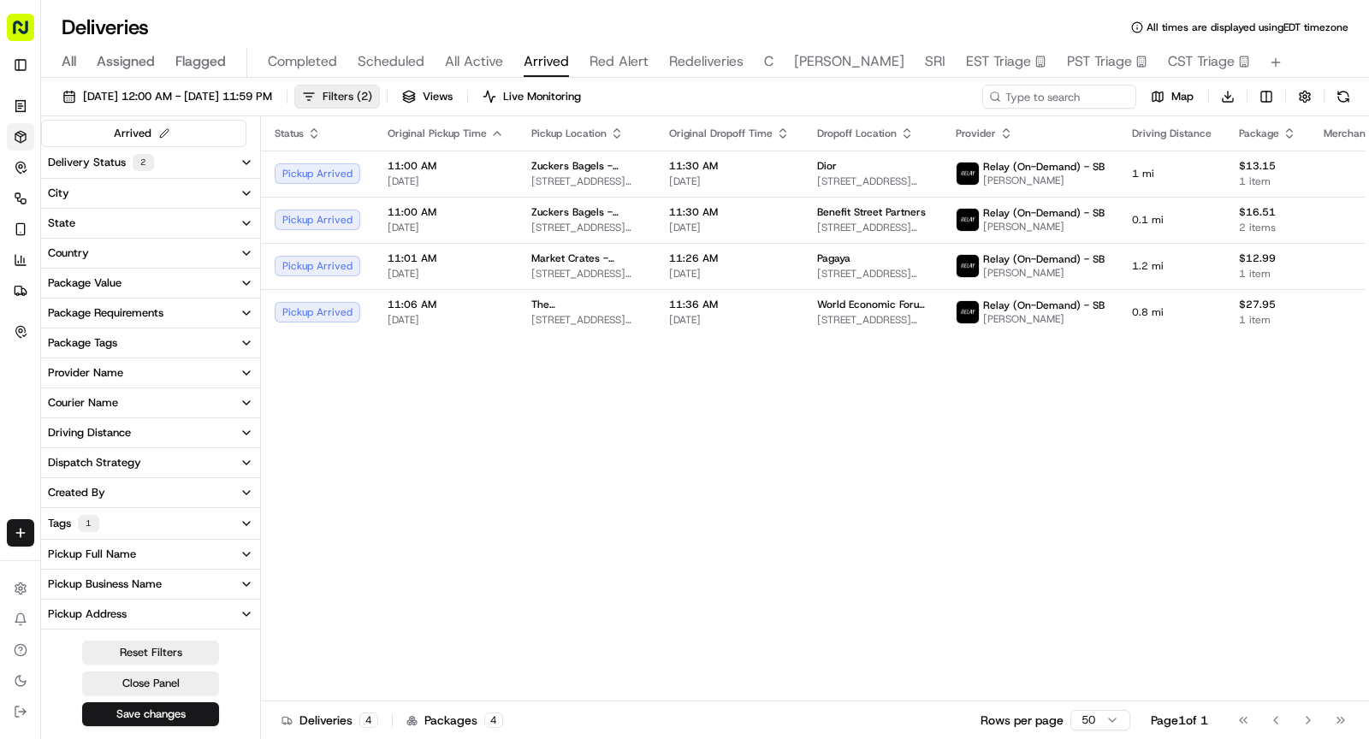
click at [380, 87] on button "Filters ( 2 )" at bounding box center [337, 97] width 86 height 24
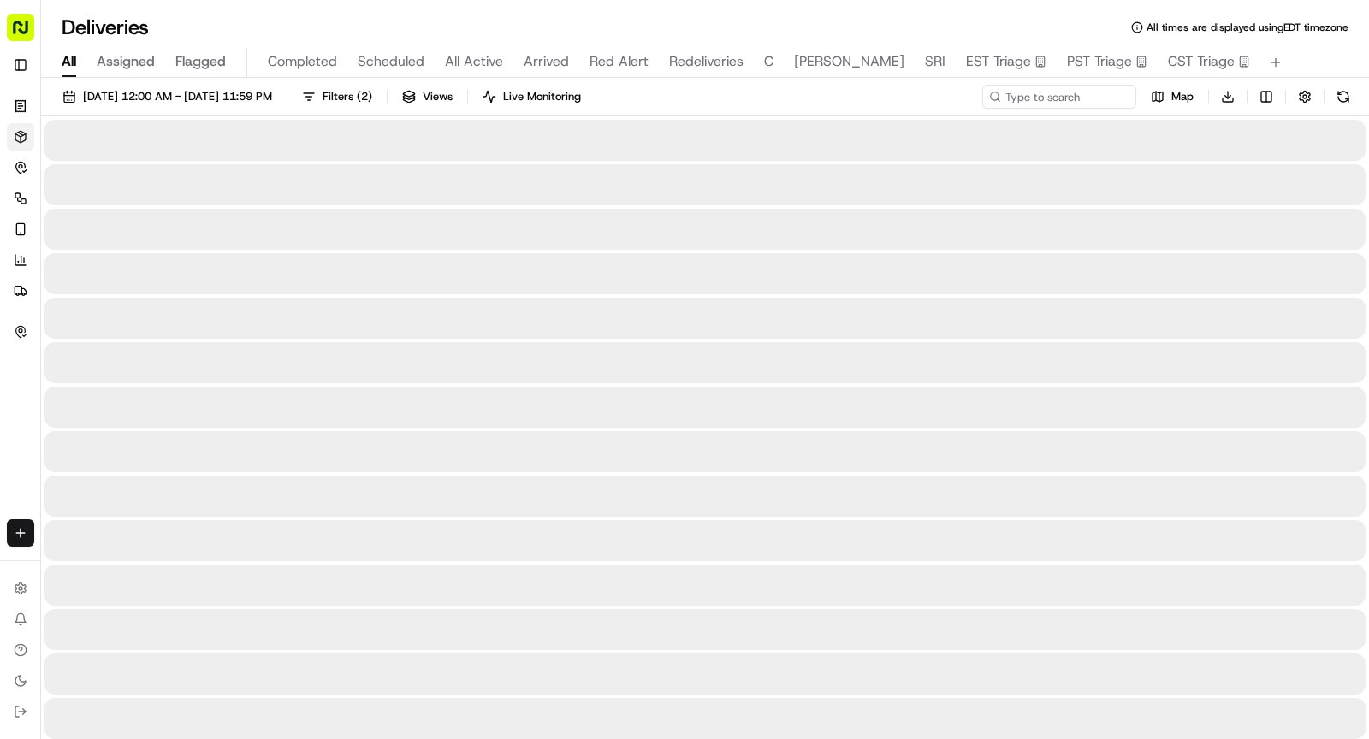
click at [68, 62] on span "All" at bounding box center [69, 61] width 15 height 21
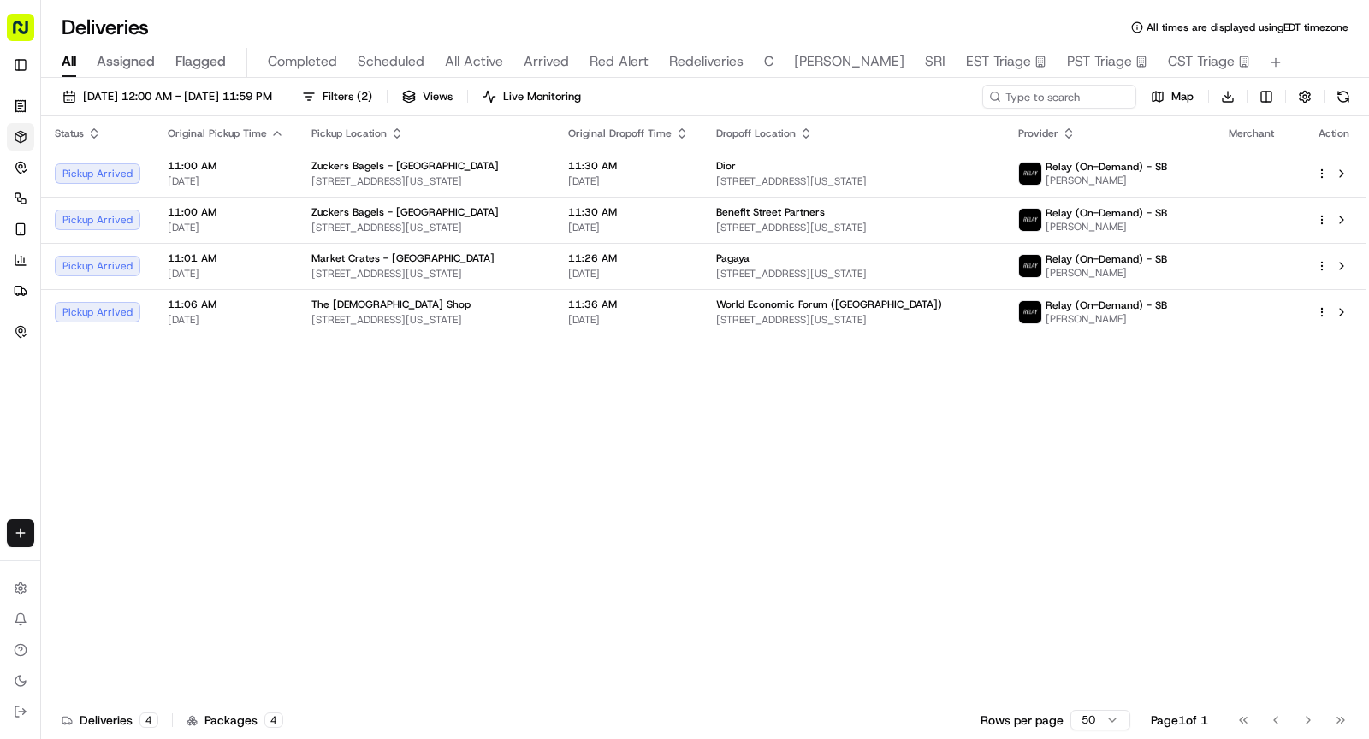
click at [281, 79] on div "09/15/2025 12:00 AM - 09/15/2025 11:59 PM Filters ( 2 ) Views Live Monitoring M…" at bounding box center [705, 410] width 1328 height 665
click at [372, 101] on span "Filters ( 2 )" at bounding box center [348, 96] width 50 height 15
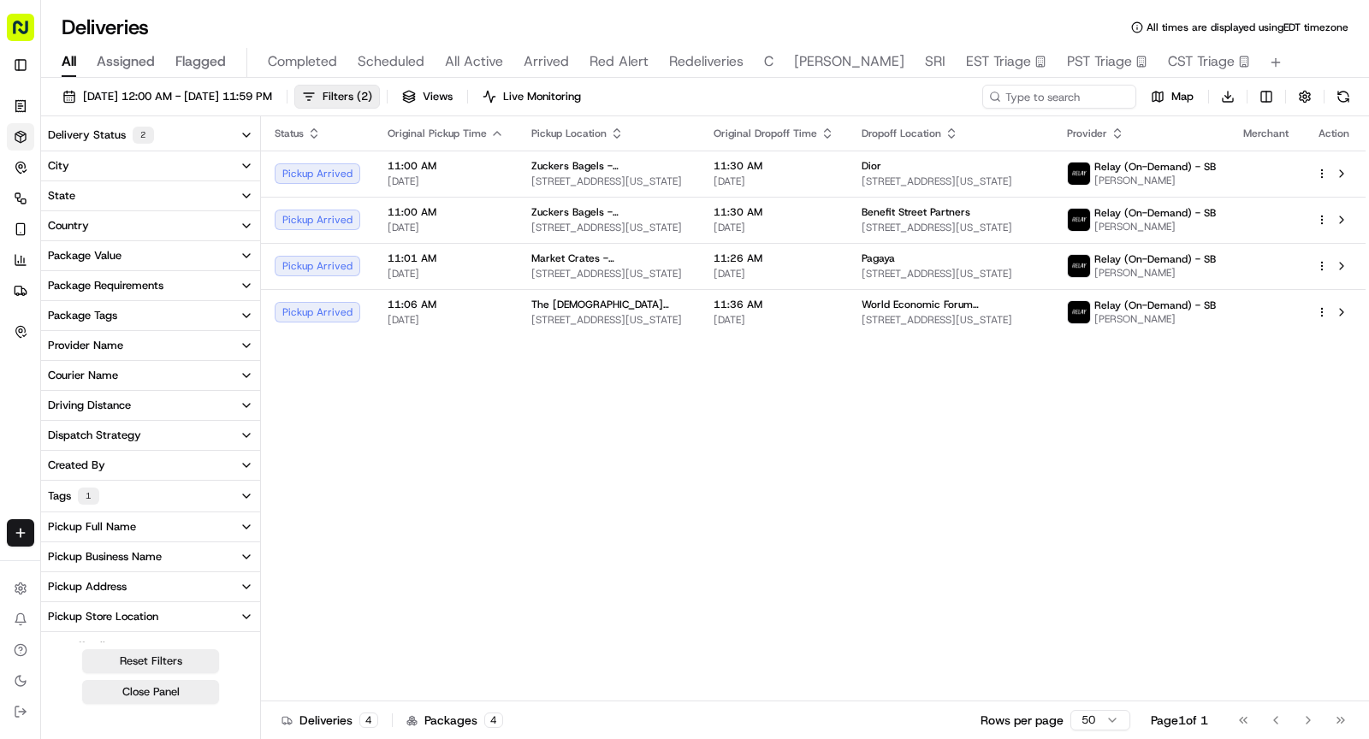
click at [179, 130] on button "Delivery Status 2" at bounding box center [150, 135] width 219 height 31
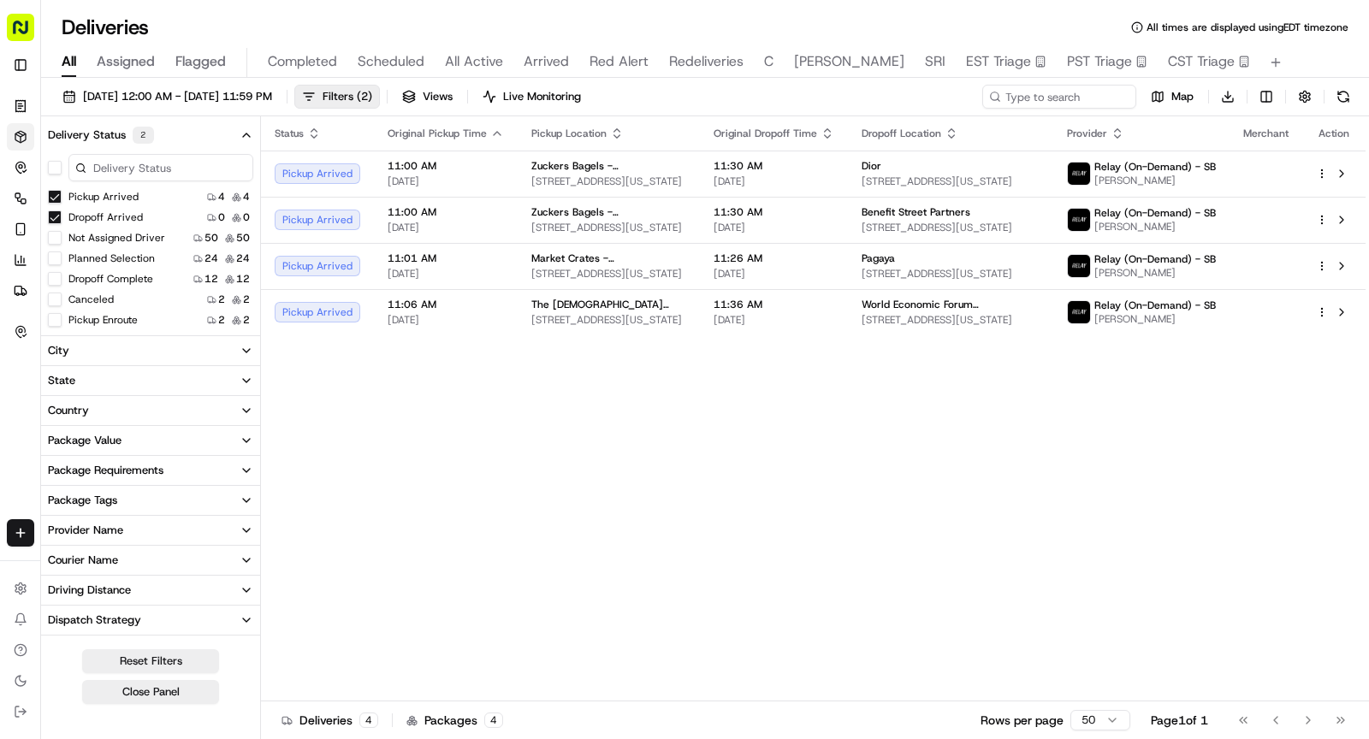
click at [179, 132] on button "Delivery Status 2" at bounding box center [150, 135] width 219 height 31
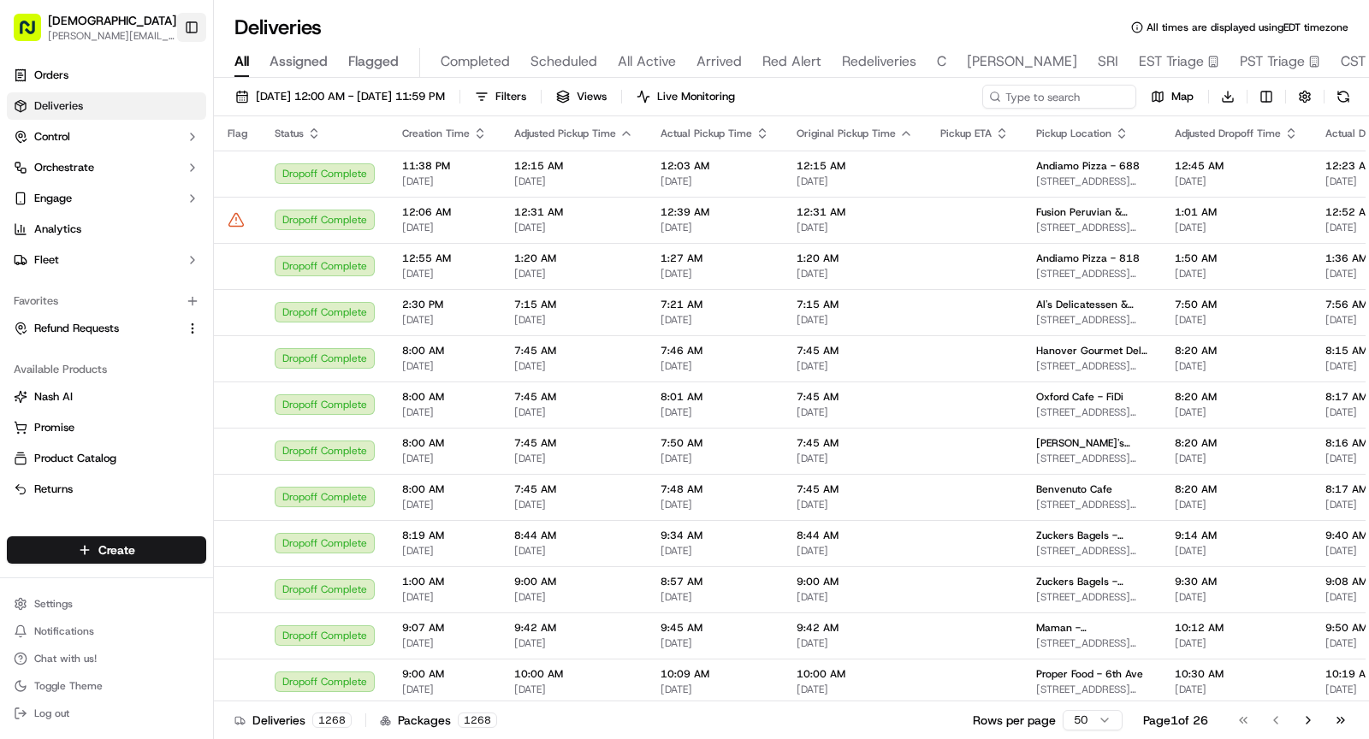
click at [199, 29] on button "Toggle Sidebar" at bounding box center [191, 27] width 29 height 29
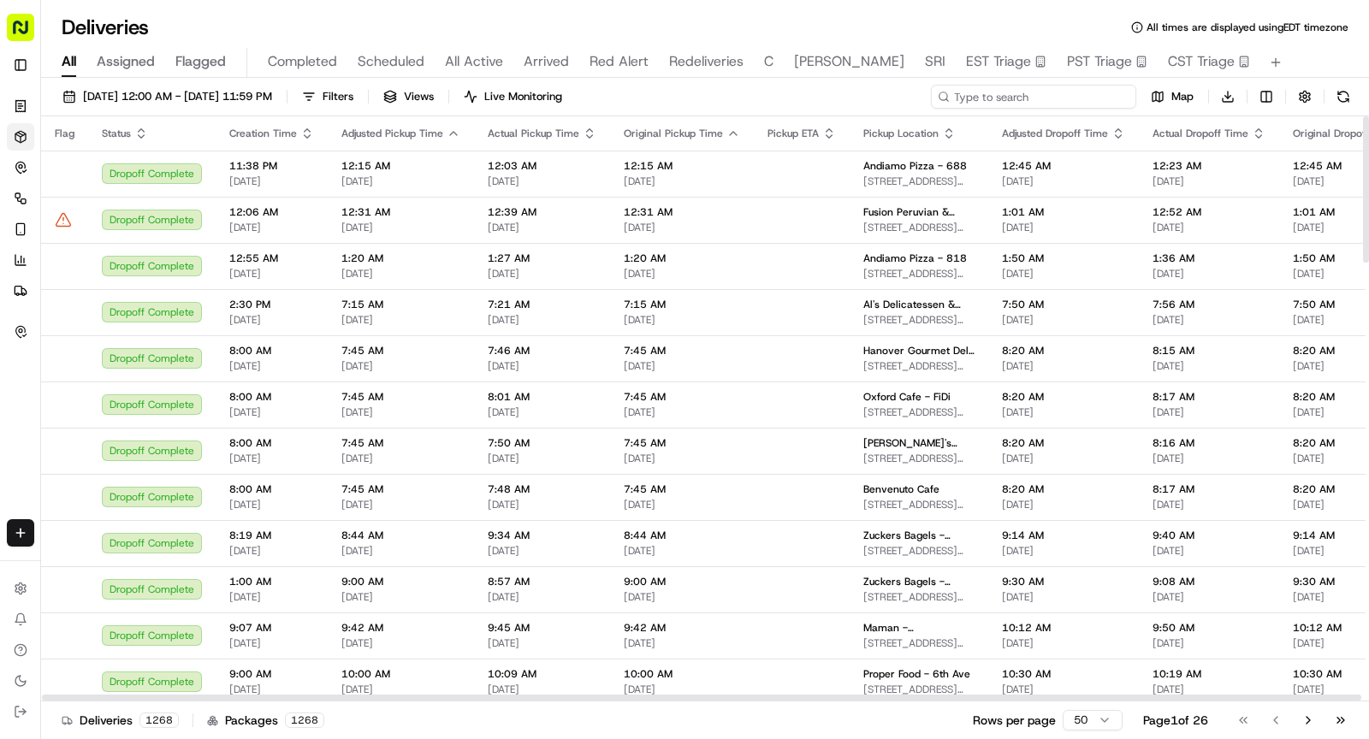
click at [1023, 98] on input at bounding box center [1033, 97] width 205 height 24
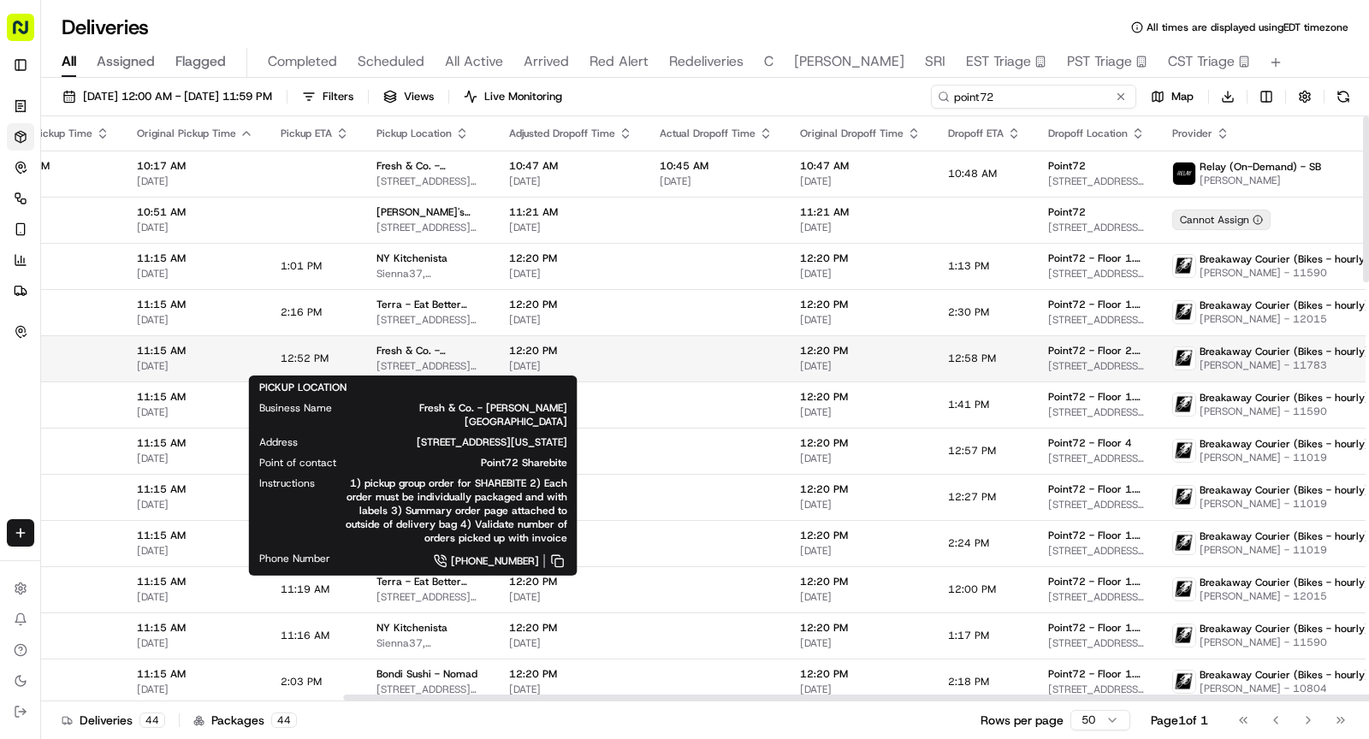
scroll to position [0, 496]
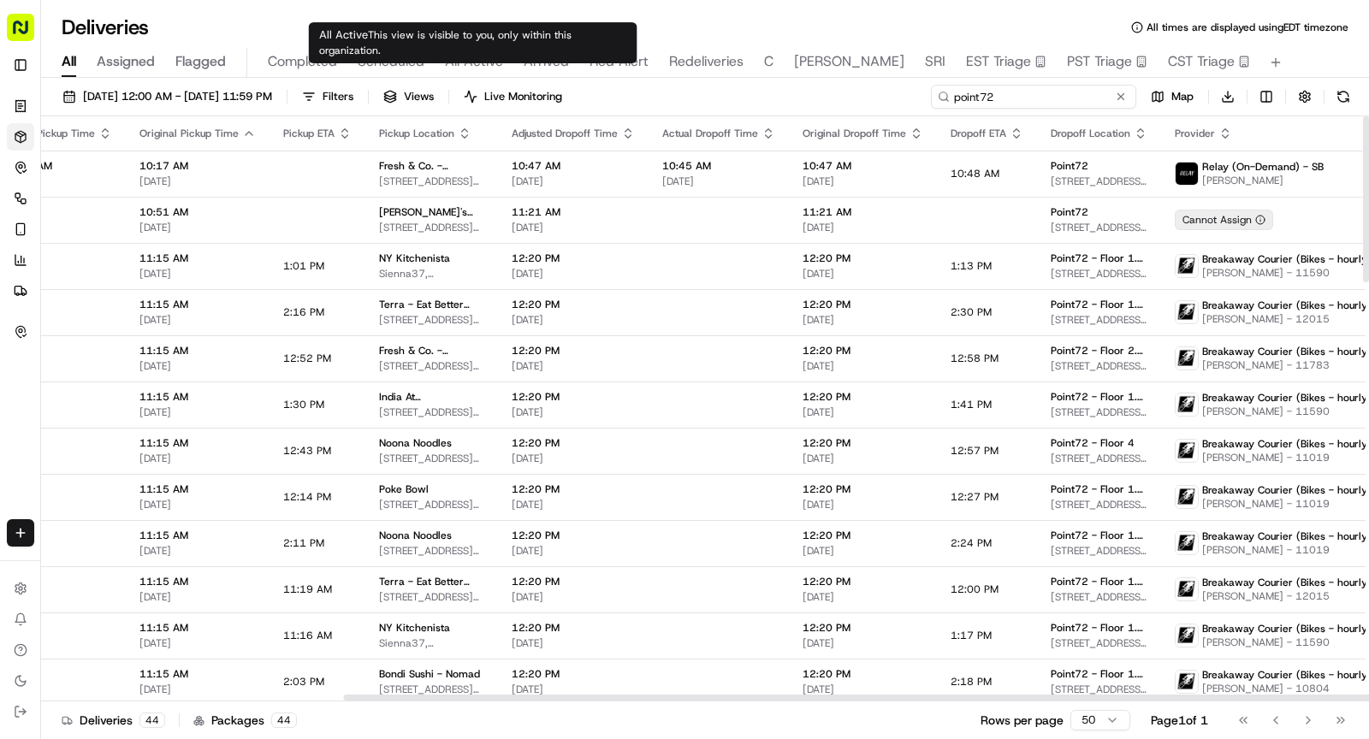
type input "point72"
click at [465, 61] on span "All Active" at bounding box center [474, 61] width 58 height 21
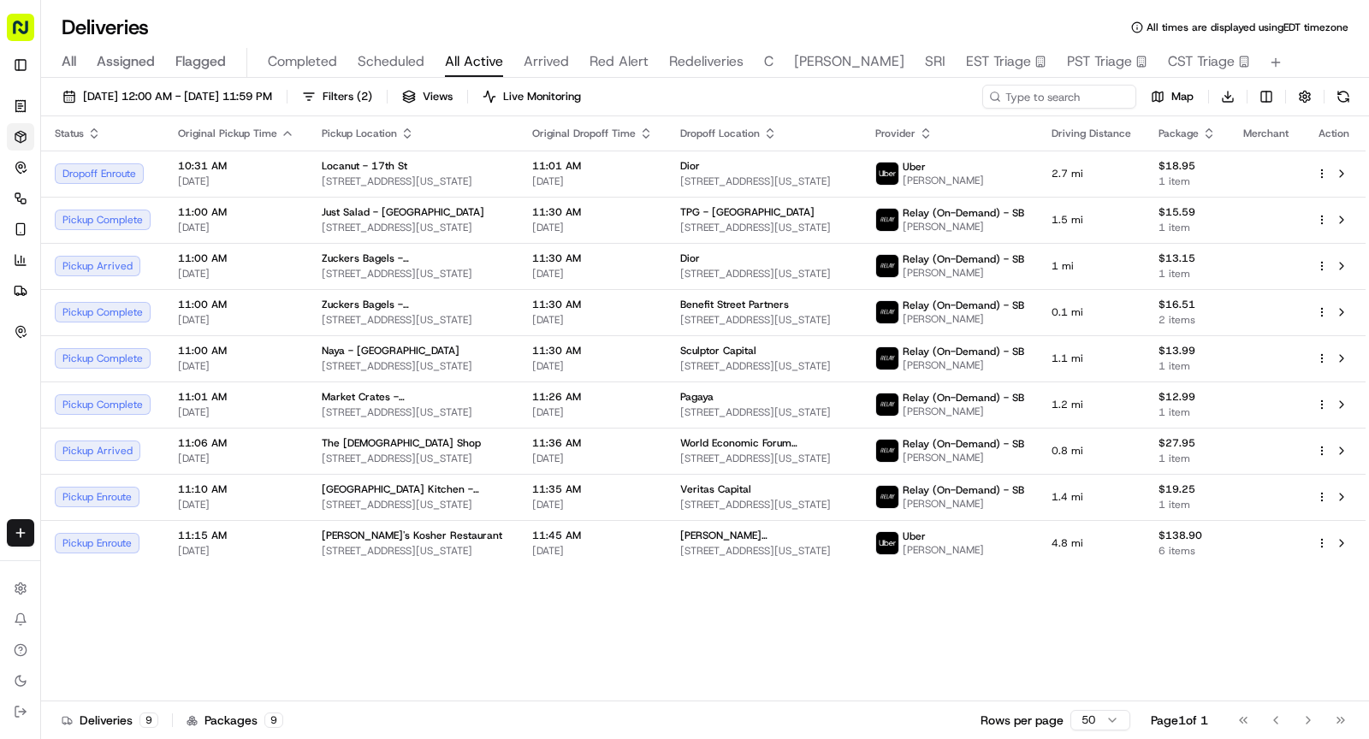
click at [604, 108] on div "[DATE] 12:00 AM - [DATE] 11:59 PM Filters ( 2 ) Views Live Monitoring Map Downl…" at bounding box center [705, 101] width 1328 height 32
click at [581, 92] on span "Live Monitoring" at bounding box center [542, 96] width 78 height 15
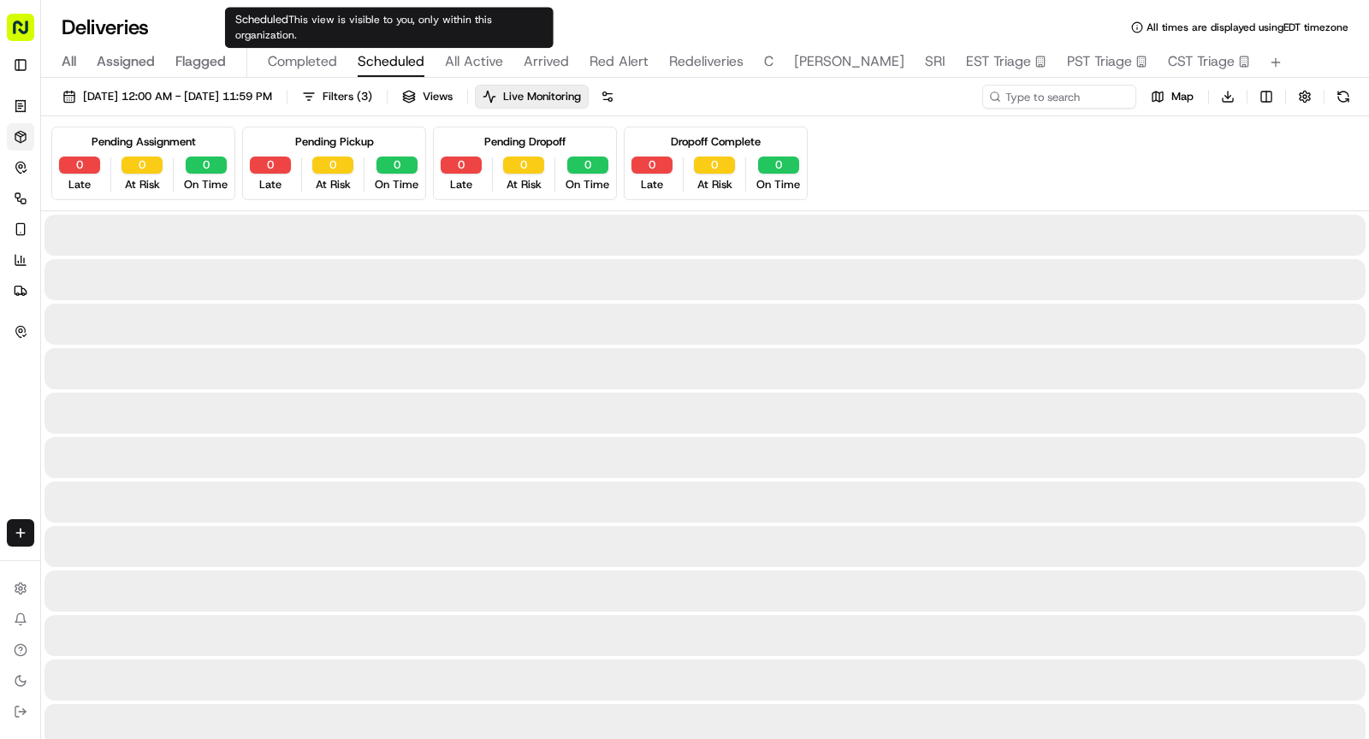
click at [382, 57] on span "Scheduled" at bounding box center [391, 61] width 67 height 21
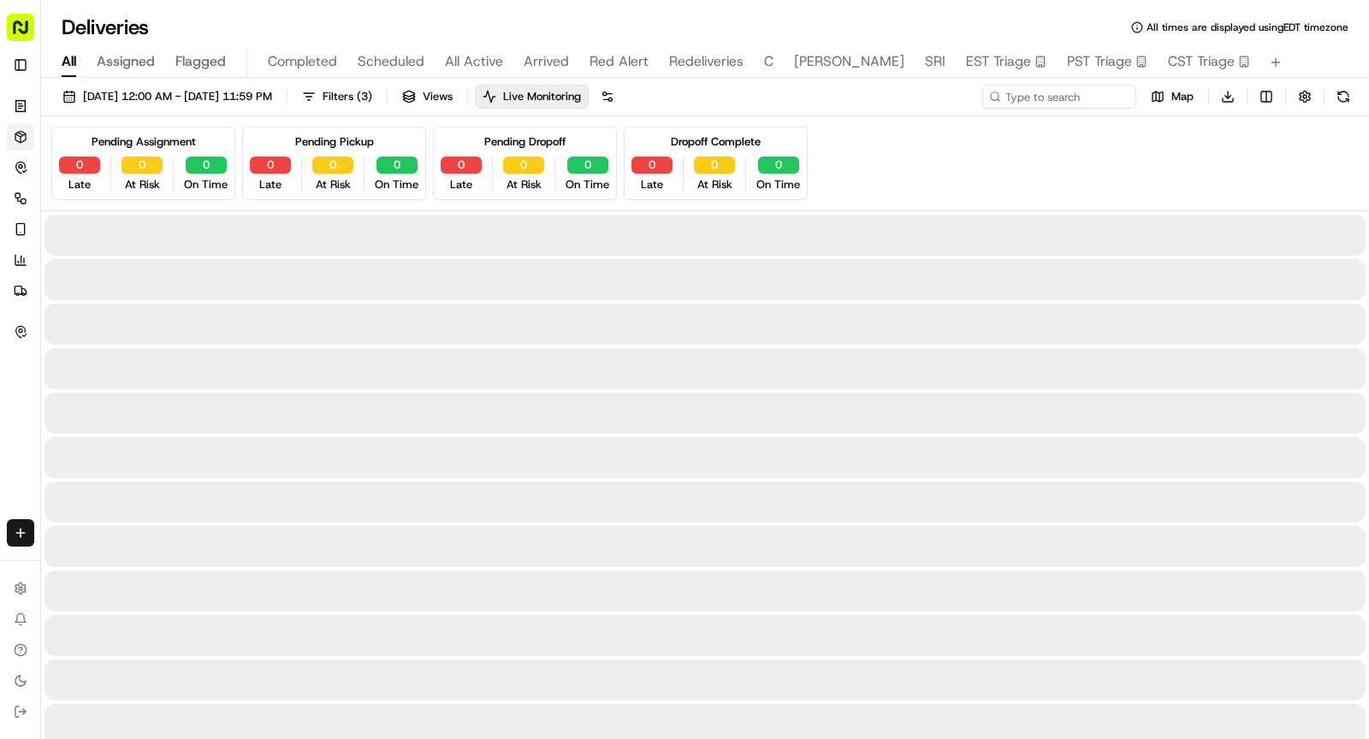
click at [63, 61] on span "All" at bounding box center [69, 61] width 15 height 21
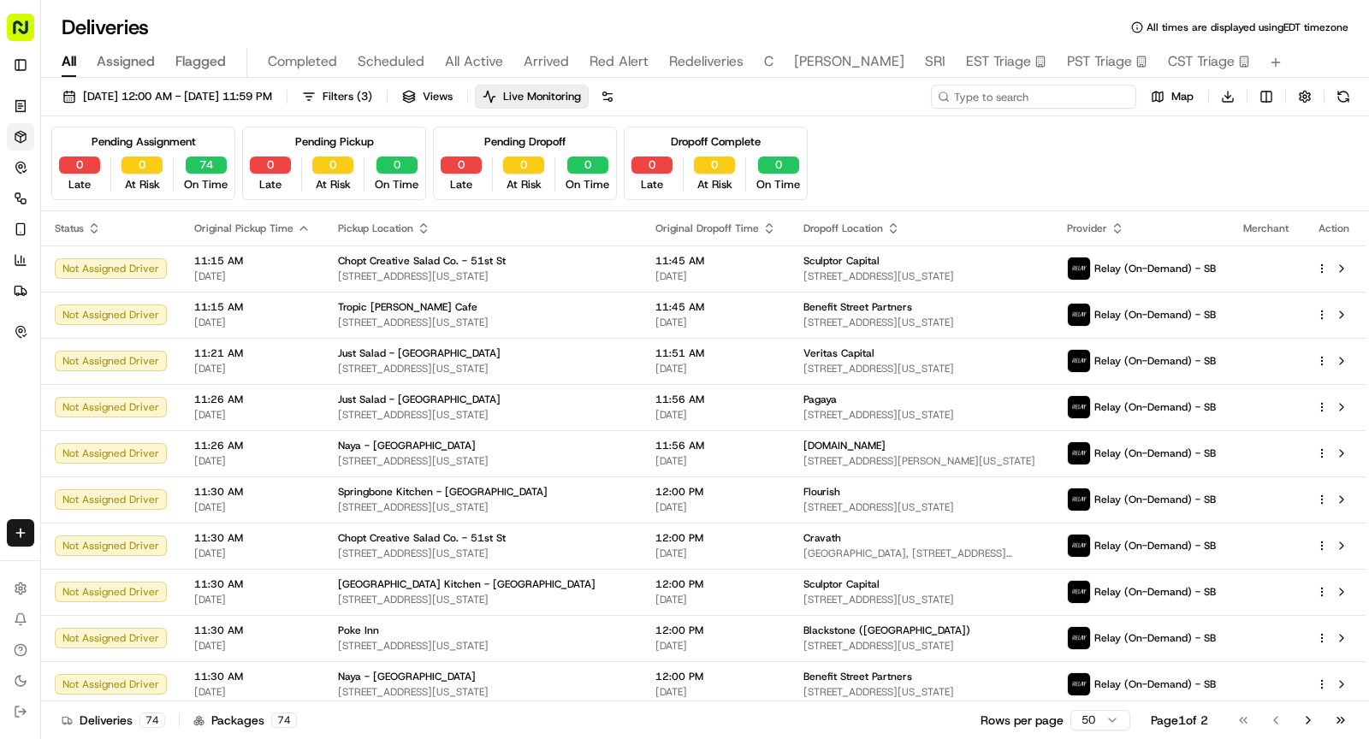
click at [1022, 87] on input at bounding box center [1033, 97] width 205 height 24
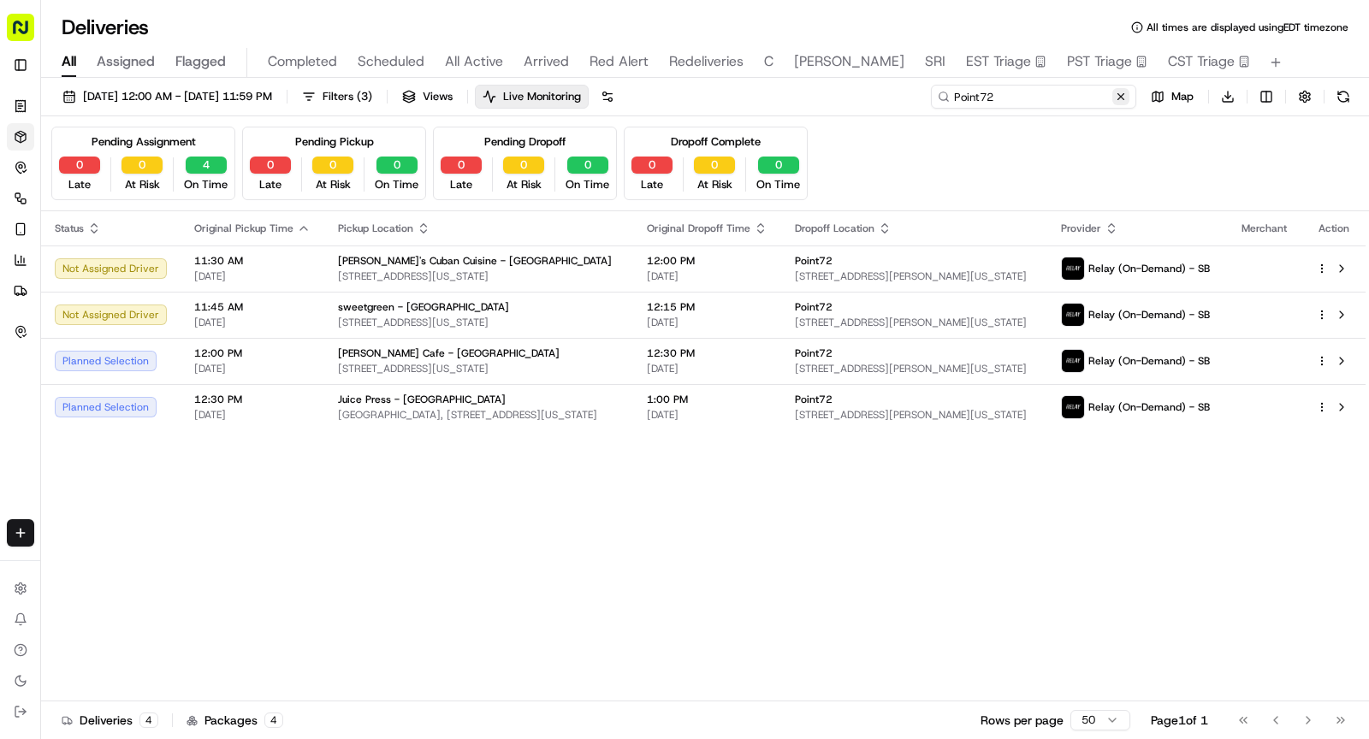
type input "Point72"
click at [1117, 95] on button at bounding box center [1120, 96] width 17 height 17
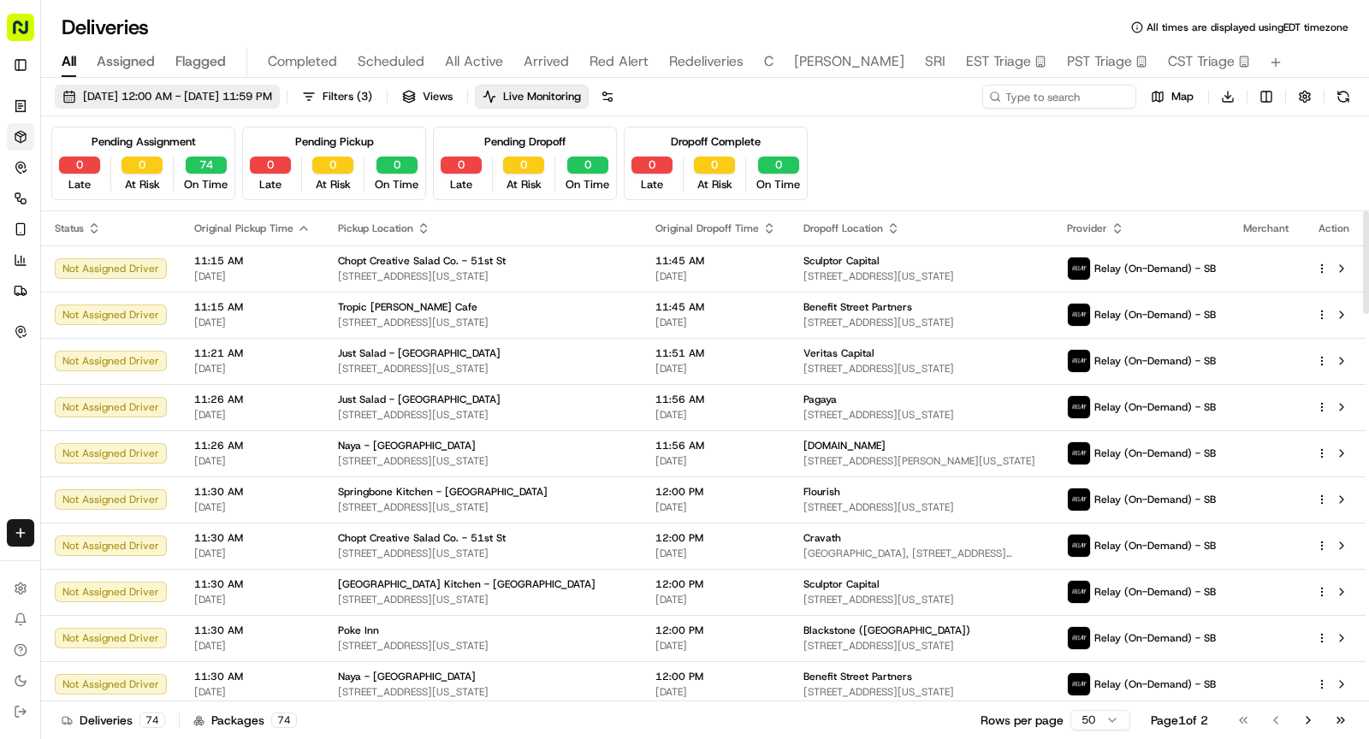
click at [138, 92] on span "[DATE] 12:00 AM - [DATE] 11:59 PM" at bounding box center [177, 96] width 189 height 15
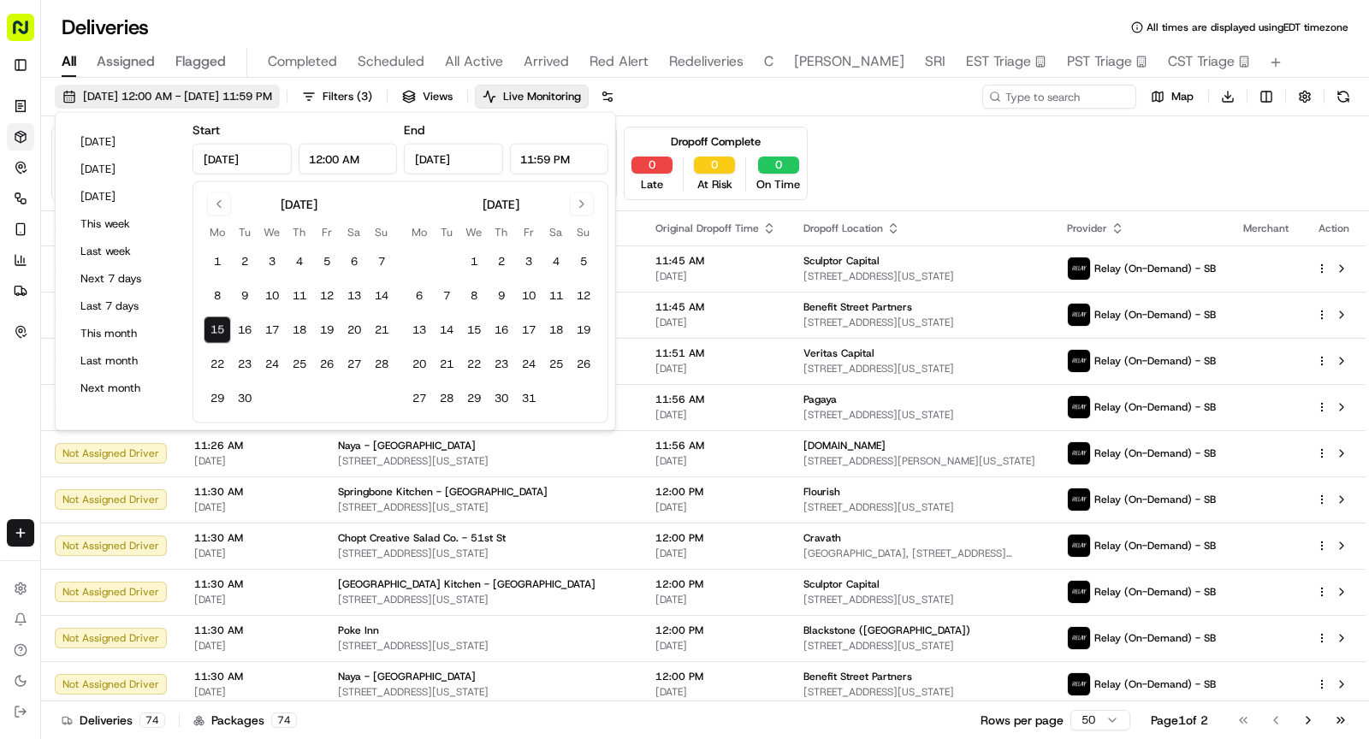
click at [138, 92] on span "[DATE] 12:00 AM - [DATE] 11:59 PM" at bounding box center [177, 96] width 189 height 15
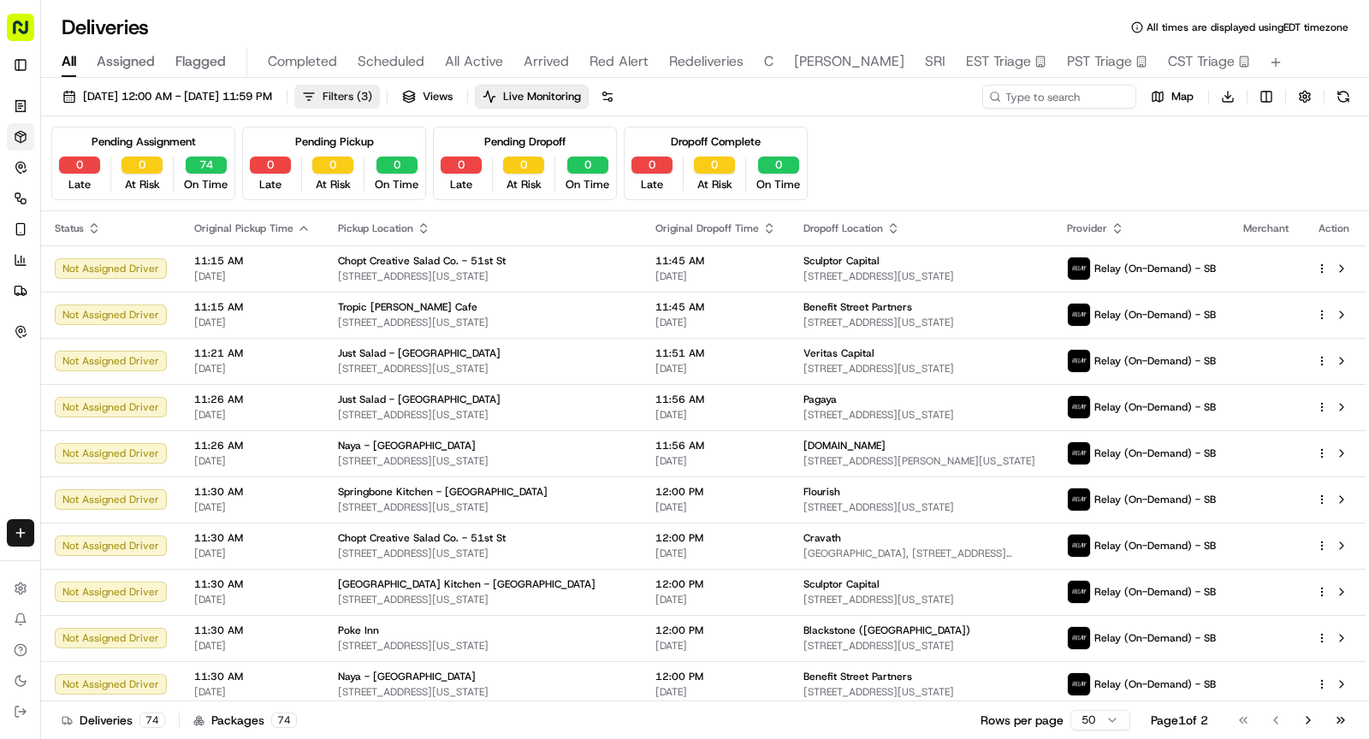
click at [372, 99] on span "Filters ( 3 )" at bounding box center [348, 96] width 50 height 15
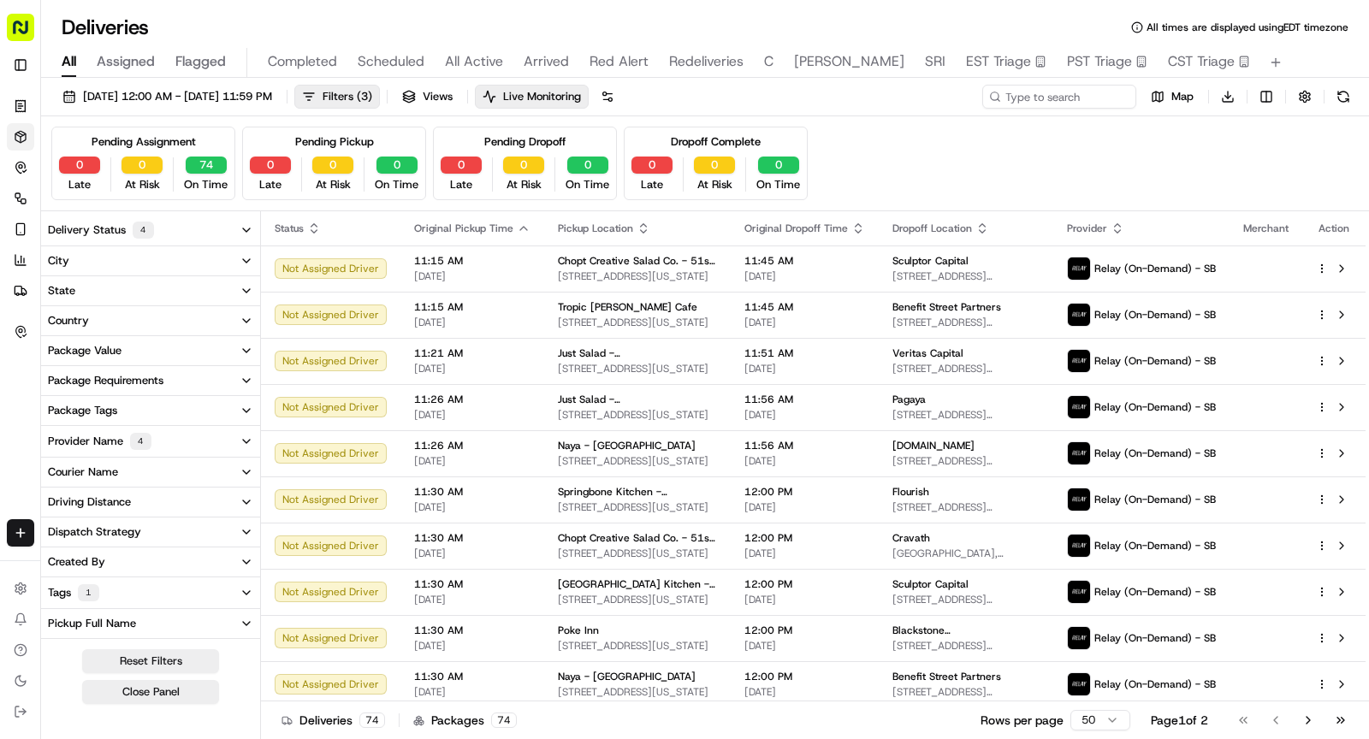
click at [216, 232] on button "Delivery Status 4" at bounding box center [150, 230] width 219 height 31
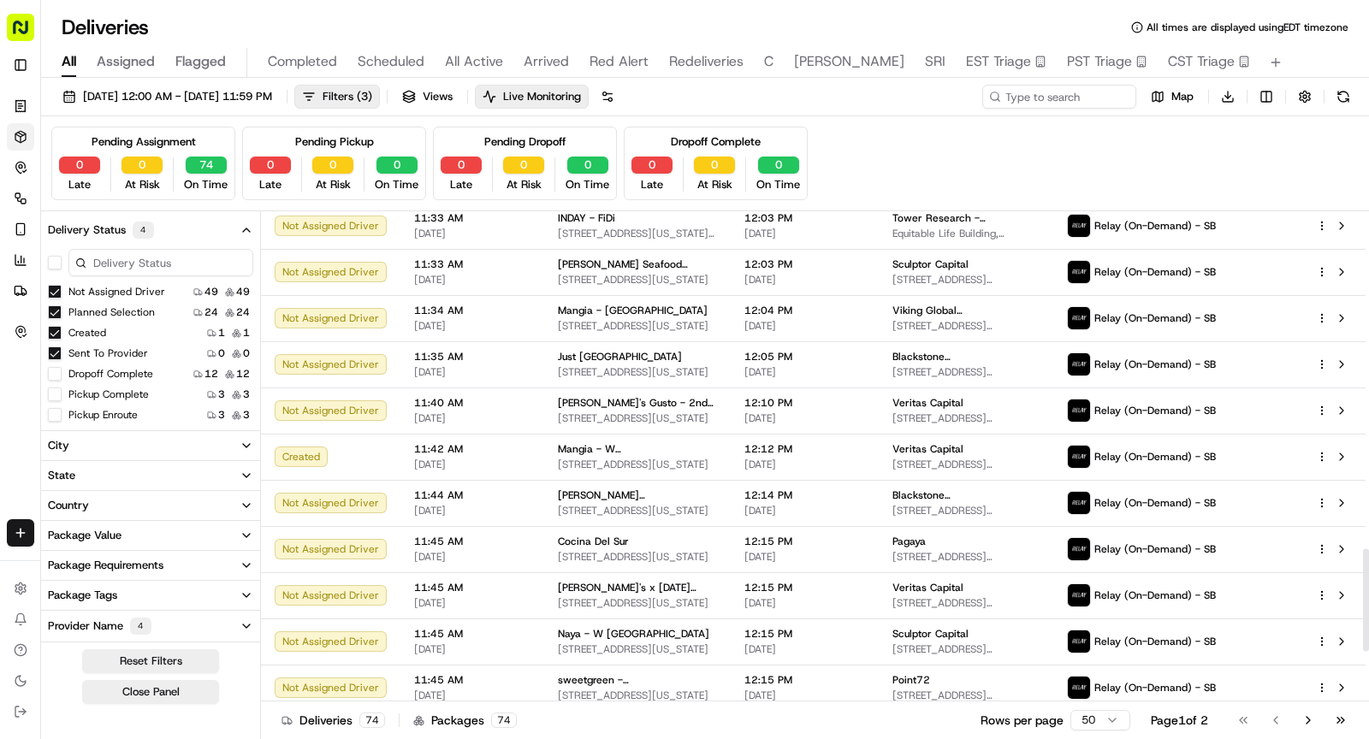
scroll to position [1853, 0]
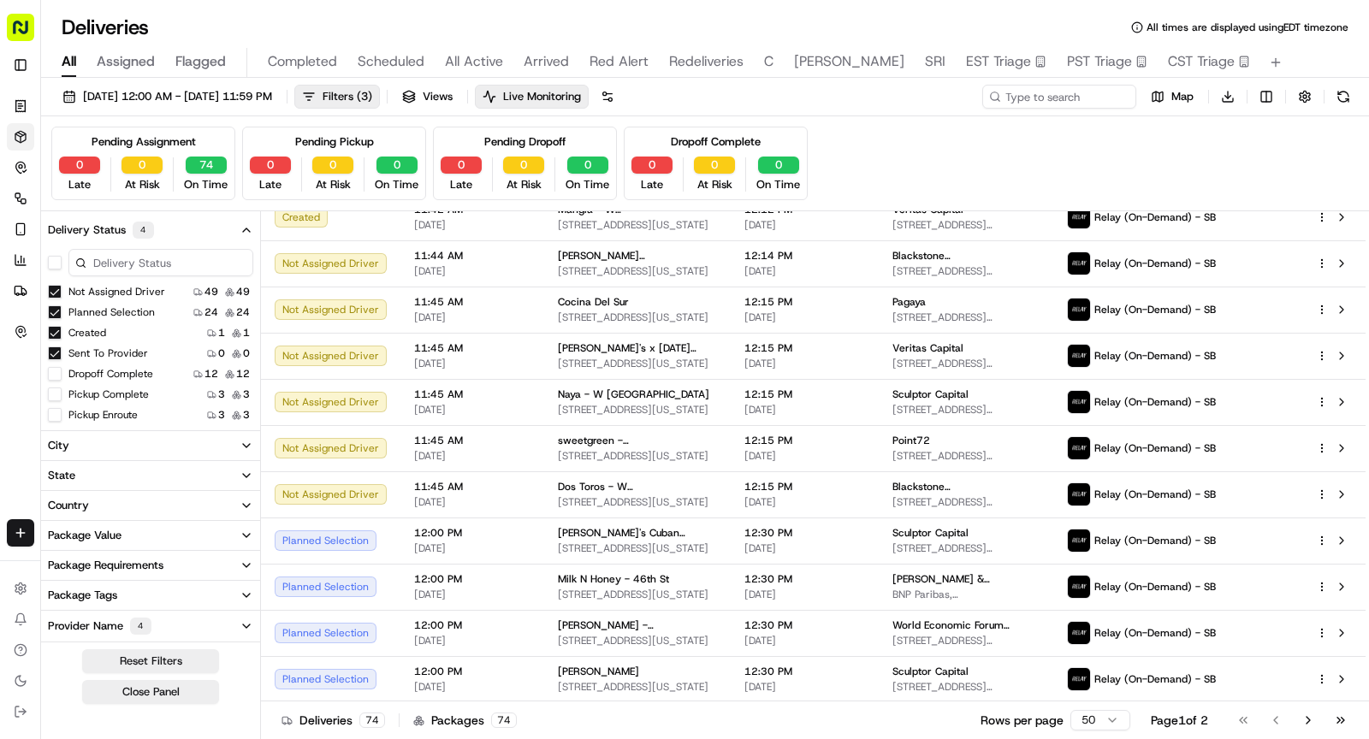
click at [58, 368] on button "Dropoff Complete" at bounding box center [55, 374] width 14 height 14
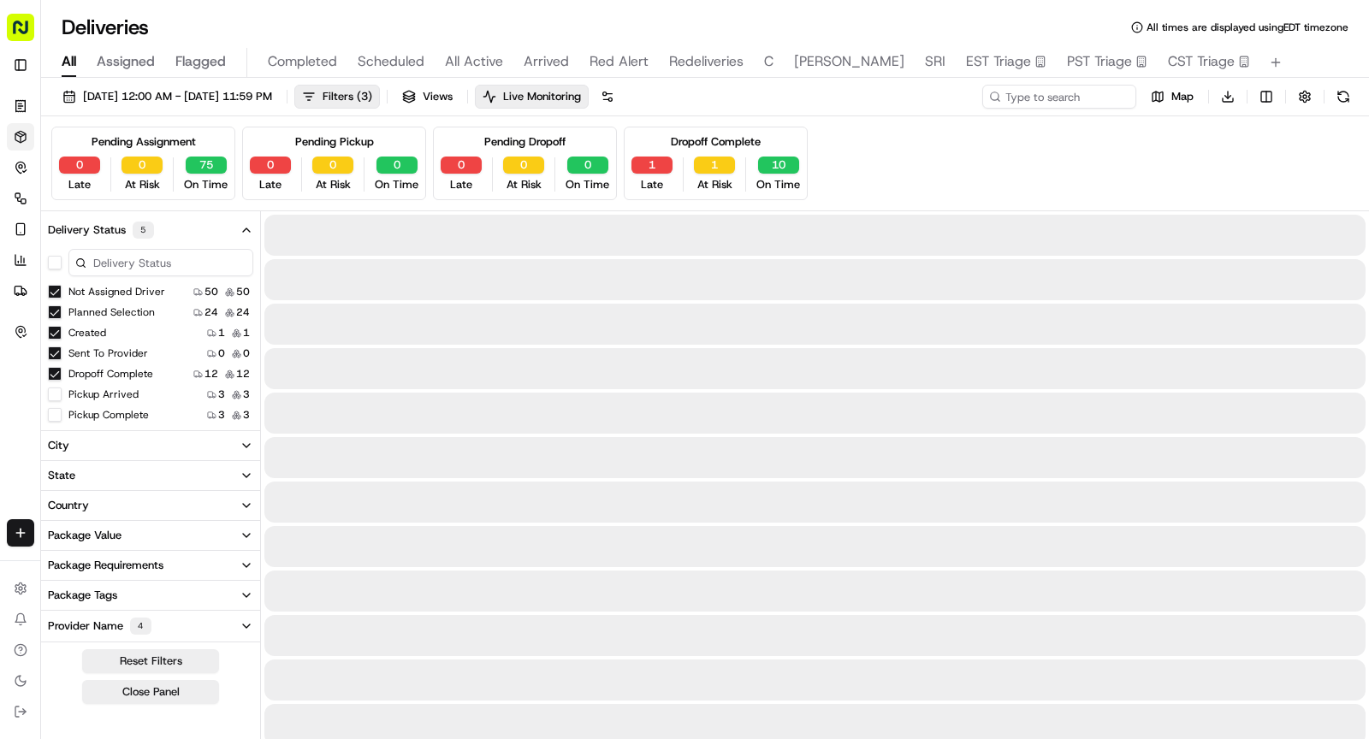
click at [55, 392] on button "Pickup Arrived" at bounding box center [55, 395] width 14 height 14
click at [56, 371] on button "Dropoff Complete" at bounding box center [55, 374] width 14 height 14
click at [55, 391] on button "Pickup Arrived" at bounding box center [55, 395] width 14 height 14
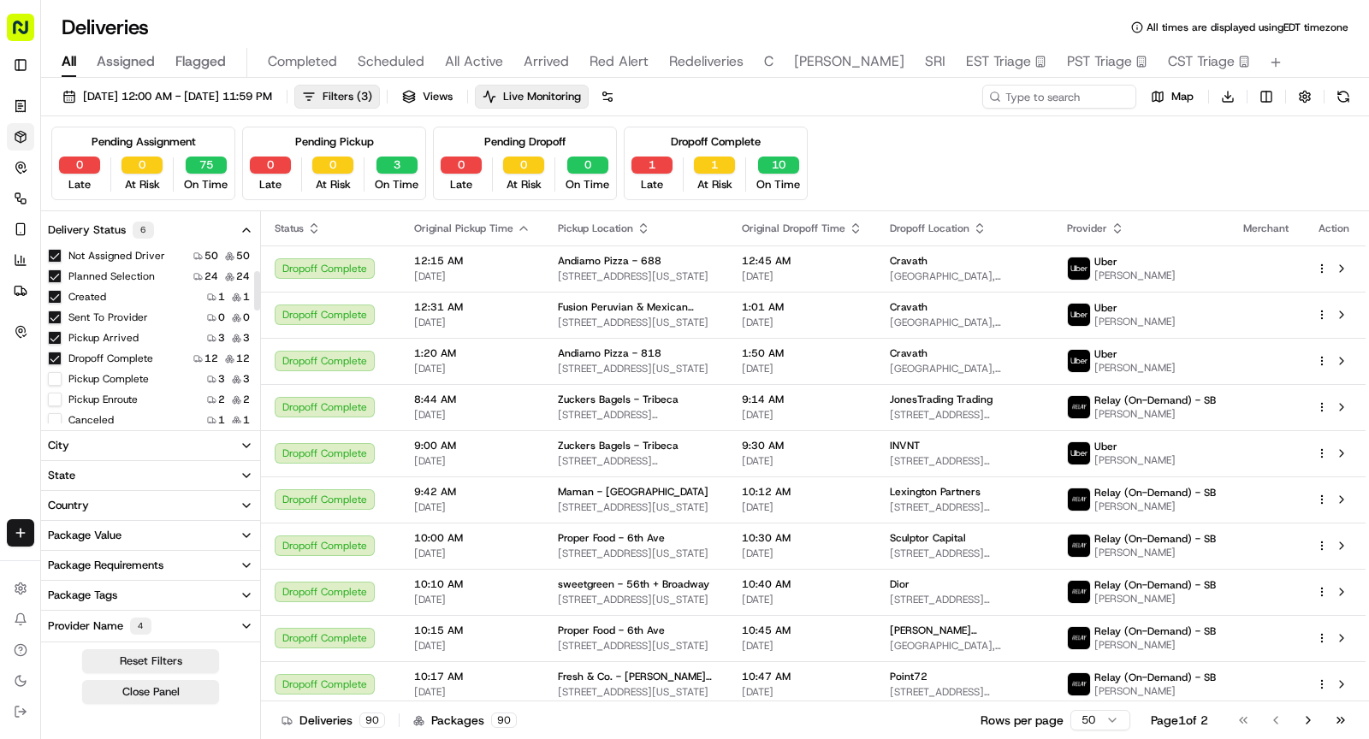
scroll to position [115, 0]
click at [17, 716] on icon at bounding box center [16, 712] width 3 height 10
